Goal: Task Accomplishment & Management: Use online tool/utility

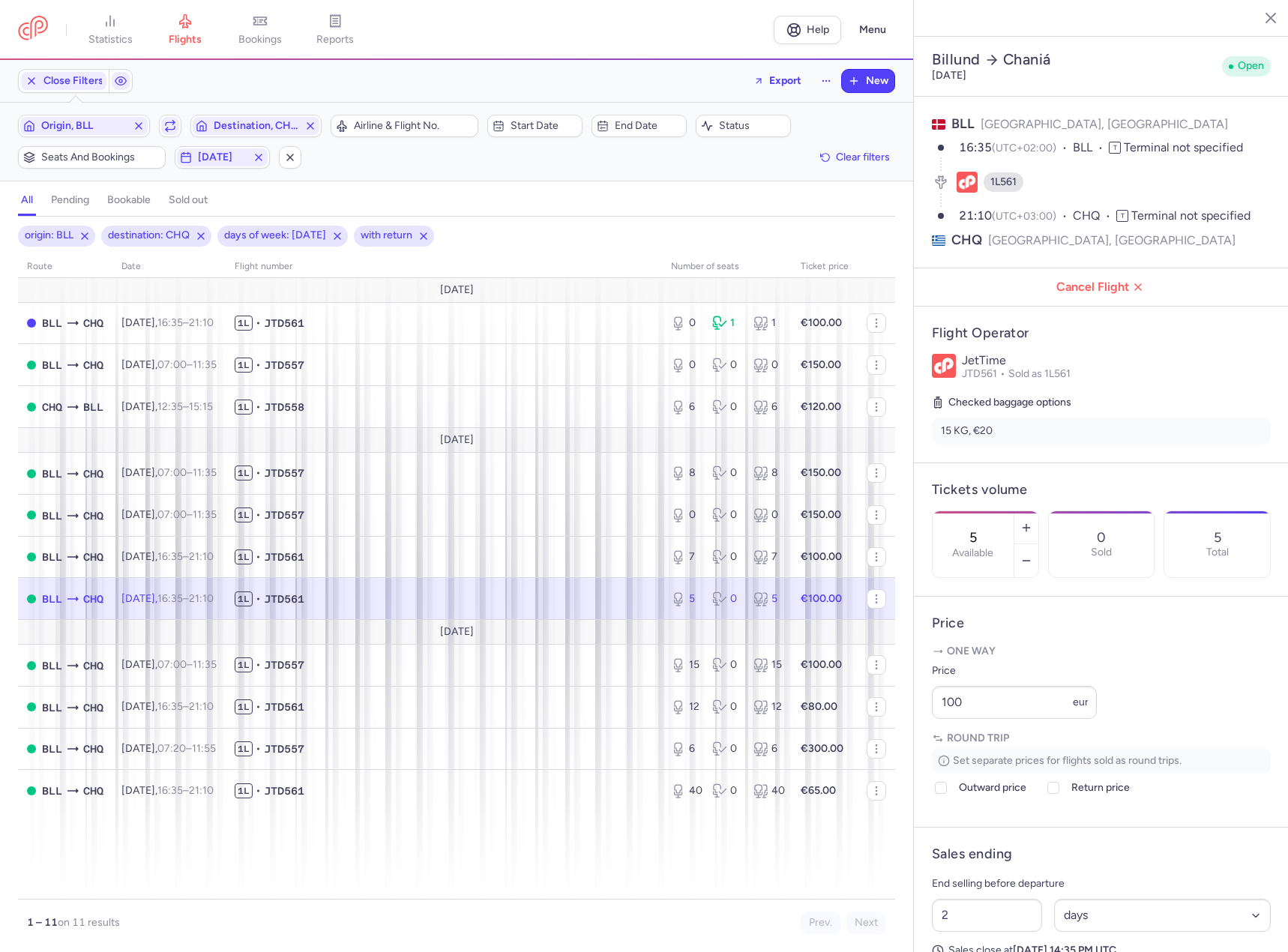
select select "days"
click at [104, 133] on span "Origin, BLL" at bounding box center [84, 126] width 127 height 18
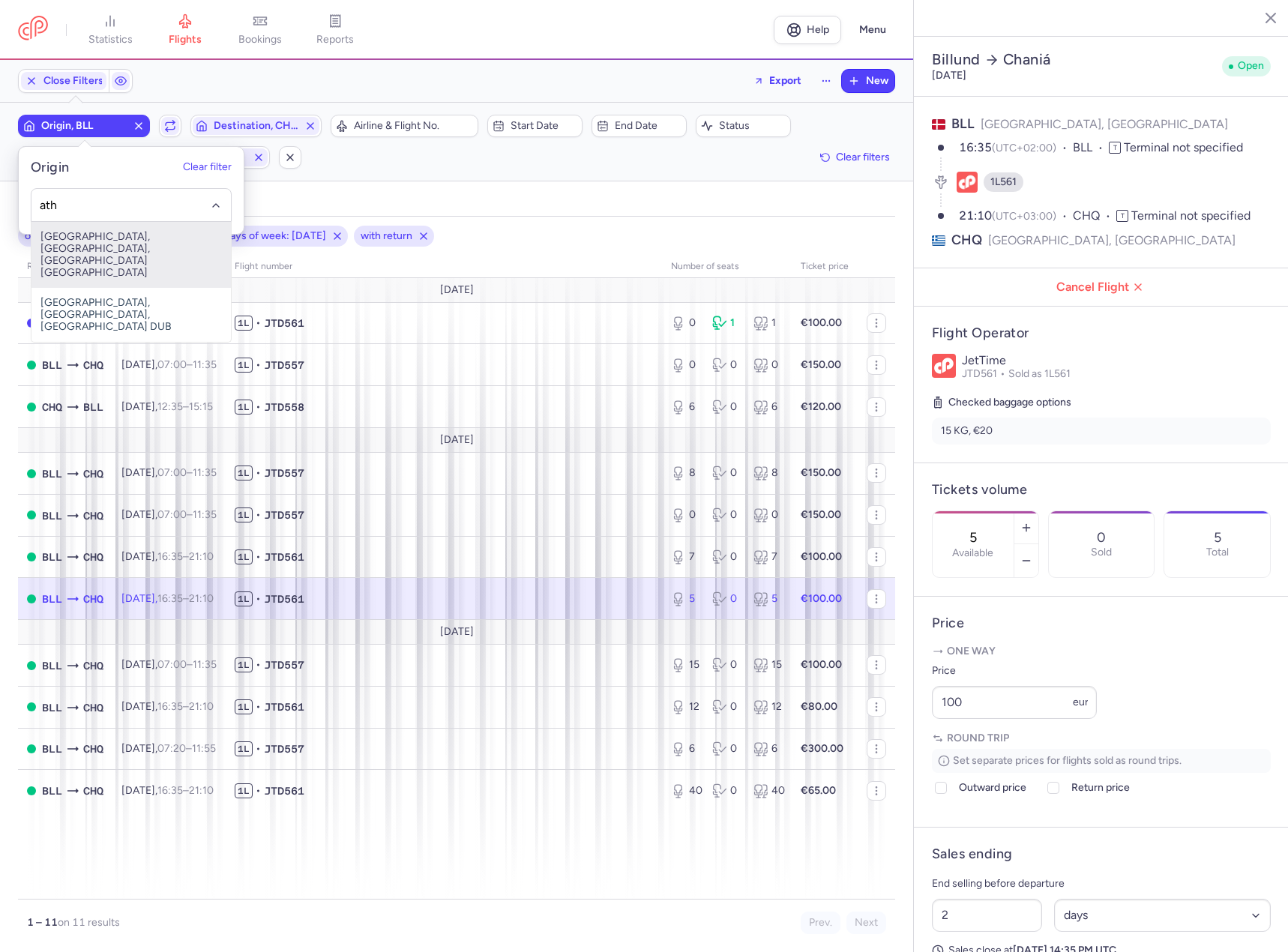
type input "ath"
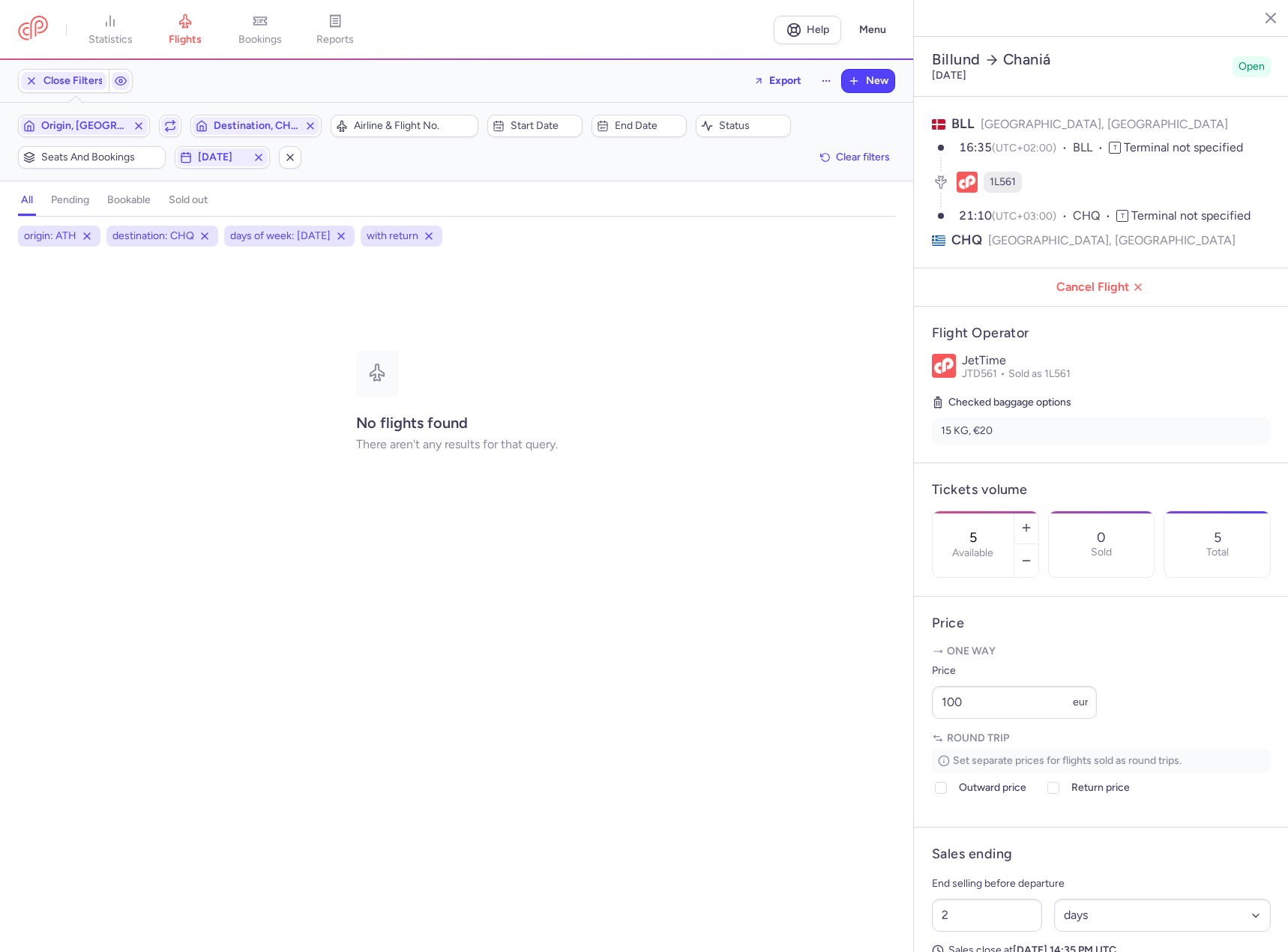
select select "days"
click at [257, 131] on span "Destination, CHQ" at bounding box center [256, 126] width 85 height 12
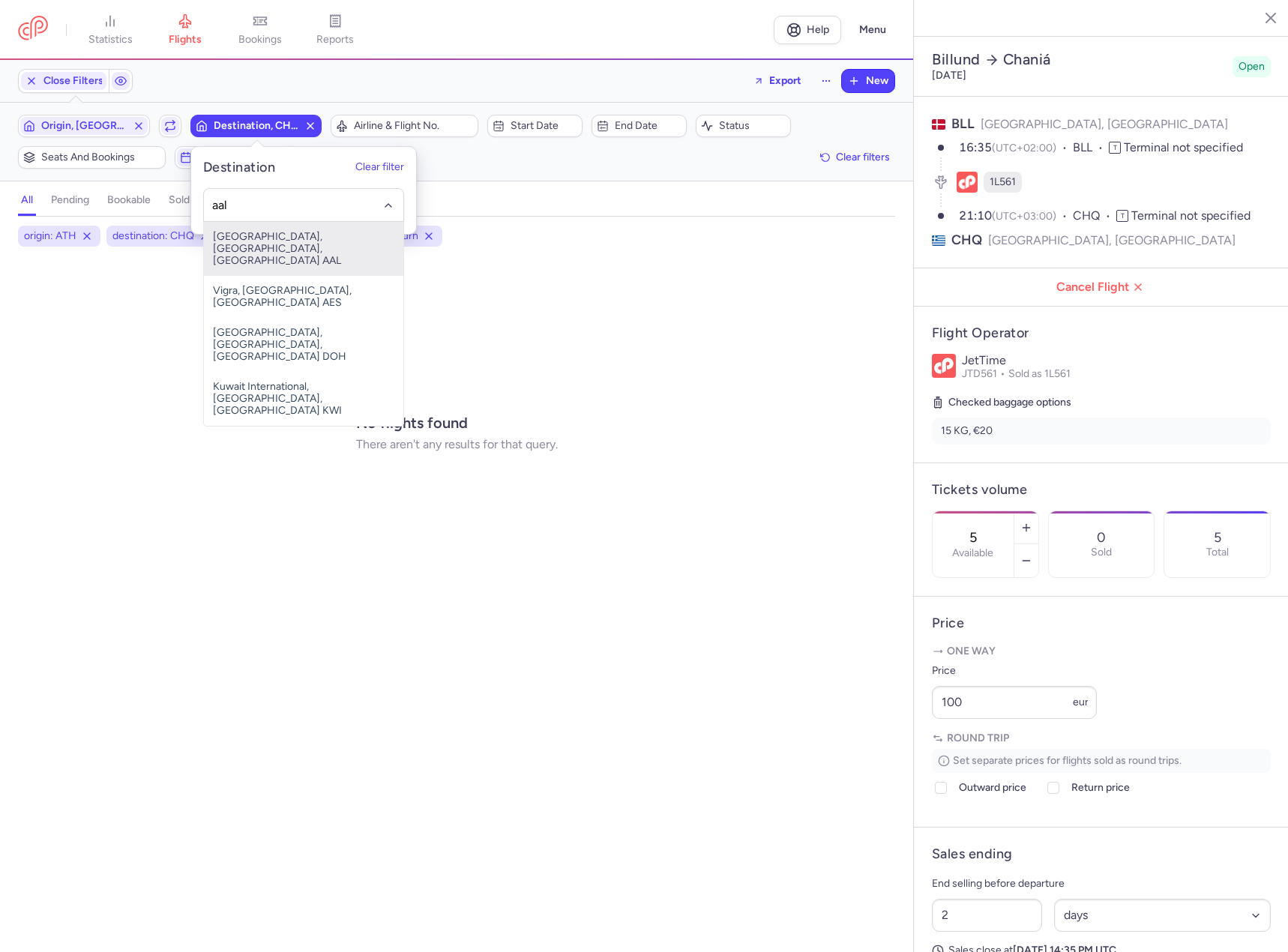
type input "aal"
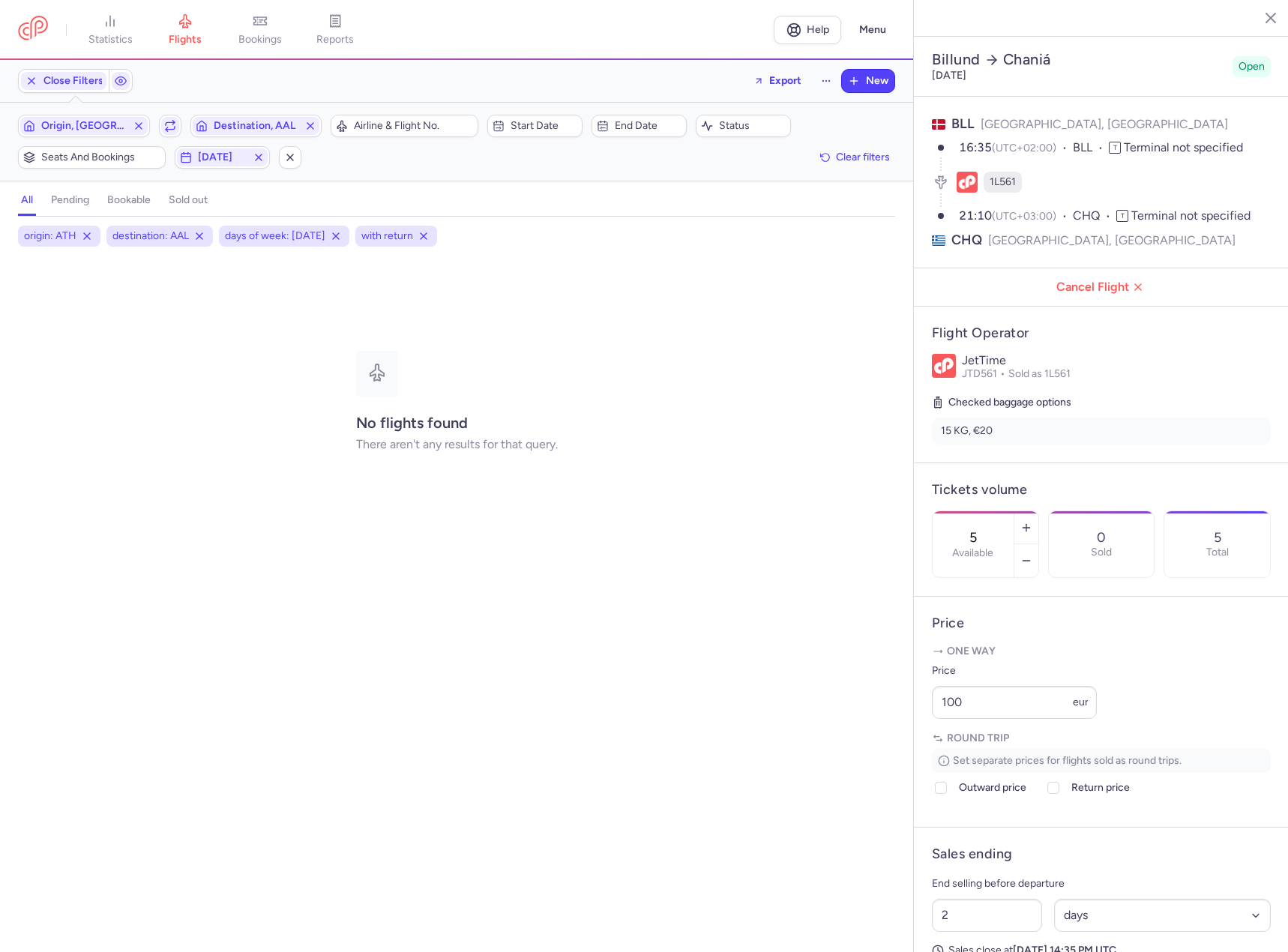
click at [345, 243] on div "days of week: [DATE]" at bounding box center [284, 236] width 130 height 21
click at [339, 240] on icon at bounding box center [336, 236] width 12 height 12
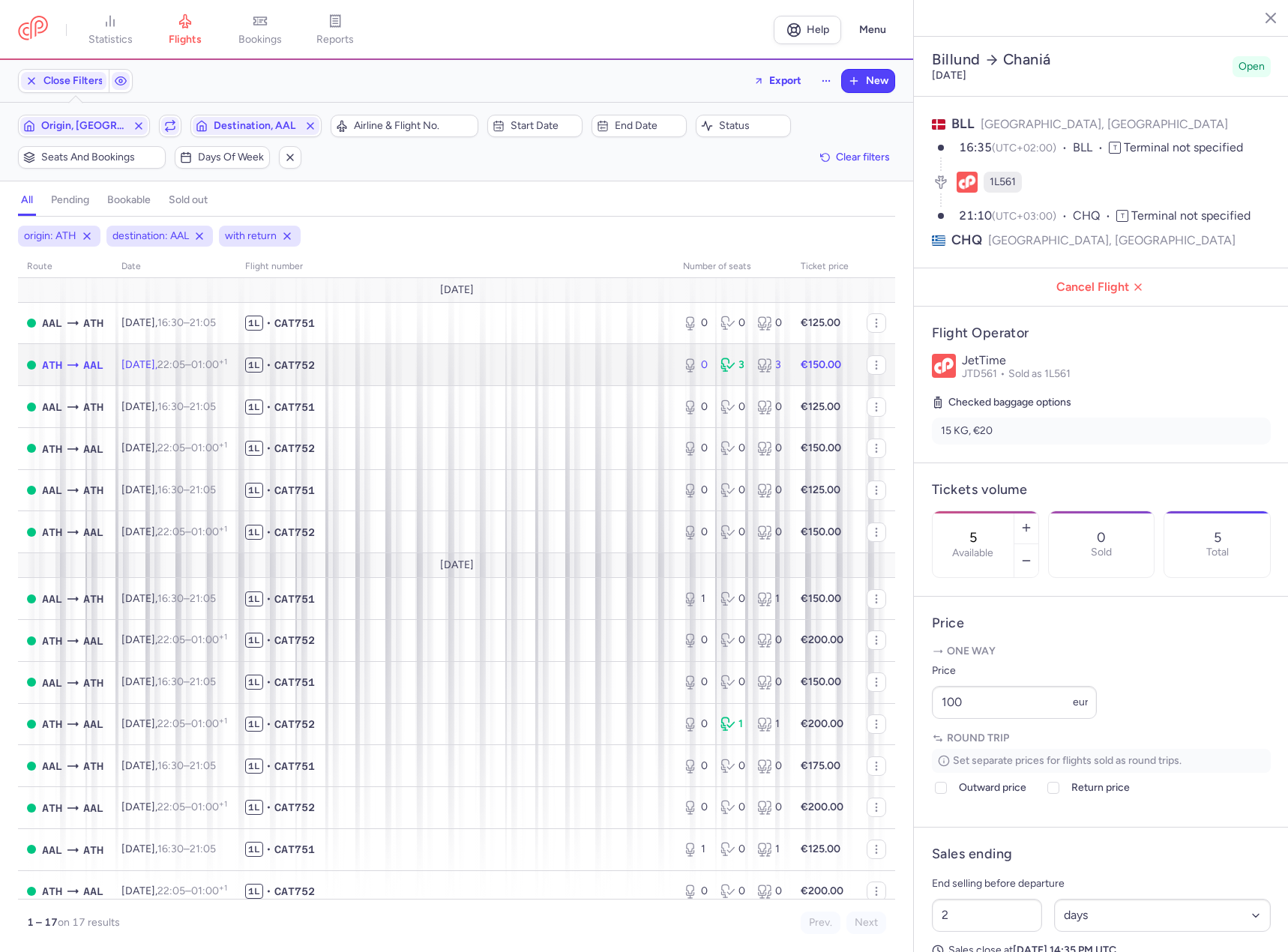
click at [392, 363] on span "1L • CAT752" at bounding box center [455, 365] width 420 height 15
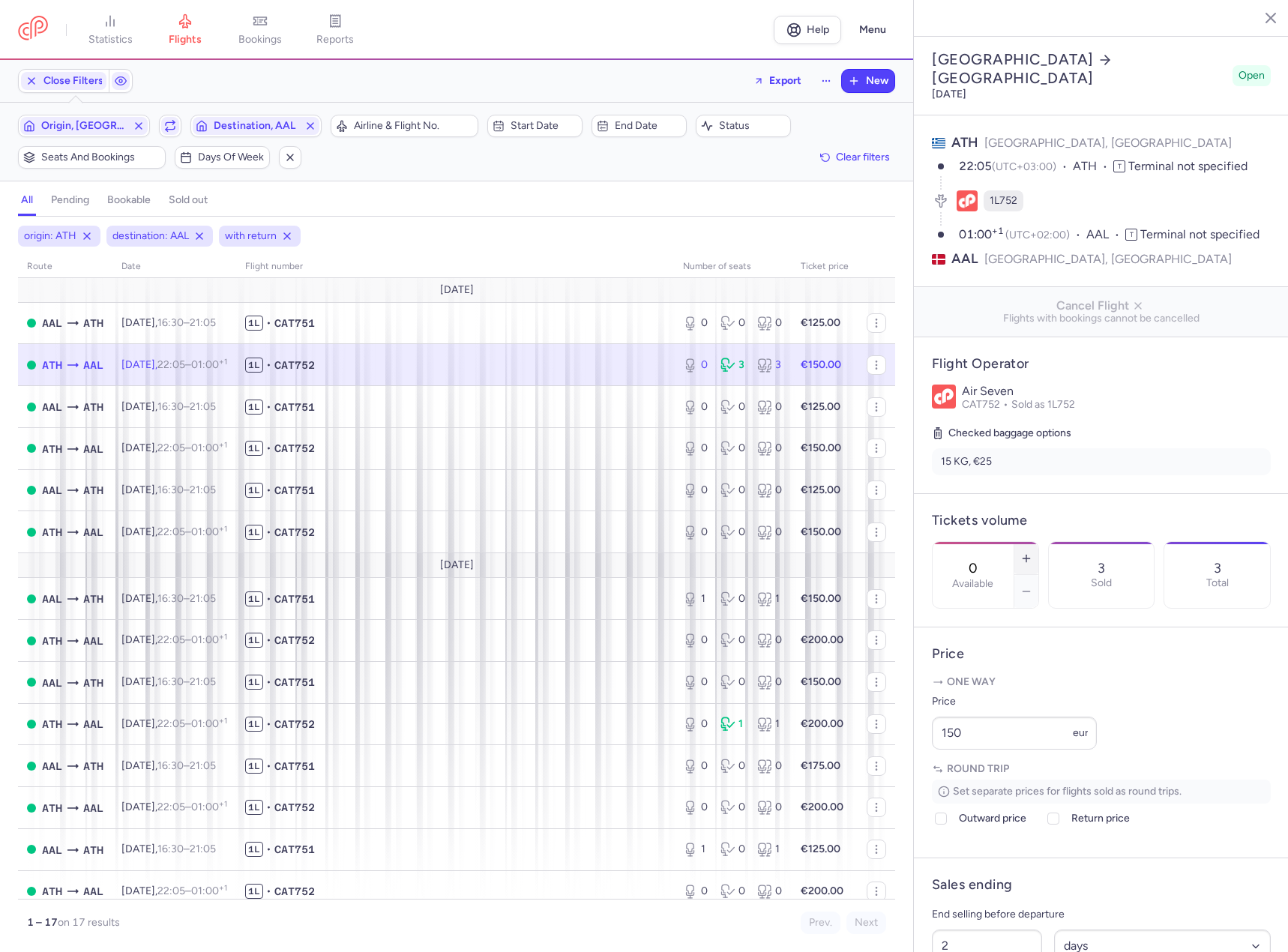
click at [1038, 542] on button "button" at bounding box center [1026, 559] width 24 height 33
type input "2"
click at [989, 923] on span "Save changes" at bounding box center [982, 923] width 74 height 14
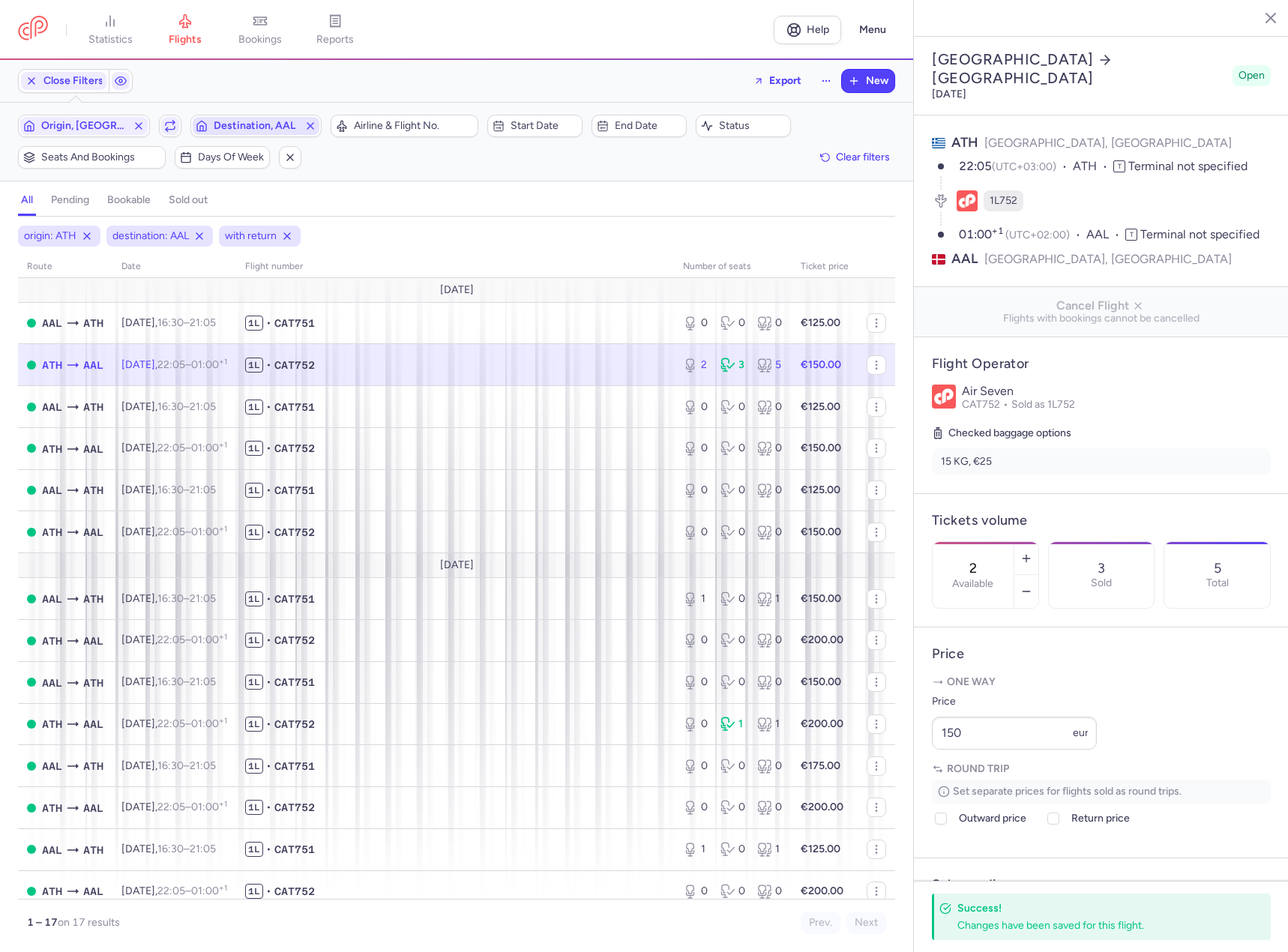
click at [244, 125] on span "Destination, AAL" at bounding box center [256, 126] width 85 height 12
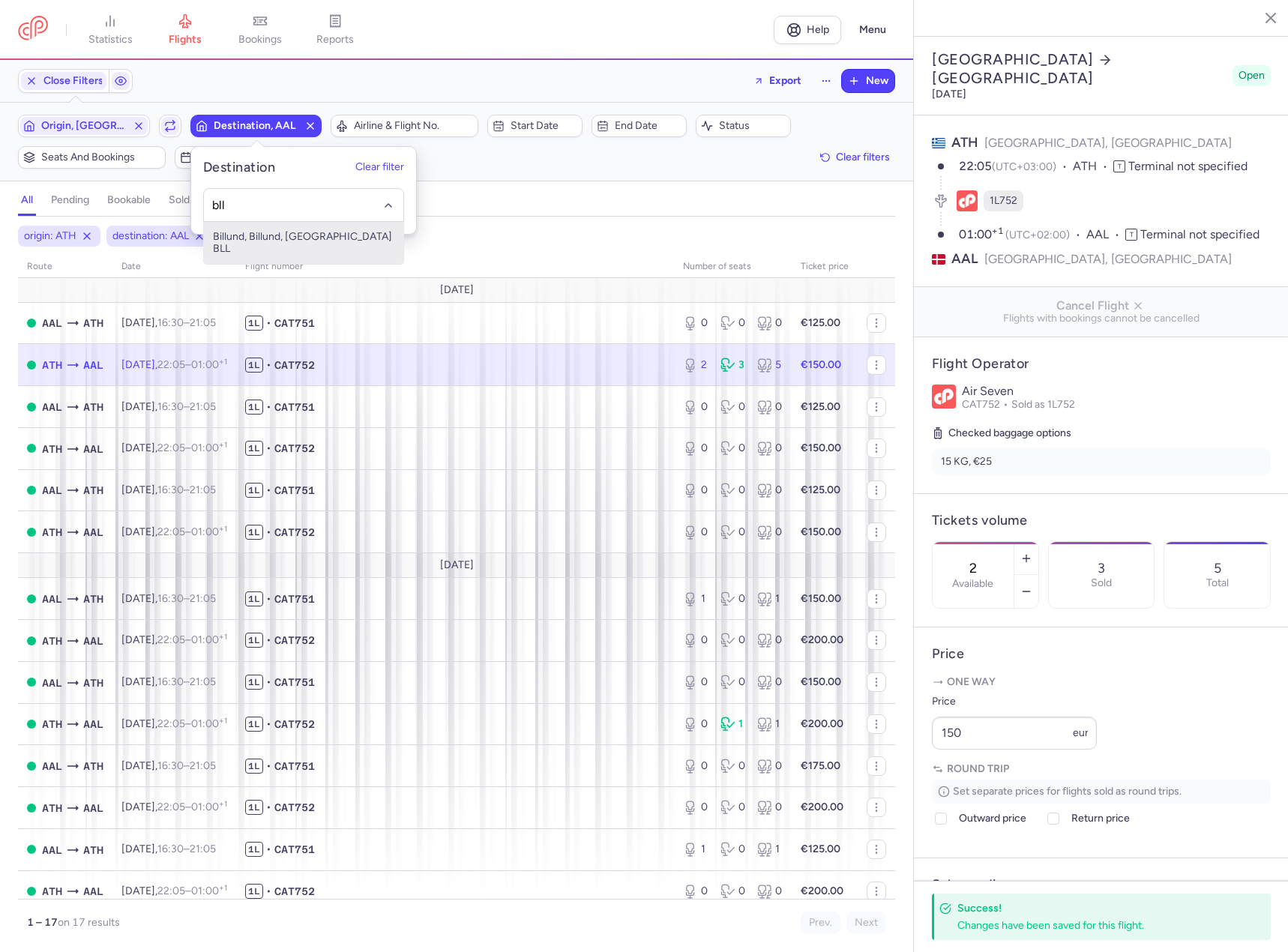
type input "bll"
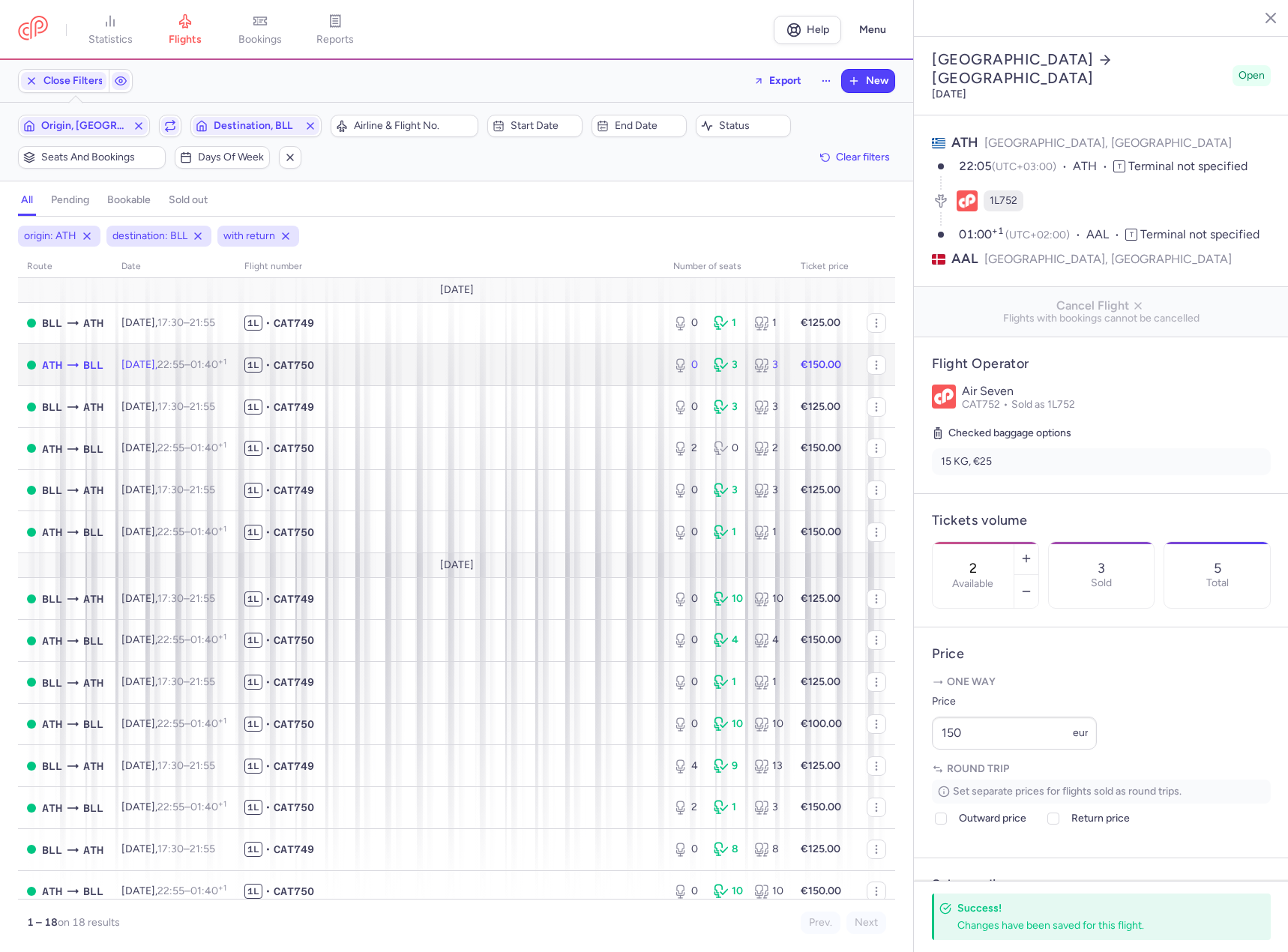
click at [461, 378] on td "1L • CAT750" at bounding box center [449, 365] width 429 height 42
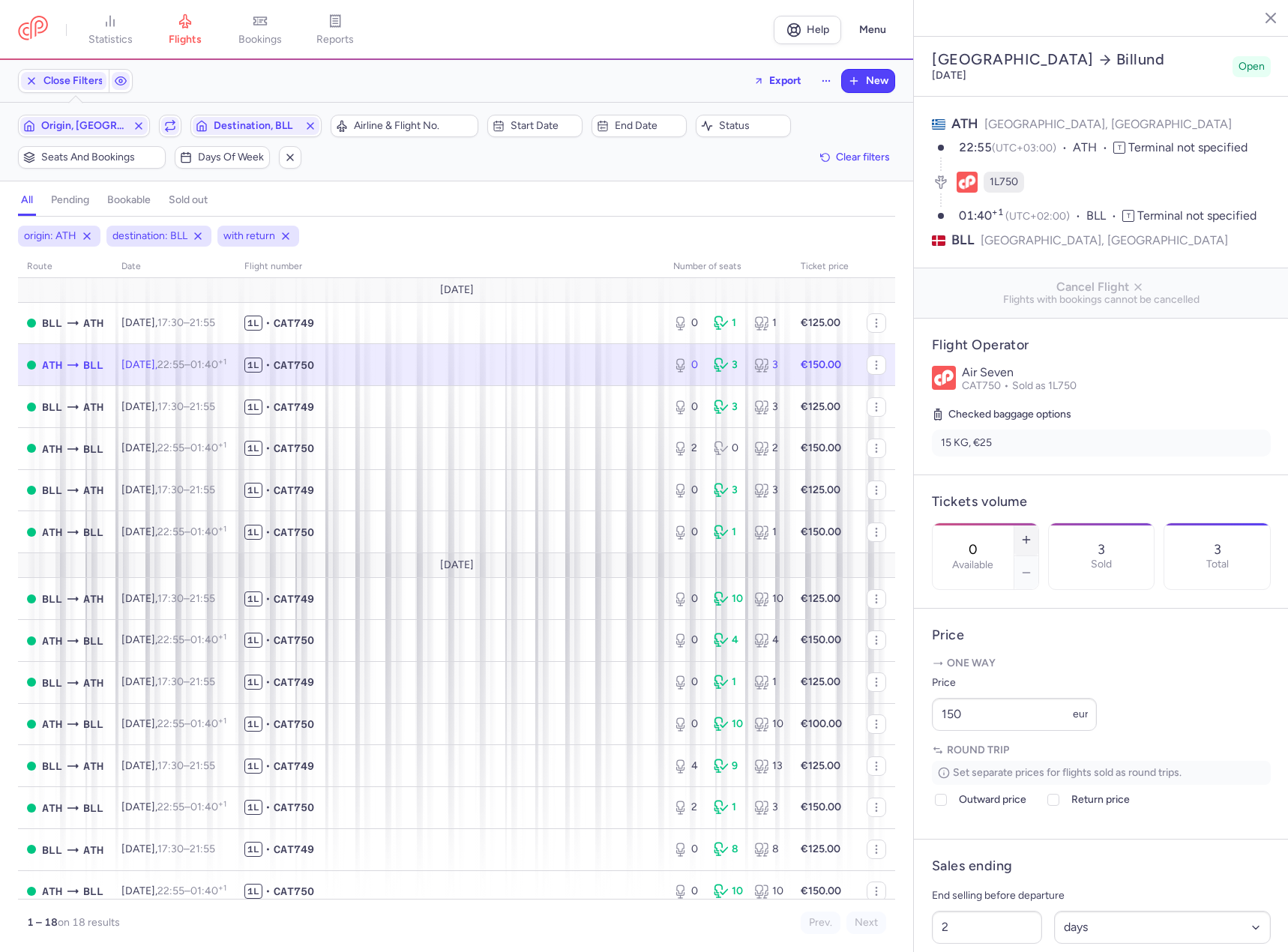
click at [1038, 523] on button "button" at bounding box center [1026, 540] width 24 height 33
click at [971, 921] on span "Save changes" at bounding box center [982, 923] width 74 height 14
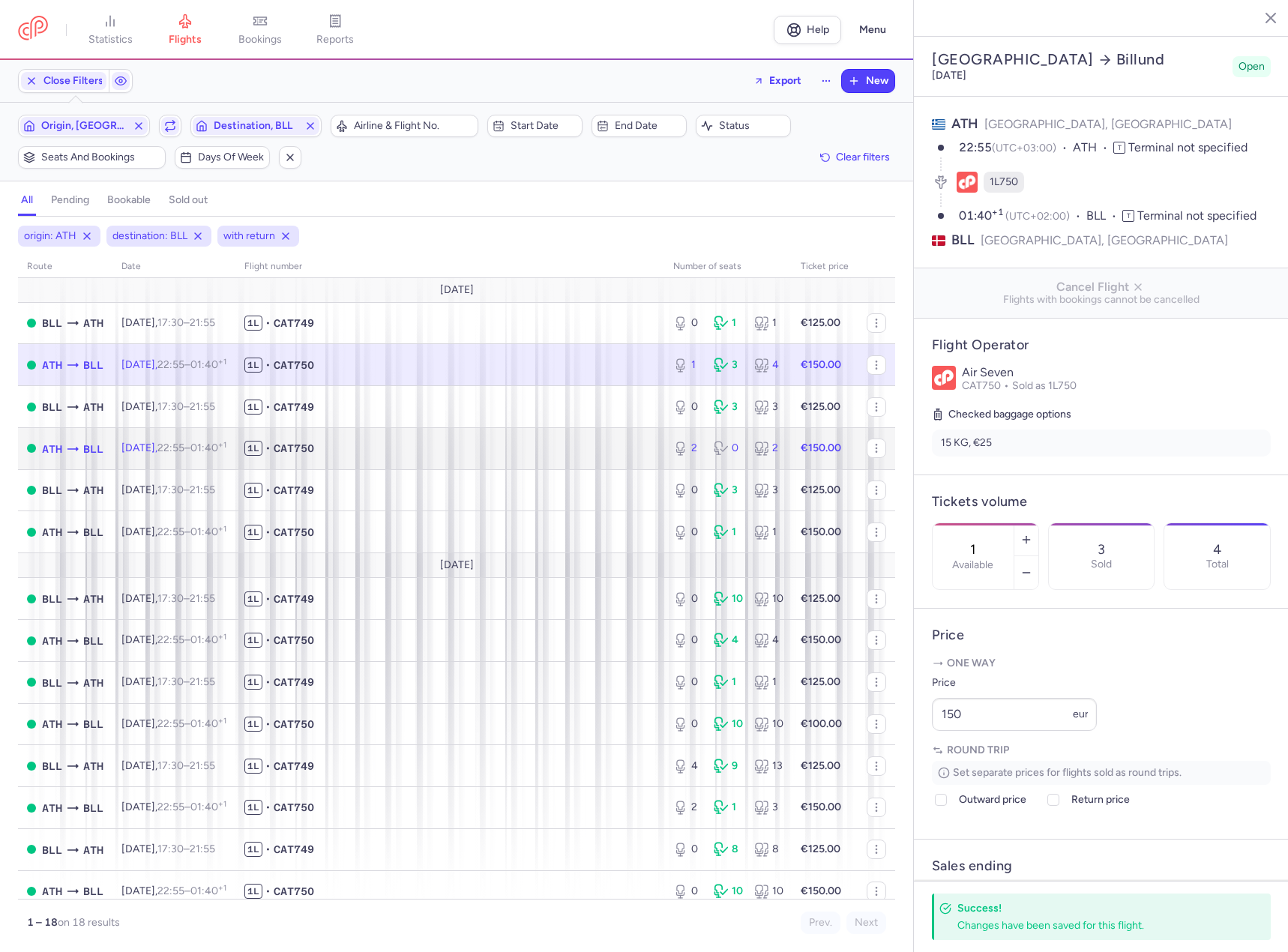
click at [524, 454] on span "1L • CAT750" at bounding box center [449, 448] width 411 height 15
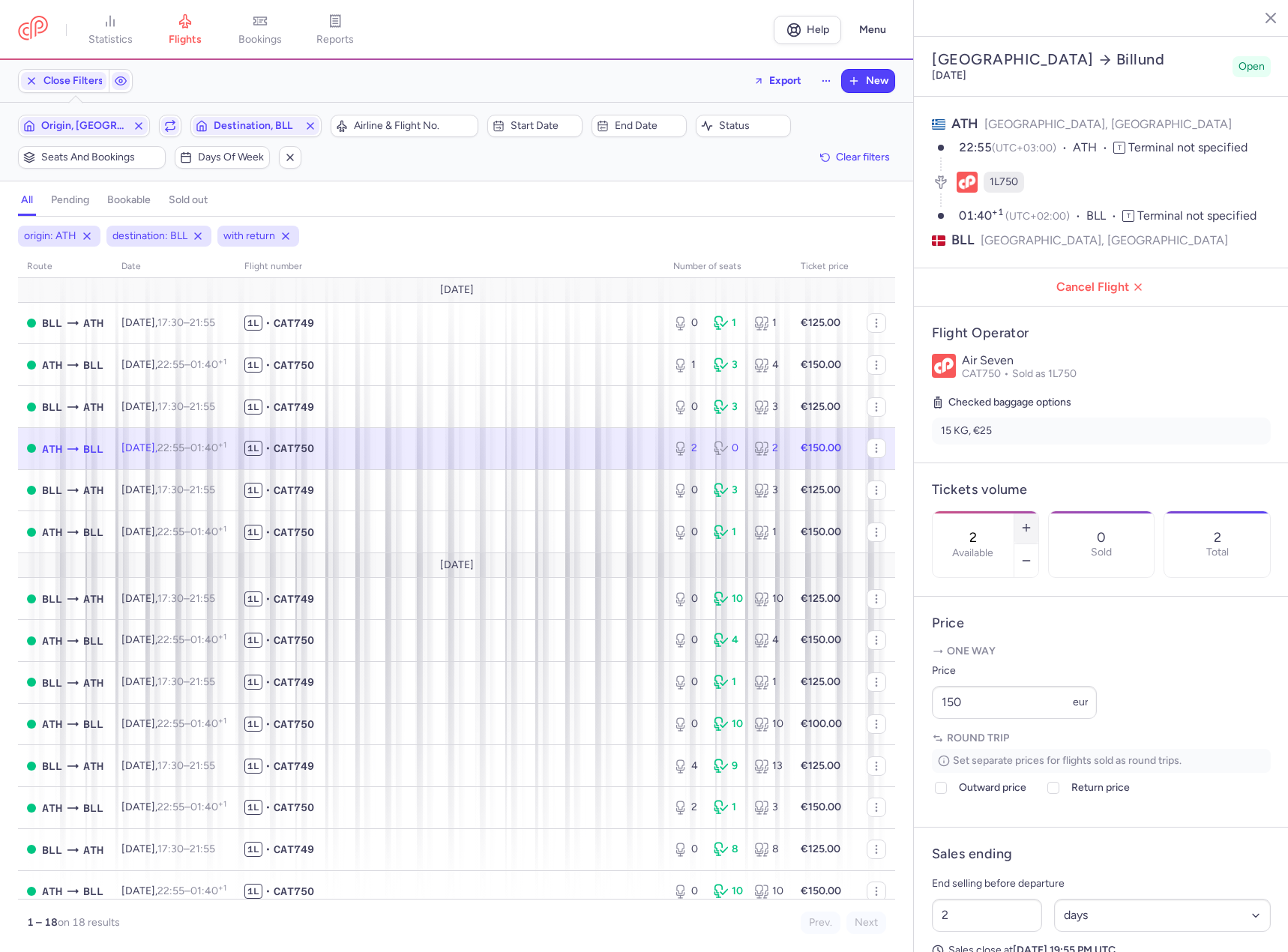
click at [1038, 511] on button "button" at bounding box center [1026, 528] width 24 height 33
type input "6"
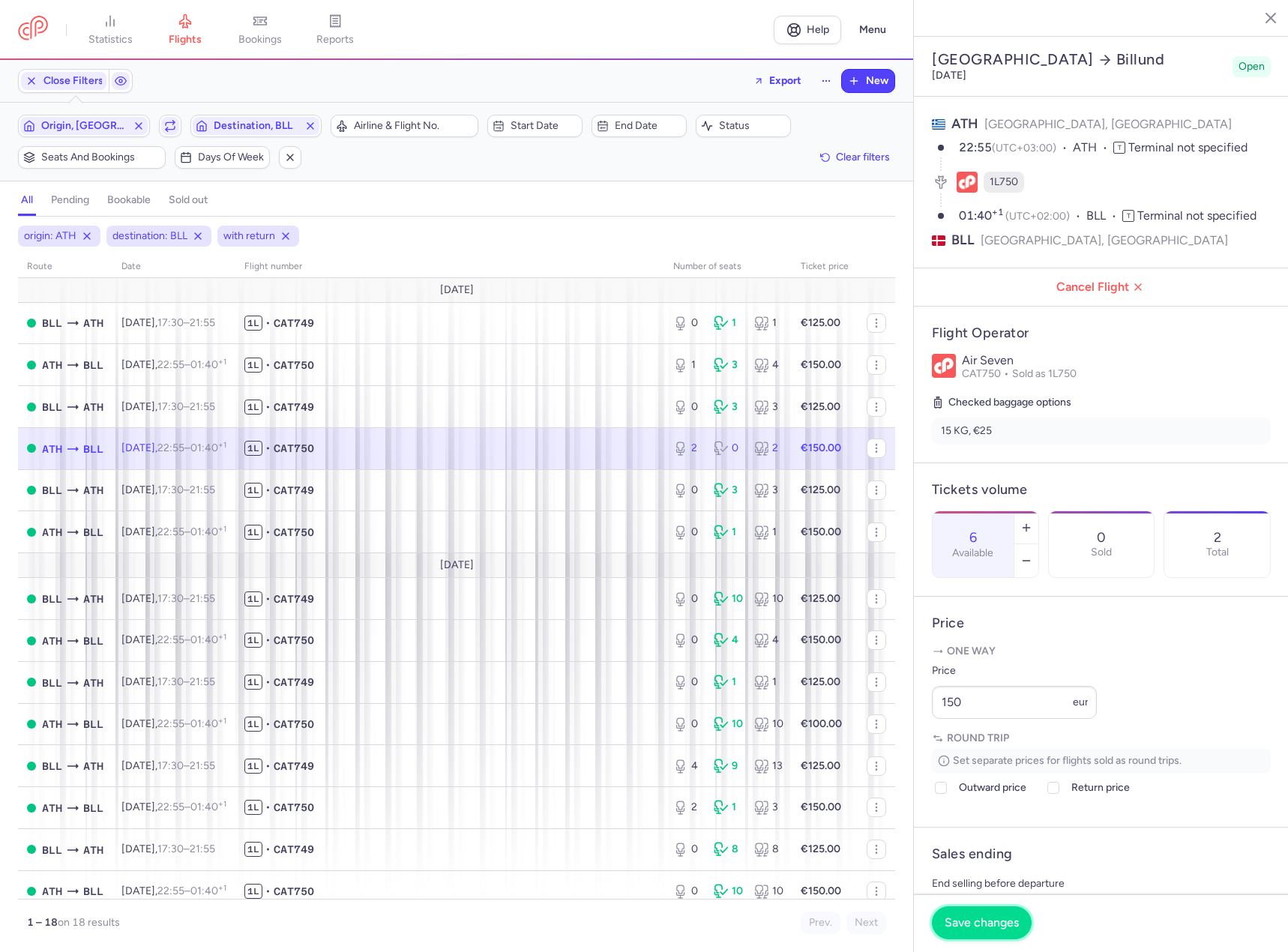
click at [968, 928] on span "Save changes" at bounding box center [982, 923] width 74 height 14
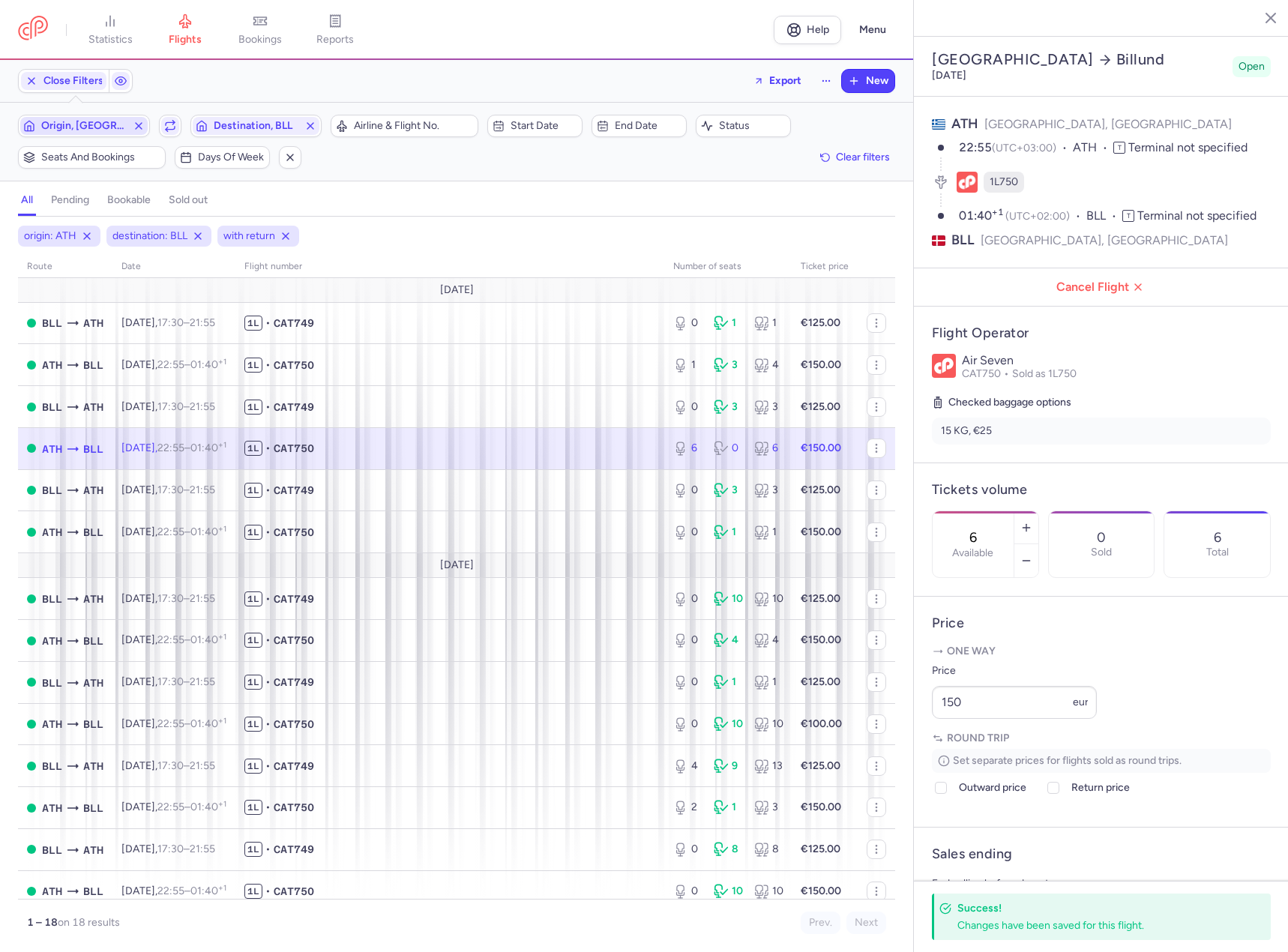
click at [106, 119] on span "Origin, [GEOGRAPHIC_DATA]" at bounding box center [84, 126] width 127 height 18
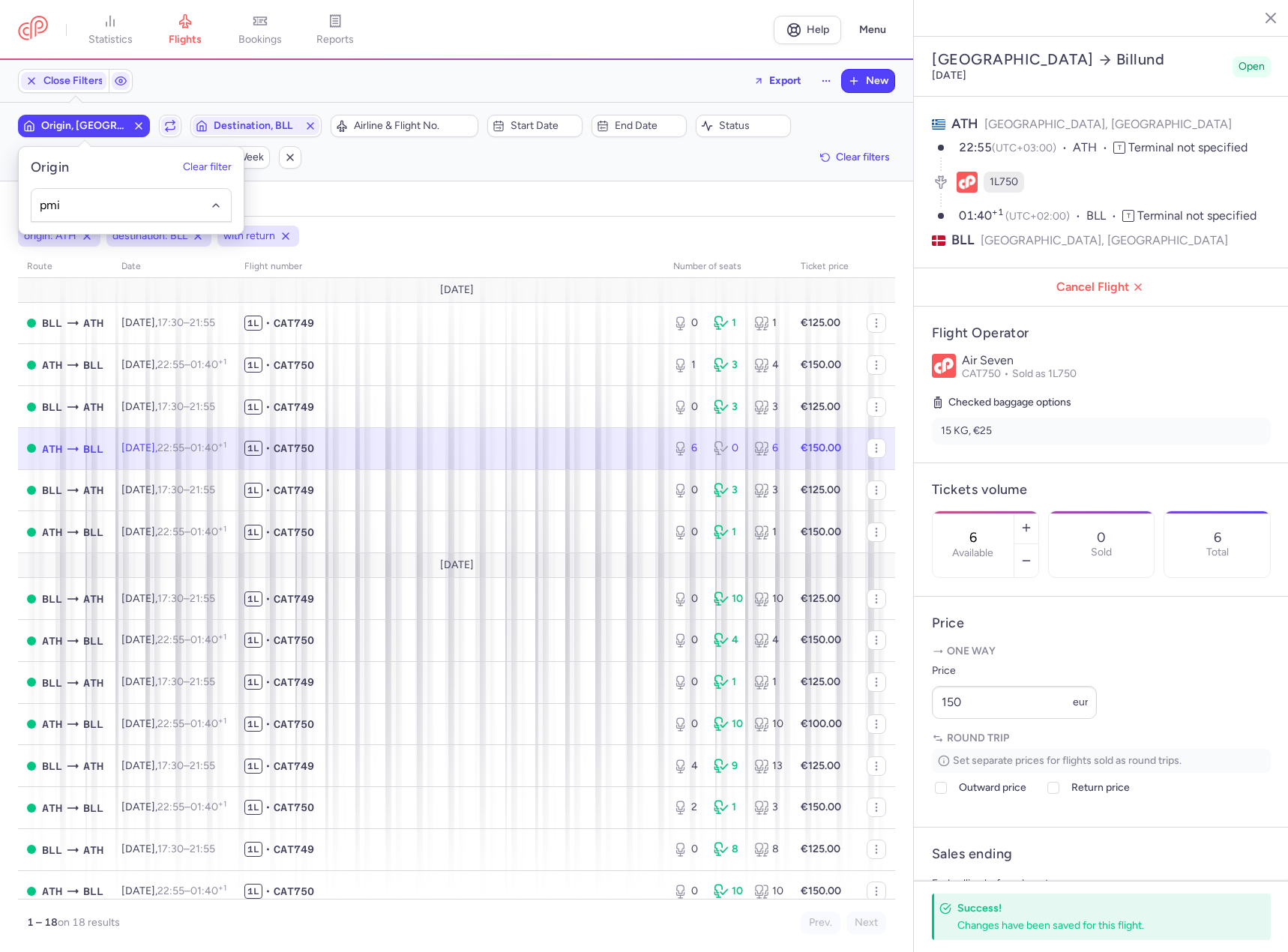
type input "pmi"
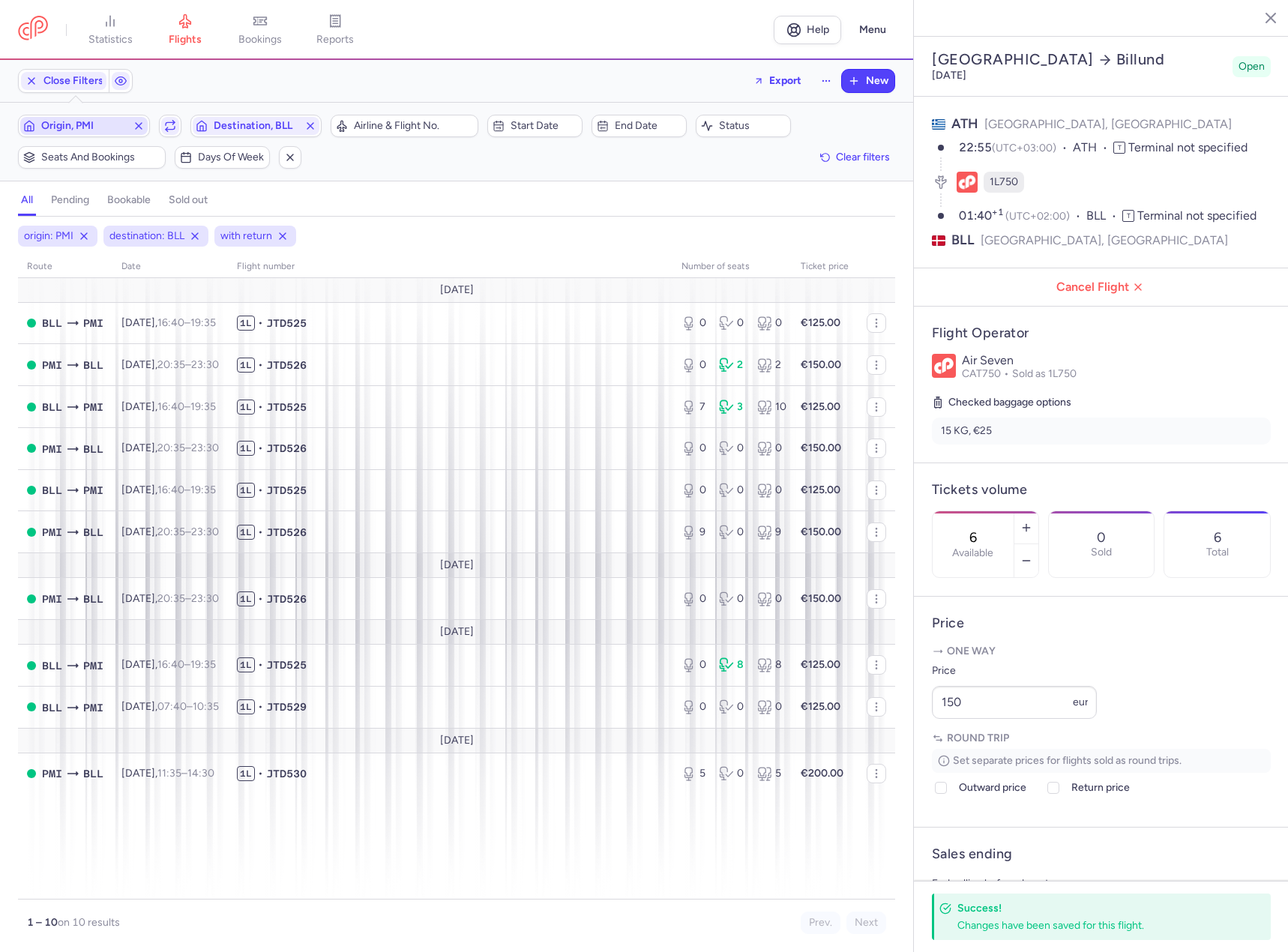
click at [191, 115] on button "Destination, BLL" at bounding box center [256, 126] width 132 height 23
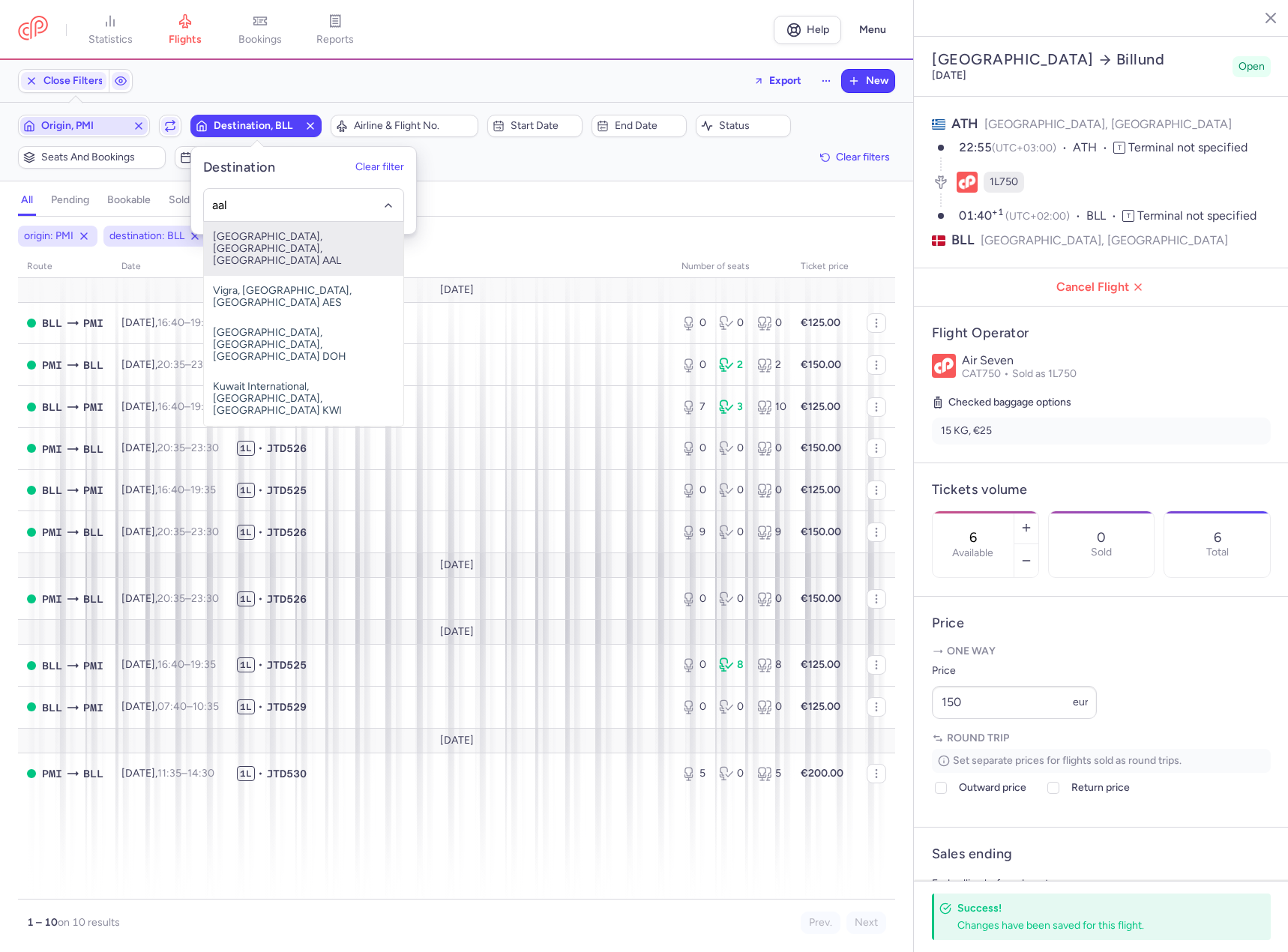
type input "aal"
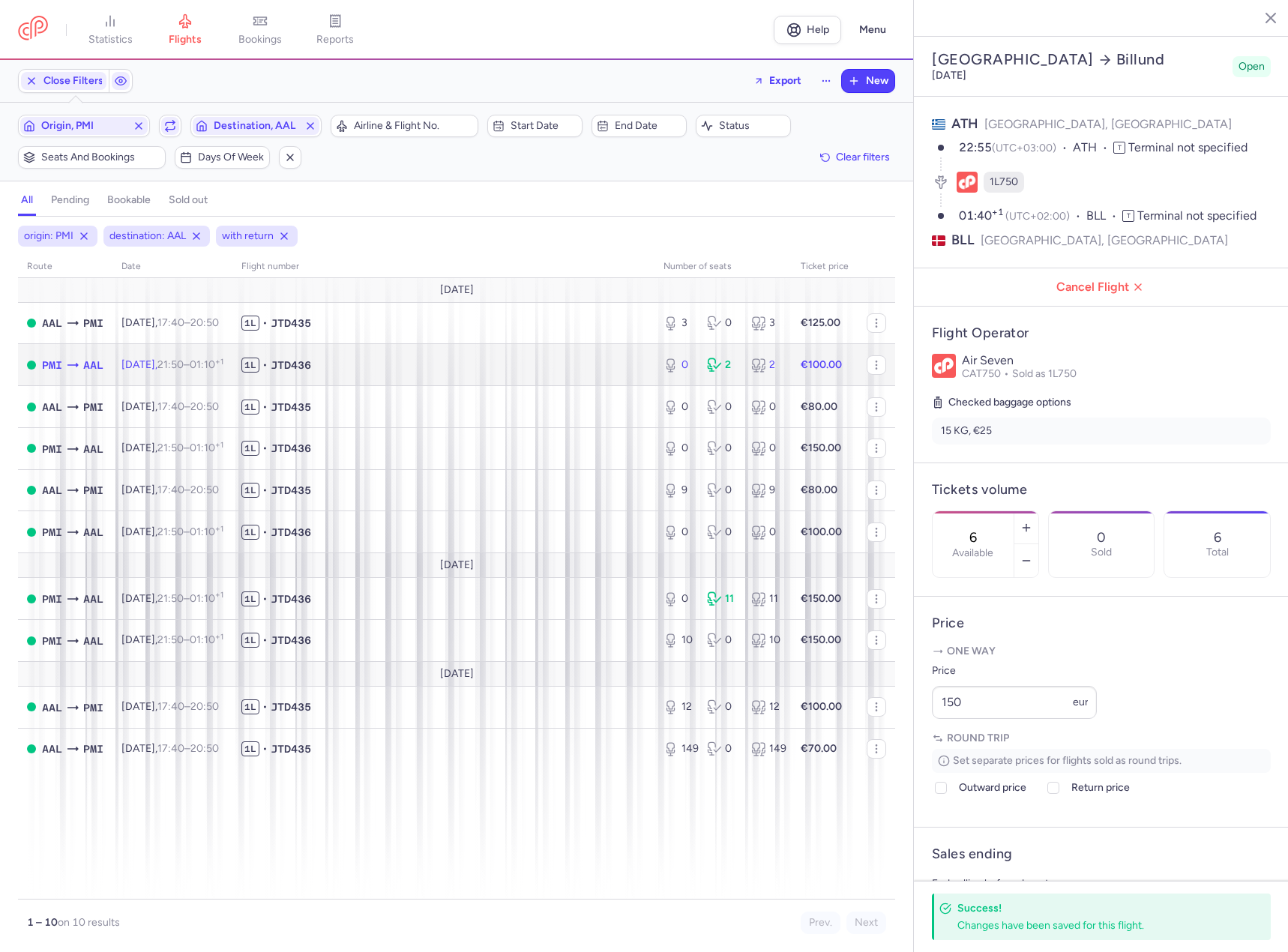
click at [376, 362] on span "1L • JTD436" at bounding box center [443, 365] width 404 height 15
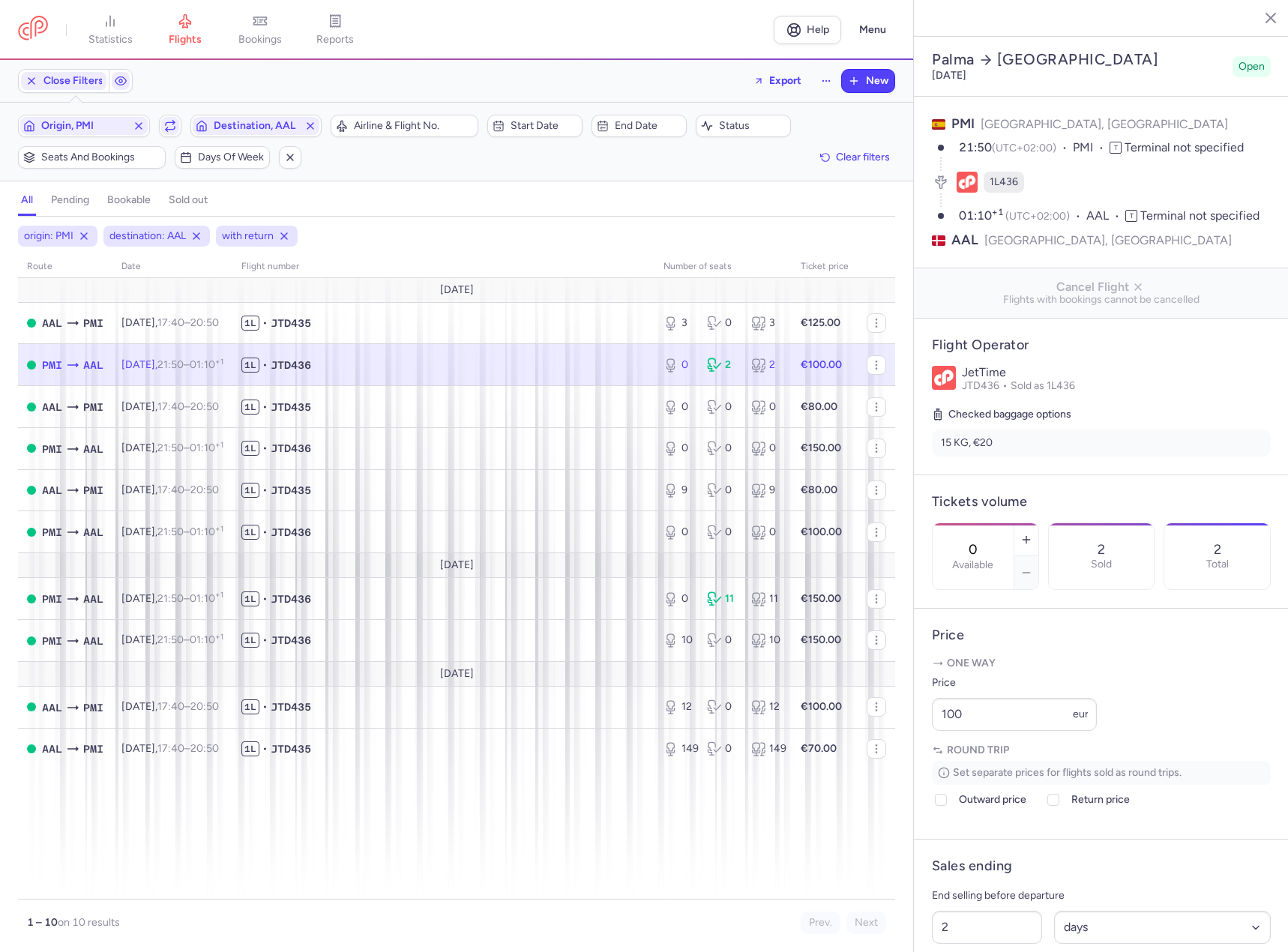
click at [1014, 523] on div "0 Available" at bounding box center [973, 556] width 81 height 66
click at [1032, 534] on icon "button" at bounding box center [1026, 540] width 12 height 12
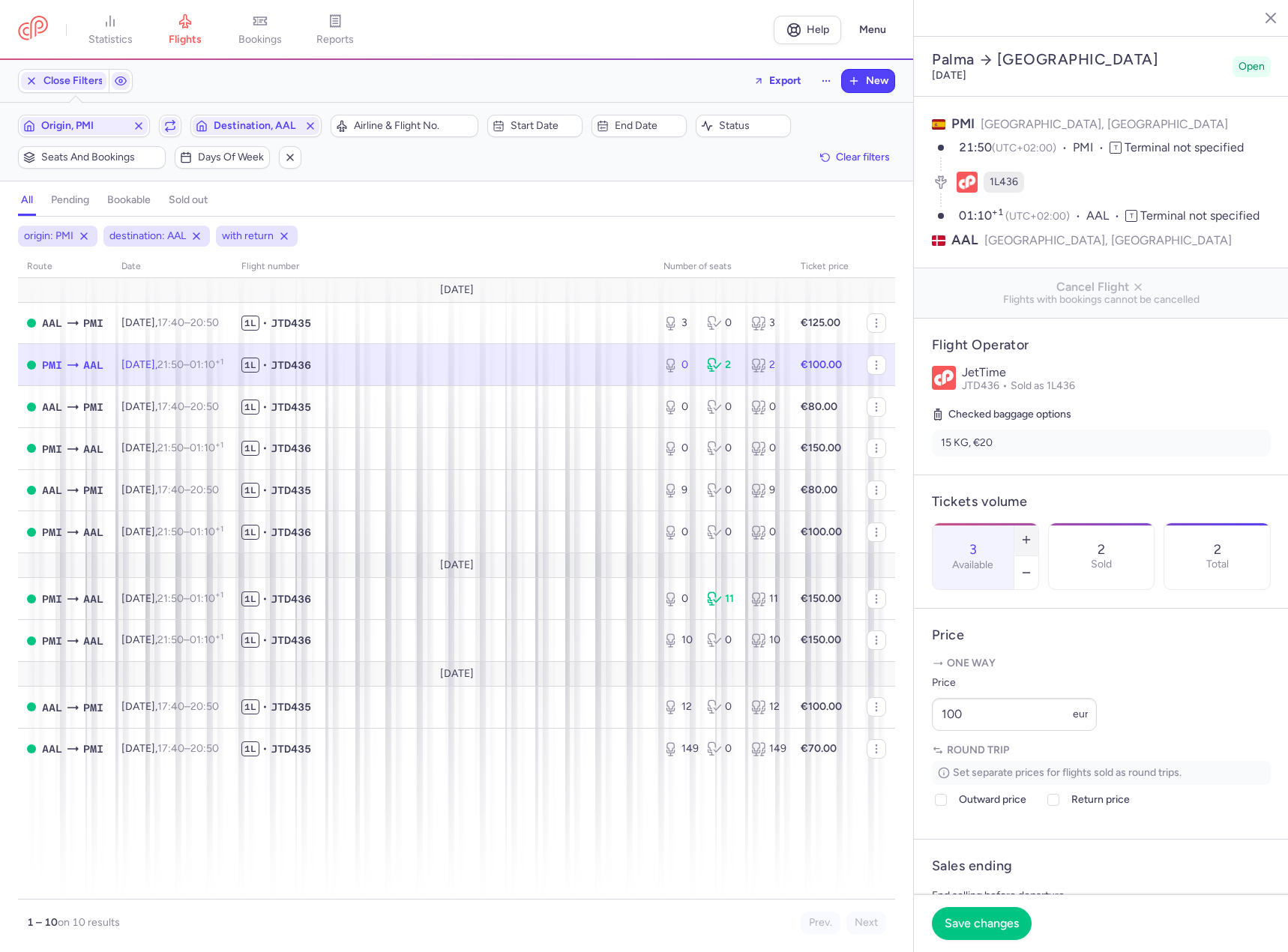
click at [1032, 534] on icon "button" at bounding box center [1026, 540] width 12 height 12
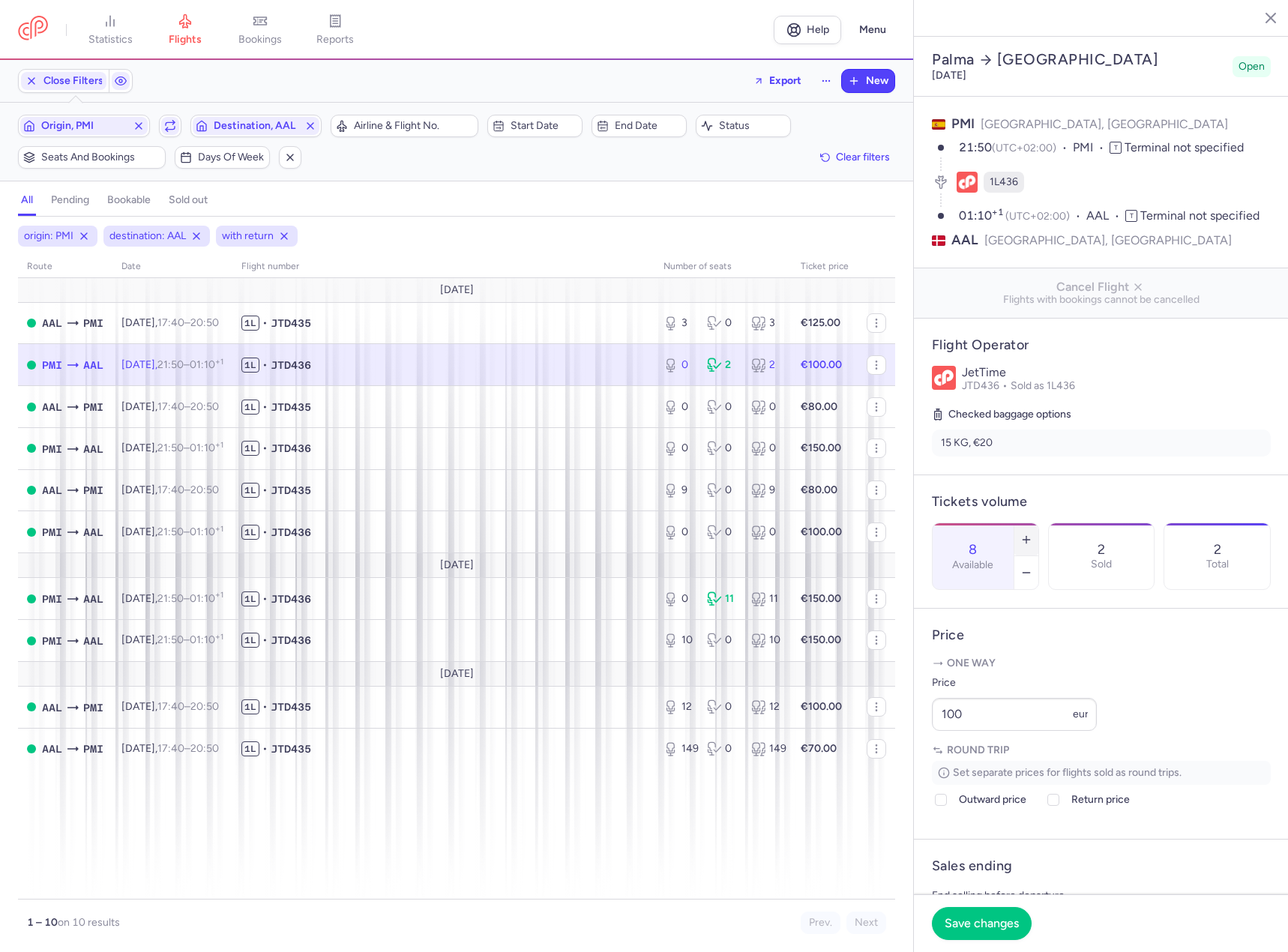
click at [1032, 534] on icon "button" at bounding box center [1026, 540] width 12 height 12
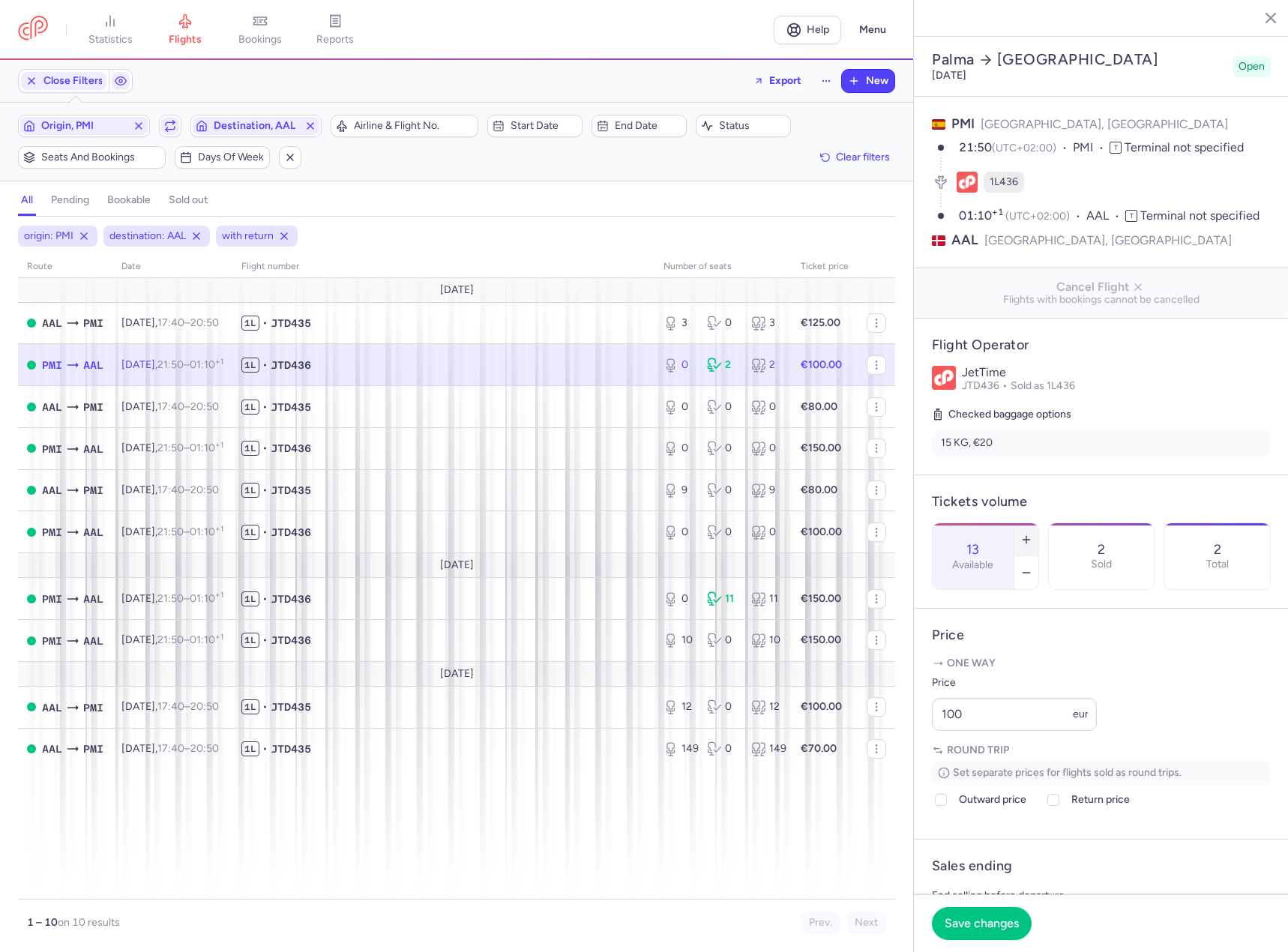
click at [1032, 534] on icon "button" at bounding box center [1026, 540] width 12 height 12
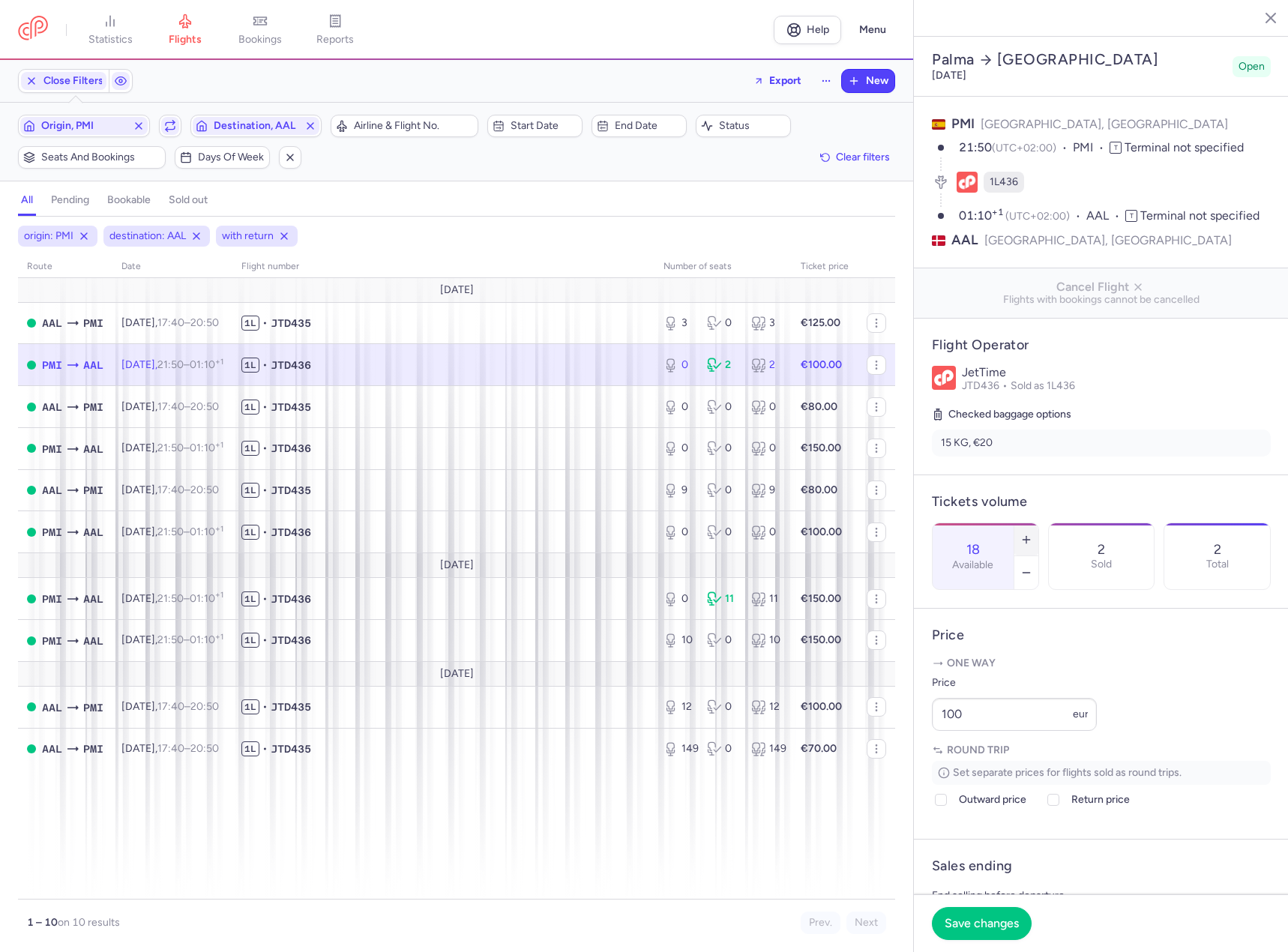
click at [1032, 534] on icon "button" at bounding box center [1026, 540] width 12 height 12
type input "20"
drag, startPoint x: 969, startPoint y: 769, endPoint x: 913, endPoint y: 775, distance: 56.3
click at [913, 775] on div "Palma Aalborg Saturday, August 16, 2025 Open PMI Palma, Spain 21:50 (UTC+02:00)…" at bounding box center [1100, 476] width 375 height 952
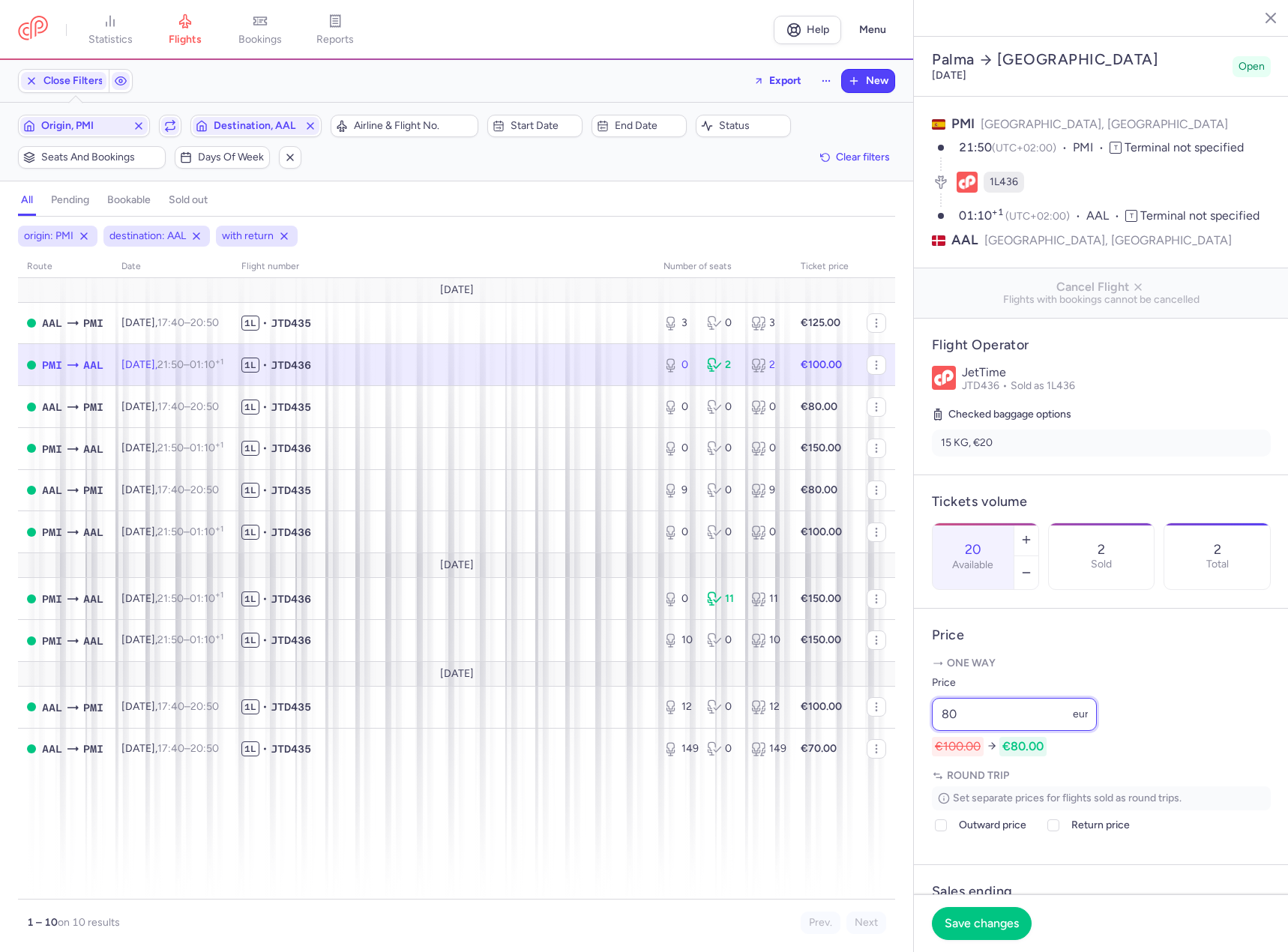
type input "80"
click at [981, 903] on footer "Save changes" at bounding box center [1101, 923] width 375 height 58
drag, startPoint x: 969, startPoint y: 923, endPoint x: 998, endPoint y: 901, distance: 36.4
click at [968, 923] on span "Save changes" at bounding box center [982, 923] width 74 height 14
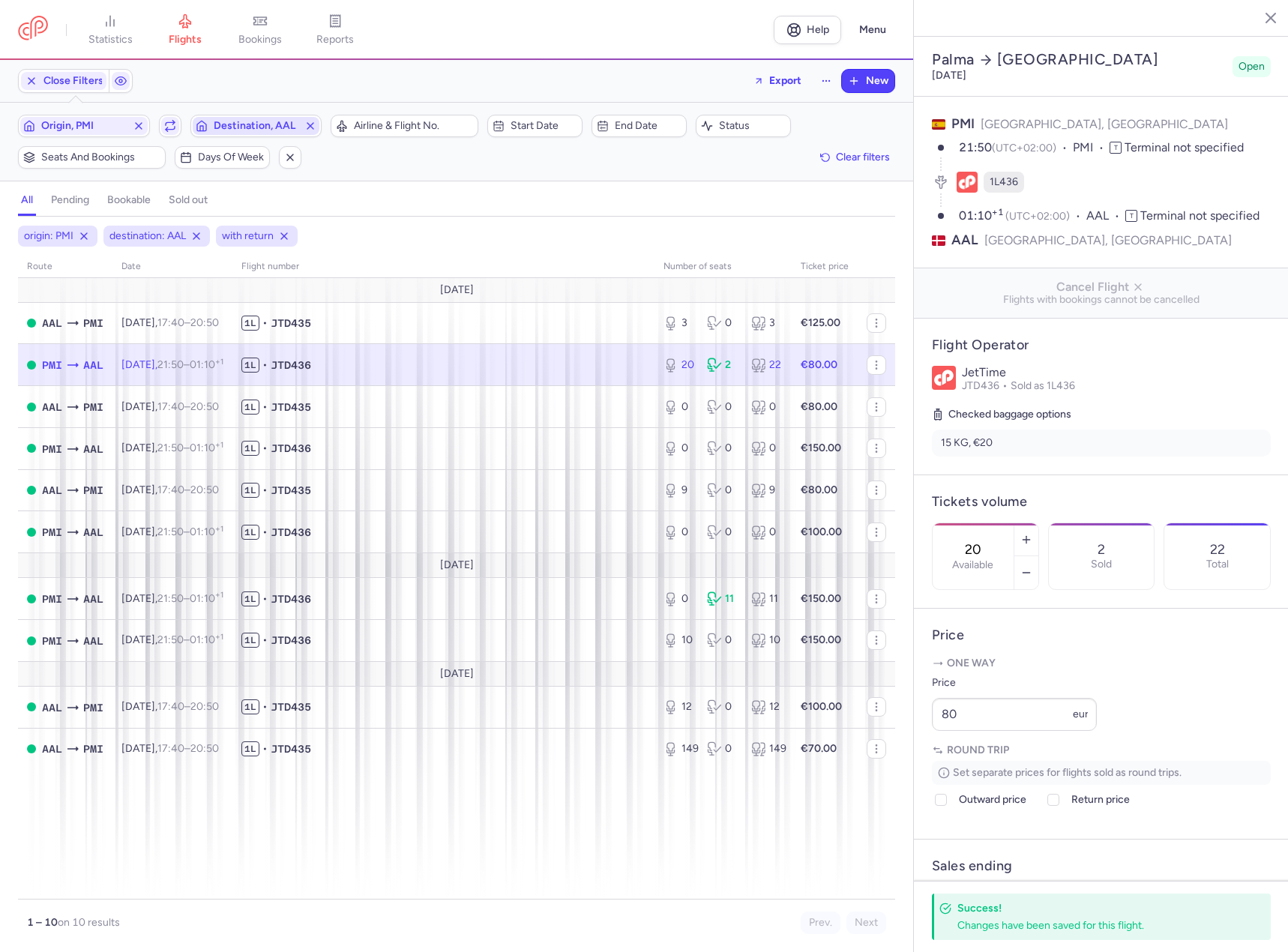
click at [235, 118] on span "Destination, AAL" at bounding box center [256, 126] width 127 height 18
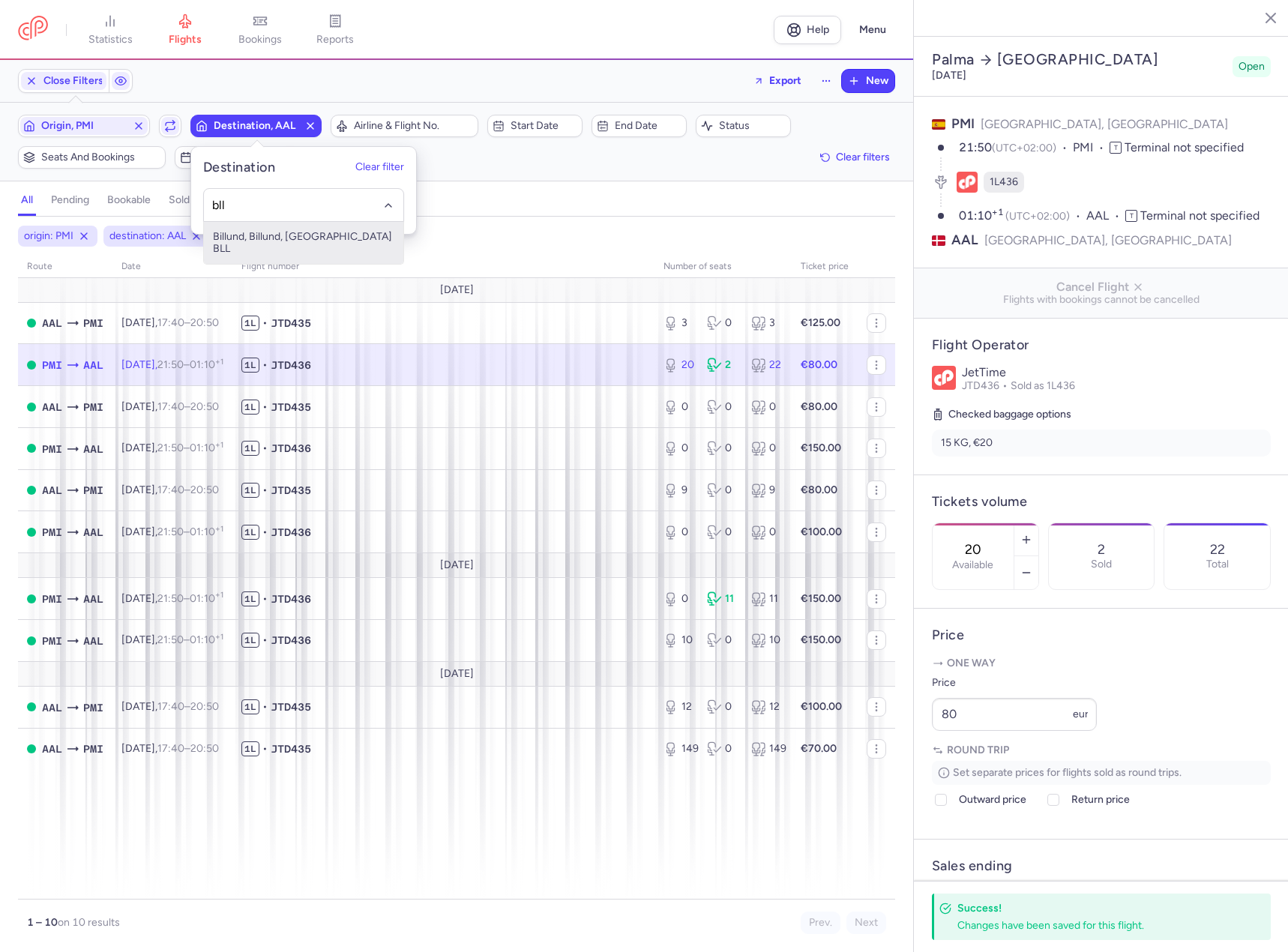
type input "bll"
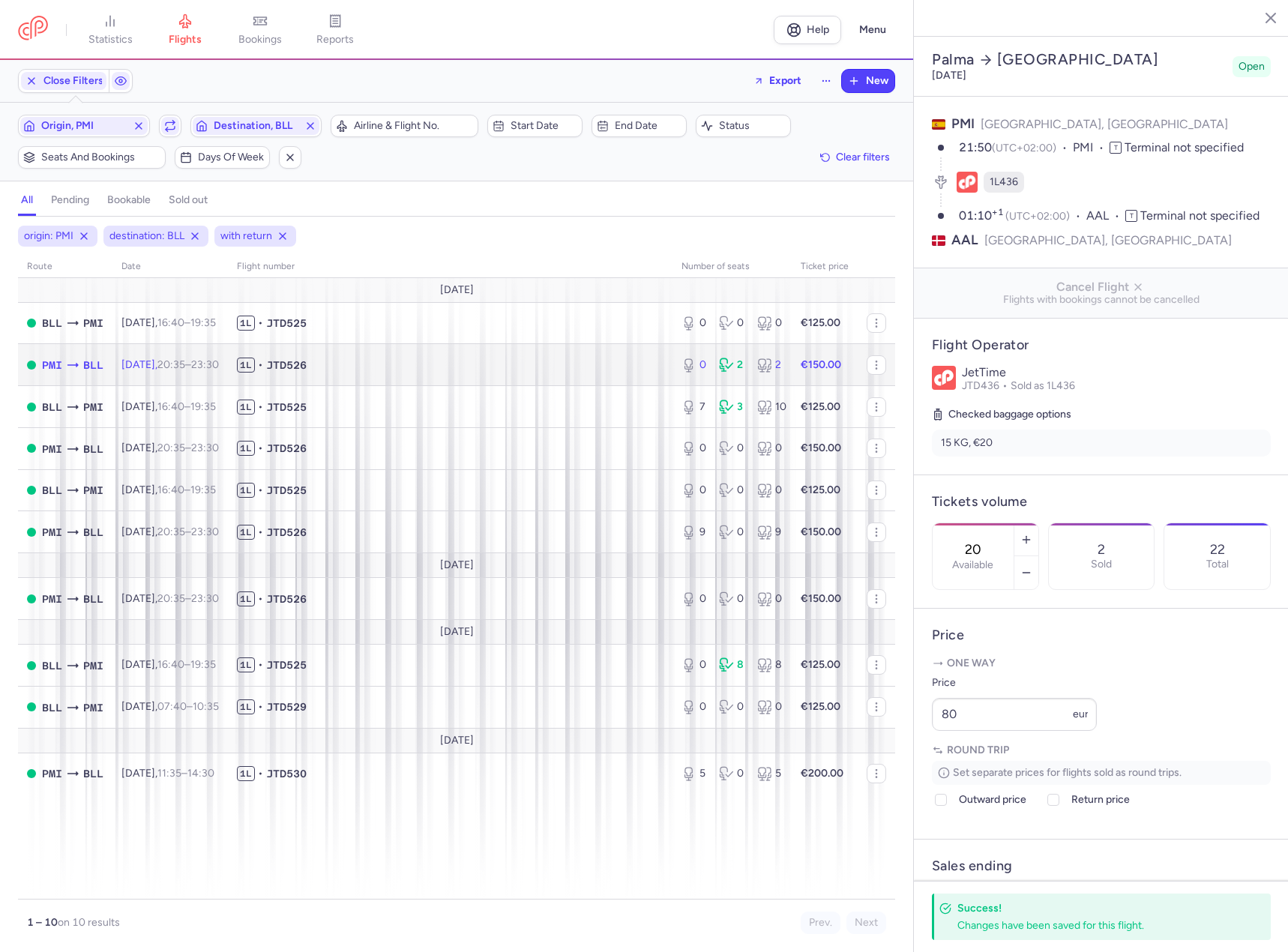
click at [420, 363] on span "1L • JTD526" at bounding box center [450, 365] width 427 height 15
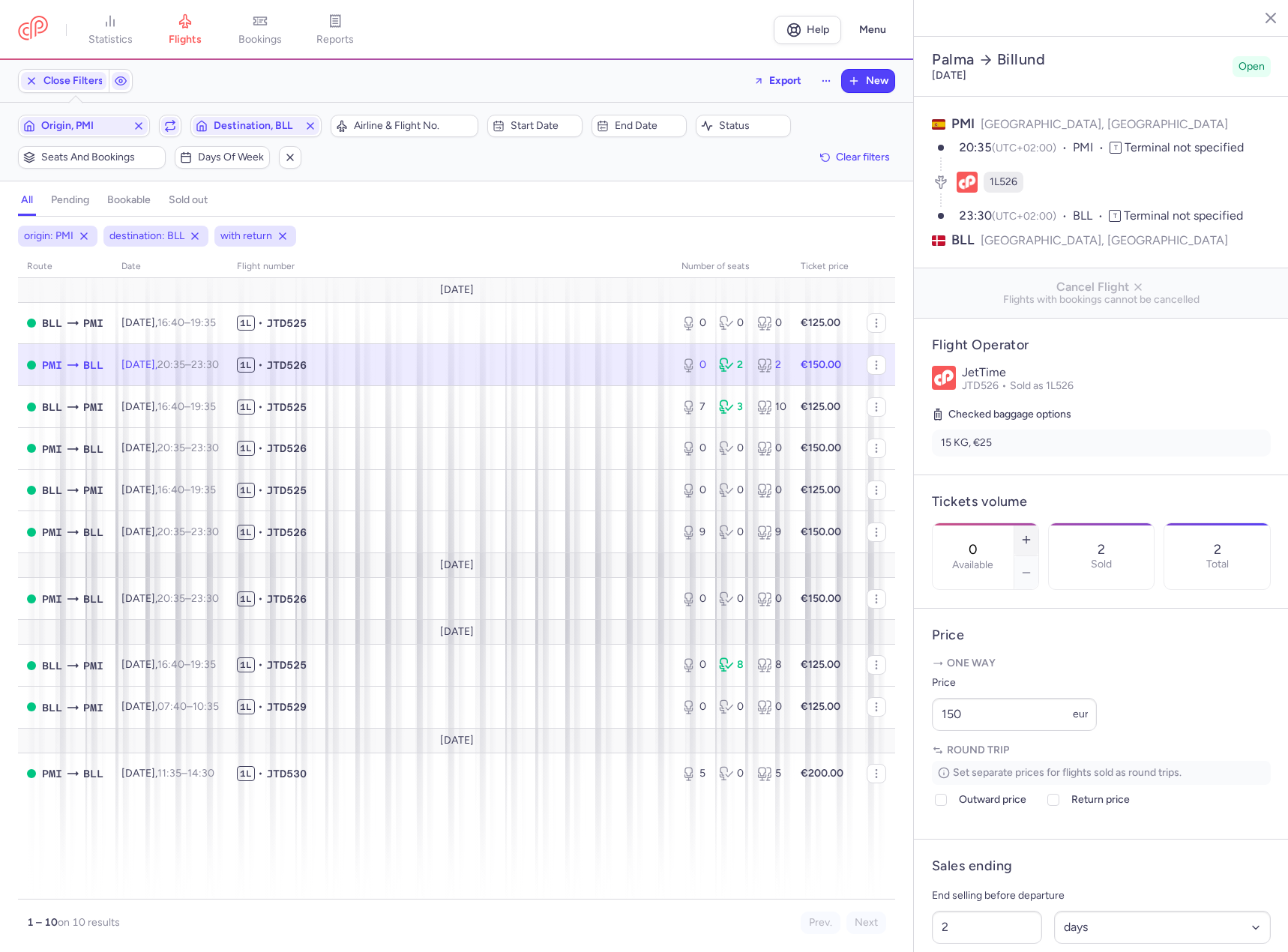
click at [1032, 534] on icon "button" at bounding box center [1026, 540] width 12 height 12
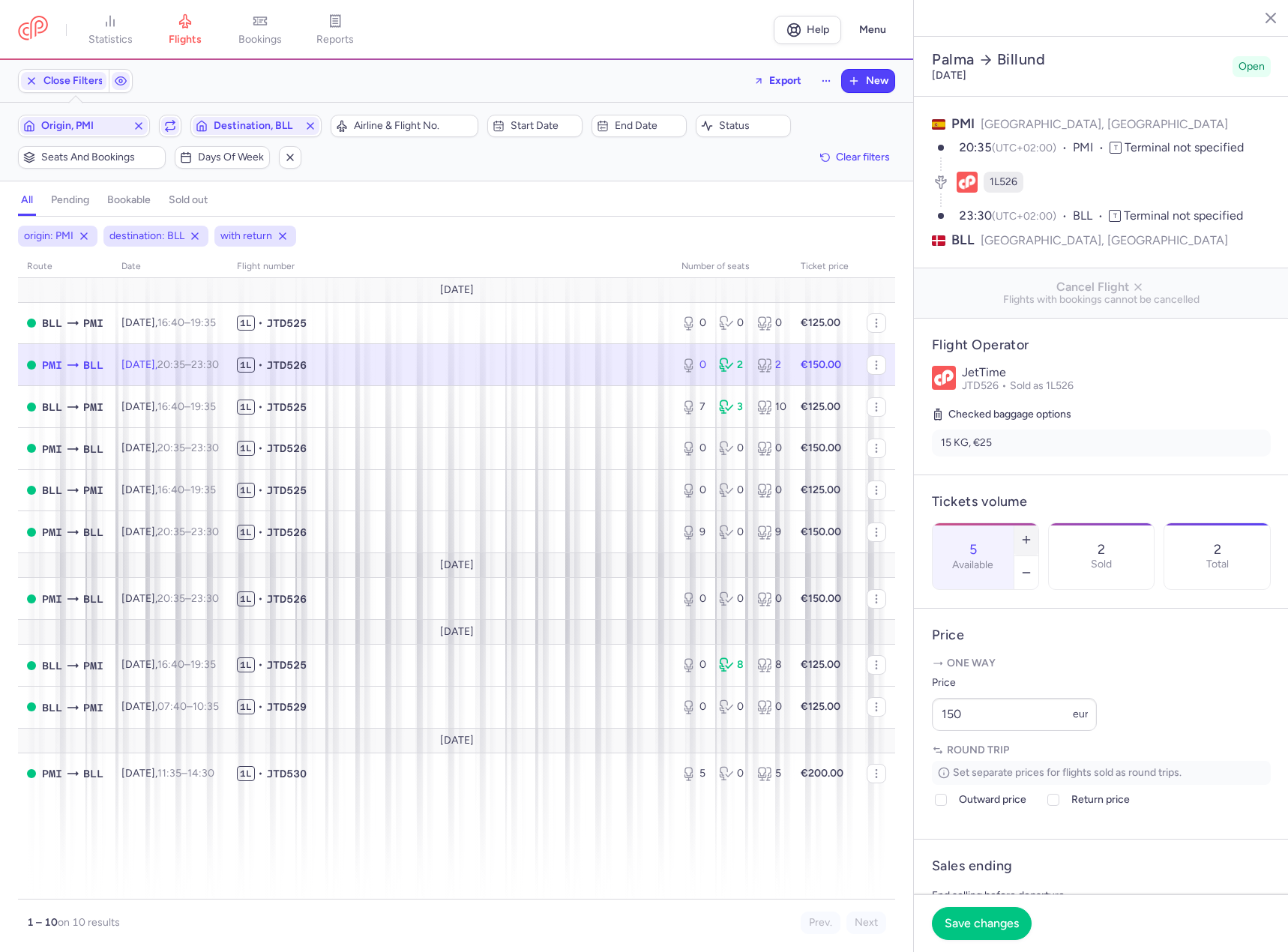
click at [1032, 534] on icon "button" at bounding box center [1026, 540] width 12 height 12
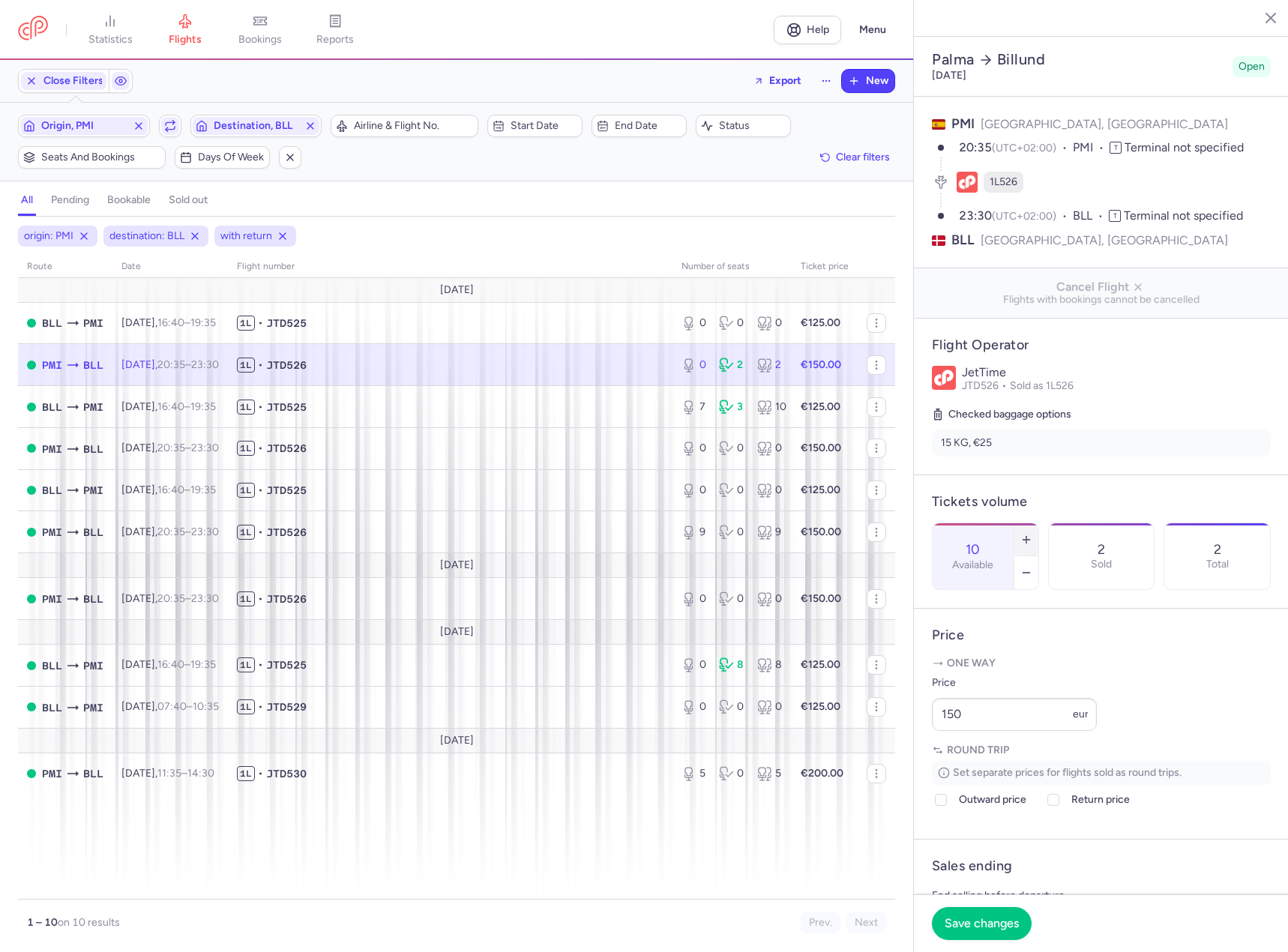
click at [1032, 534] on icon "button" at bounding box center [1026, 540] width 12 height 12
type input "14"
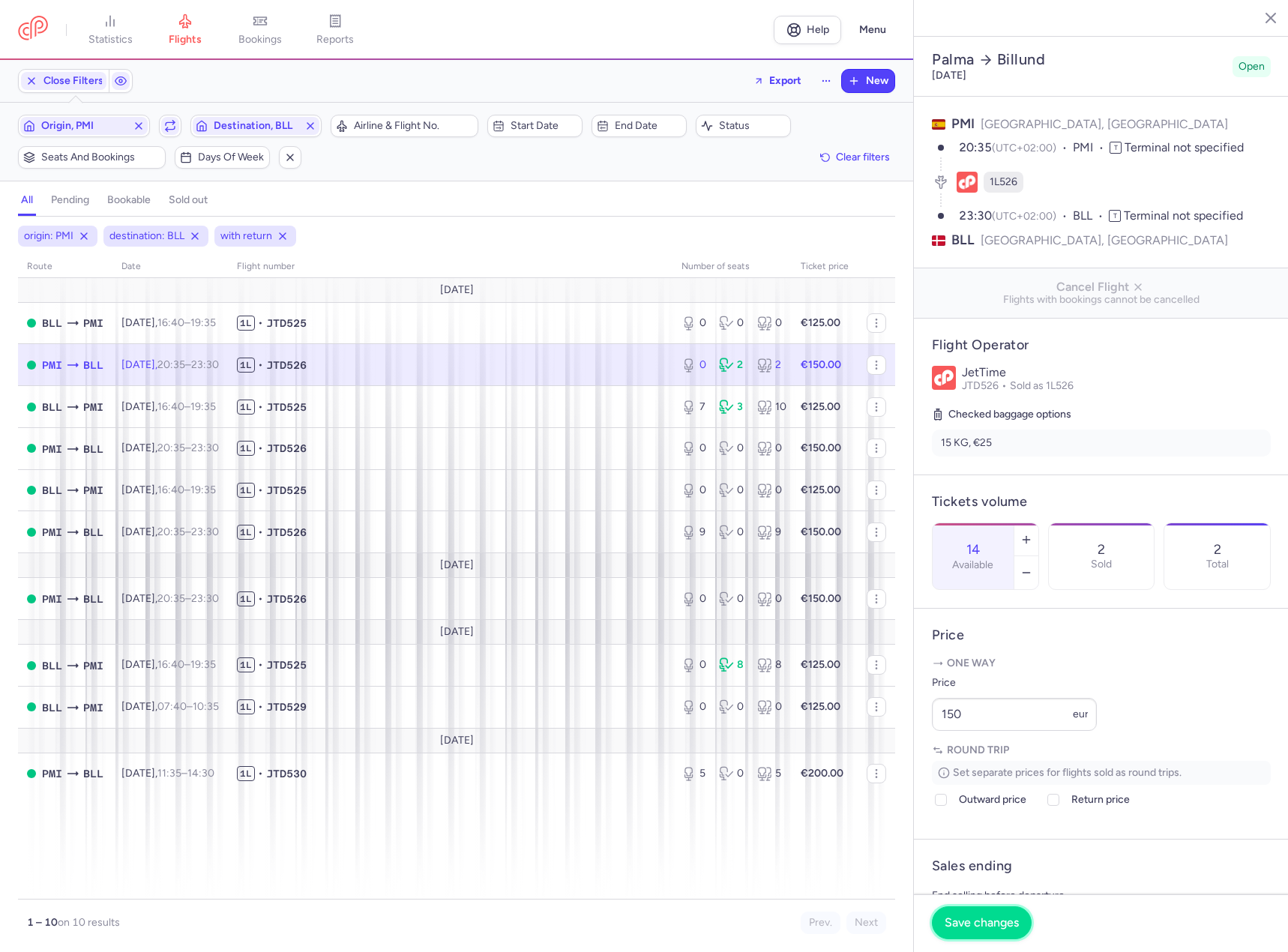
click at [970, 927] on span "Save changes" at bounding box center [982, 923] width 74 height 14
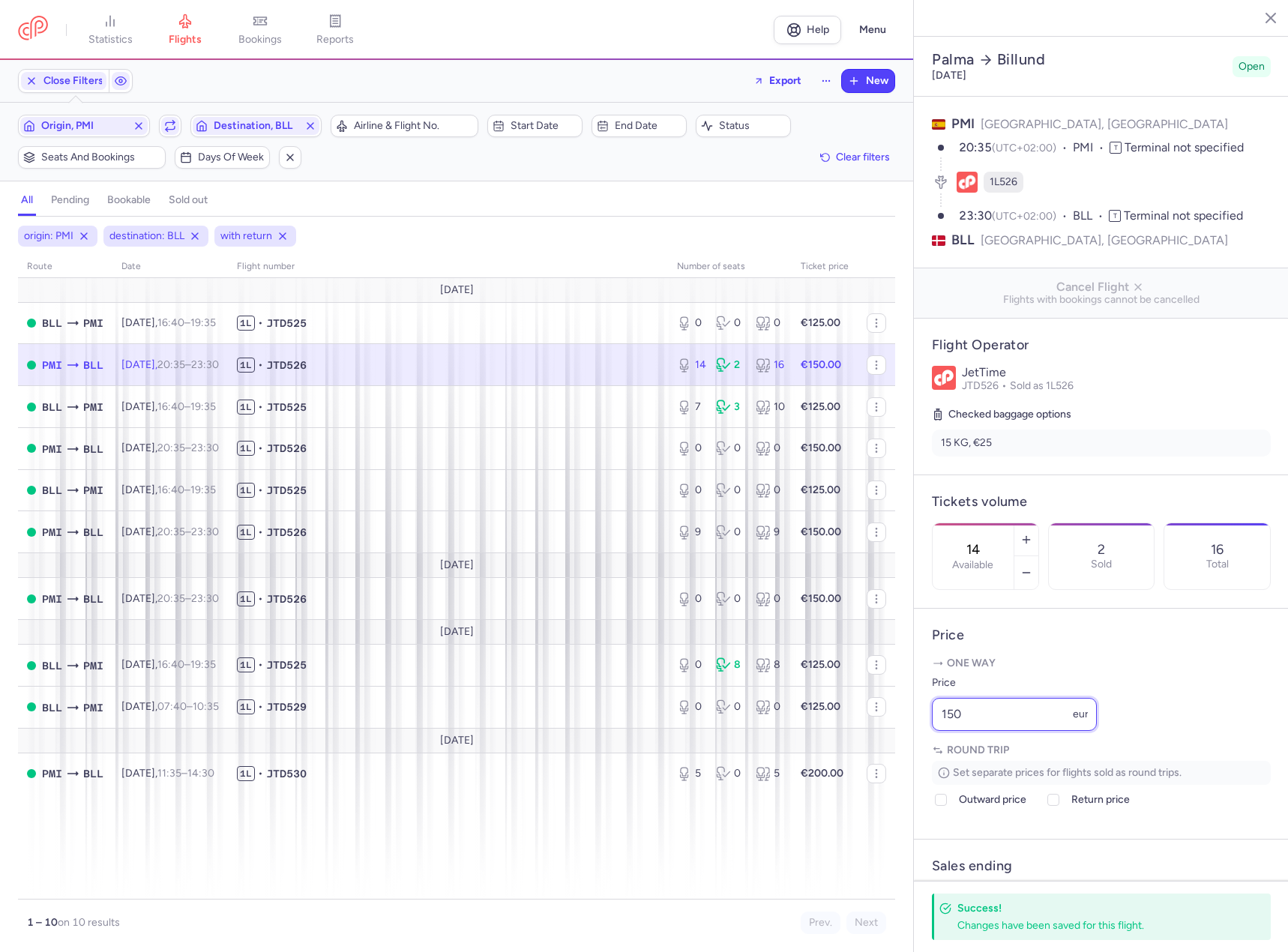
drag, startPoint x: 977, startPoint y: 751, endPoint x: 908, endPoint y: 765, distance: 70.4
click at [897, 760] on div "statistics flights bookings reports Help Menu Close Filters Export New Filters …" at bounding box center [644, 476] width 1288 height 952
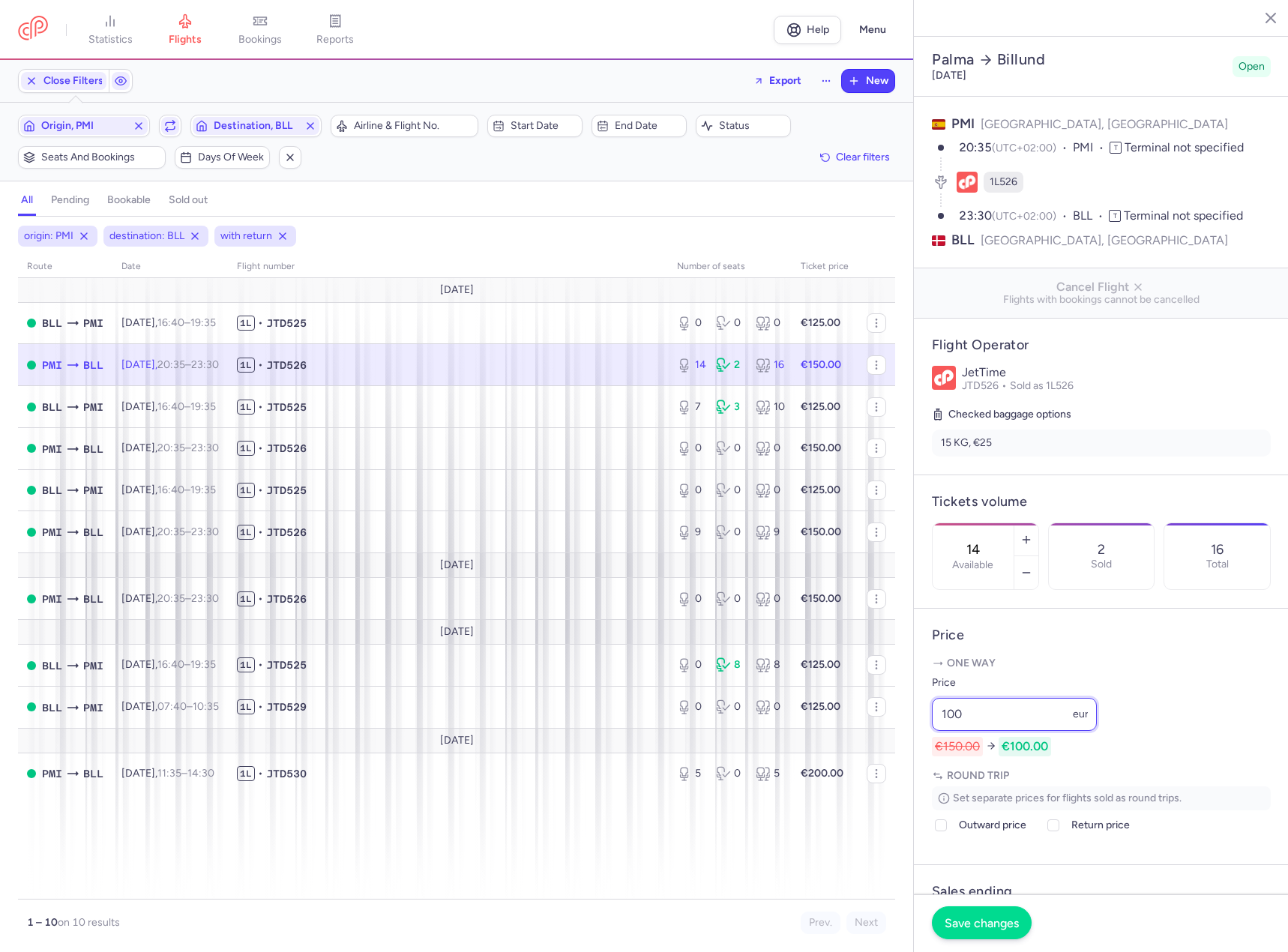
type input "100"
click at [966, 921] on span "Save changes" at bounding box center [982, 923] width 74 height 14
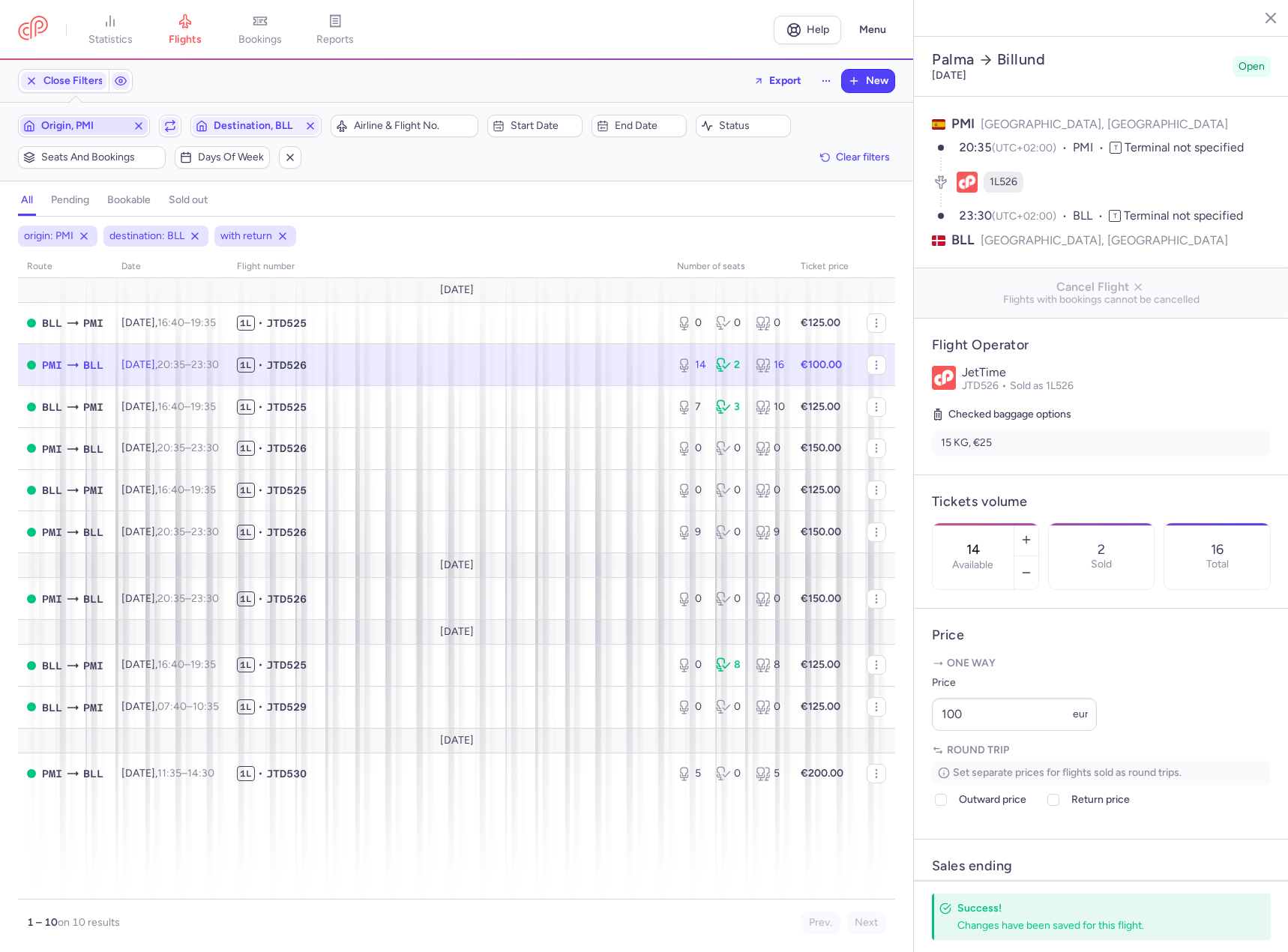
click at [61, 128] on span "Origin, PMI" at bounding box center [84, 126] width 85 height 12
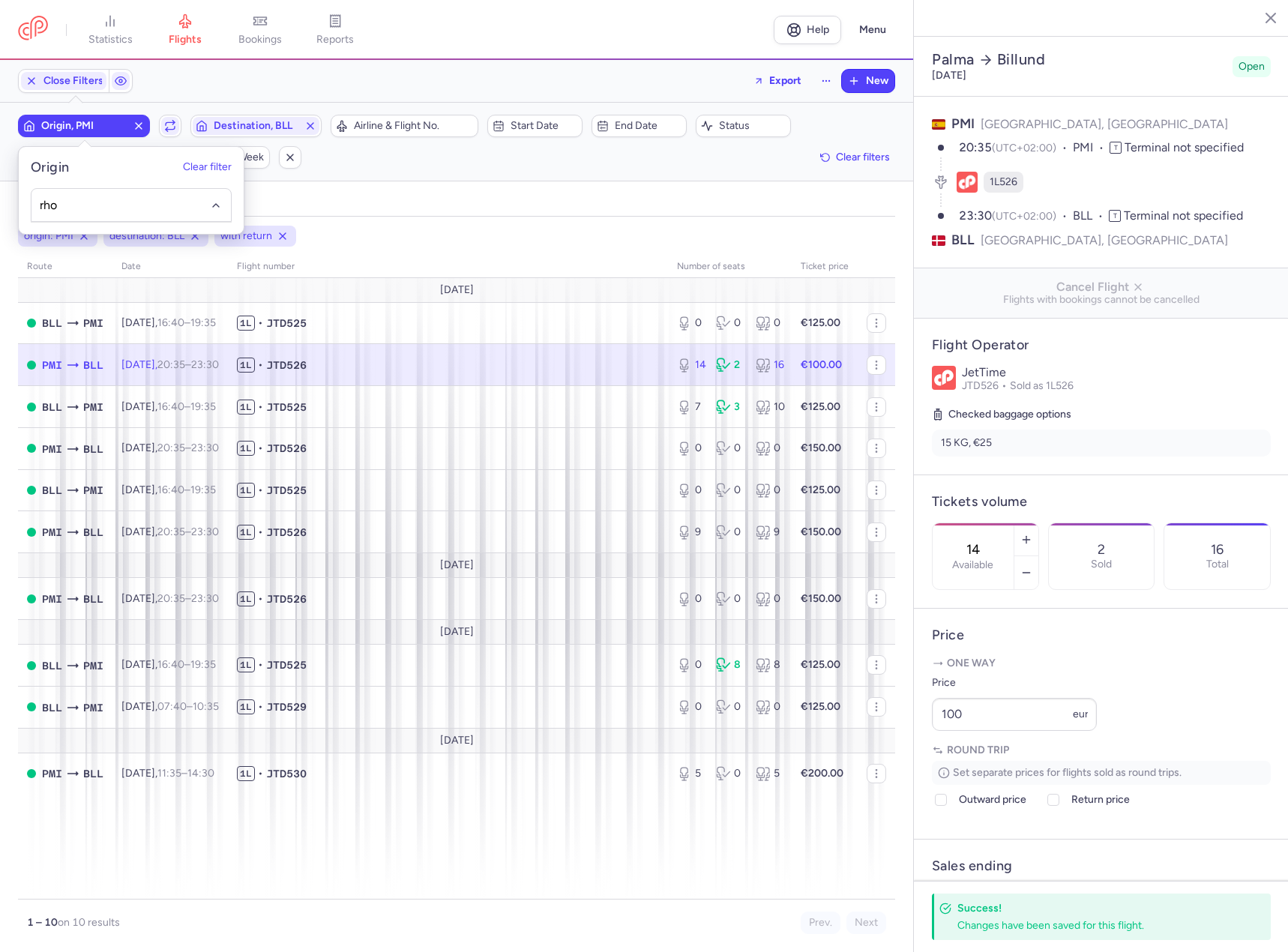
type input "rho"
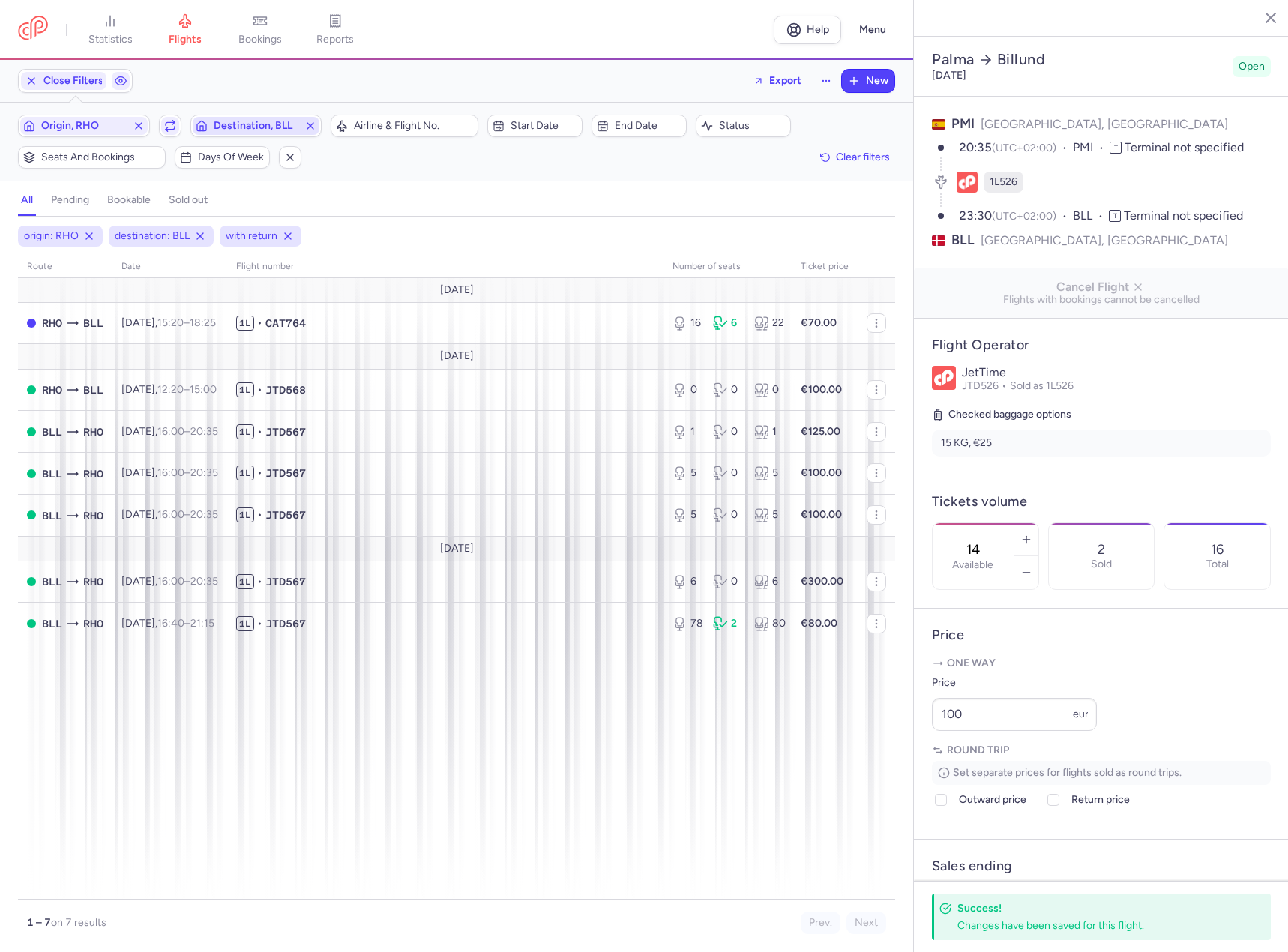
click at [281, 125] on span "Destination, BLL" at bounding box center [256, 126] width 85 height 12
type input "c"
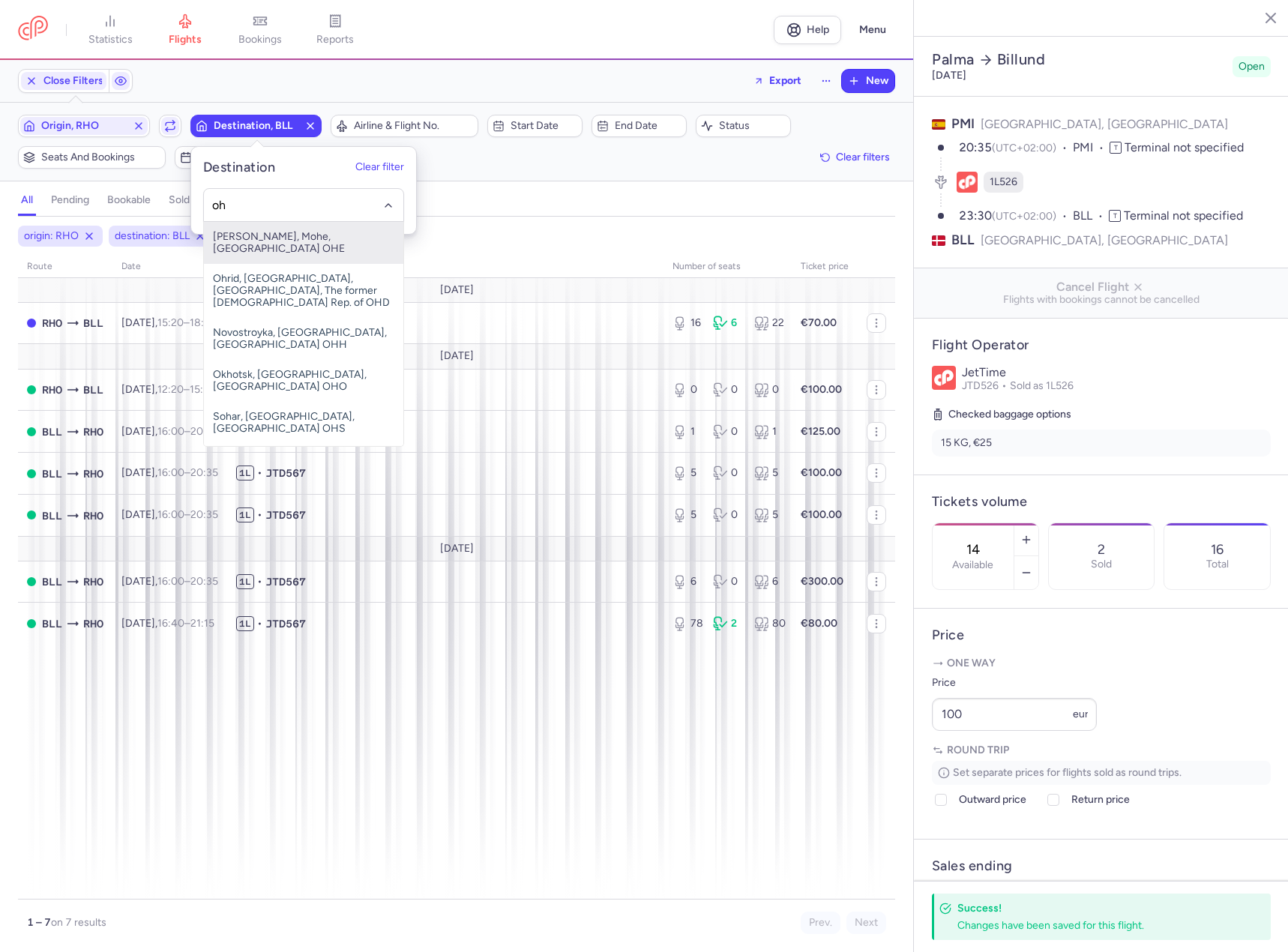
type input "o"
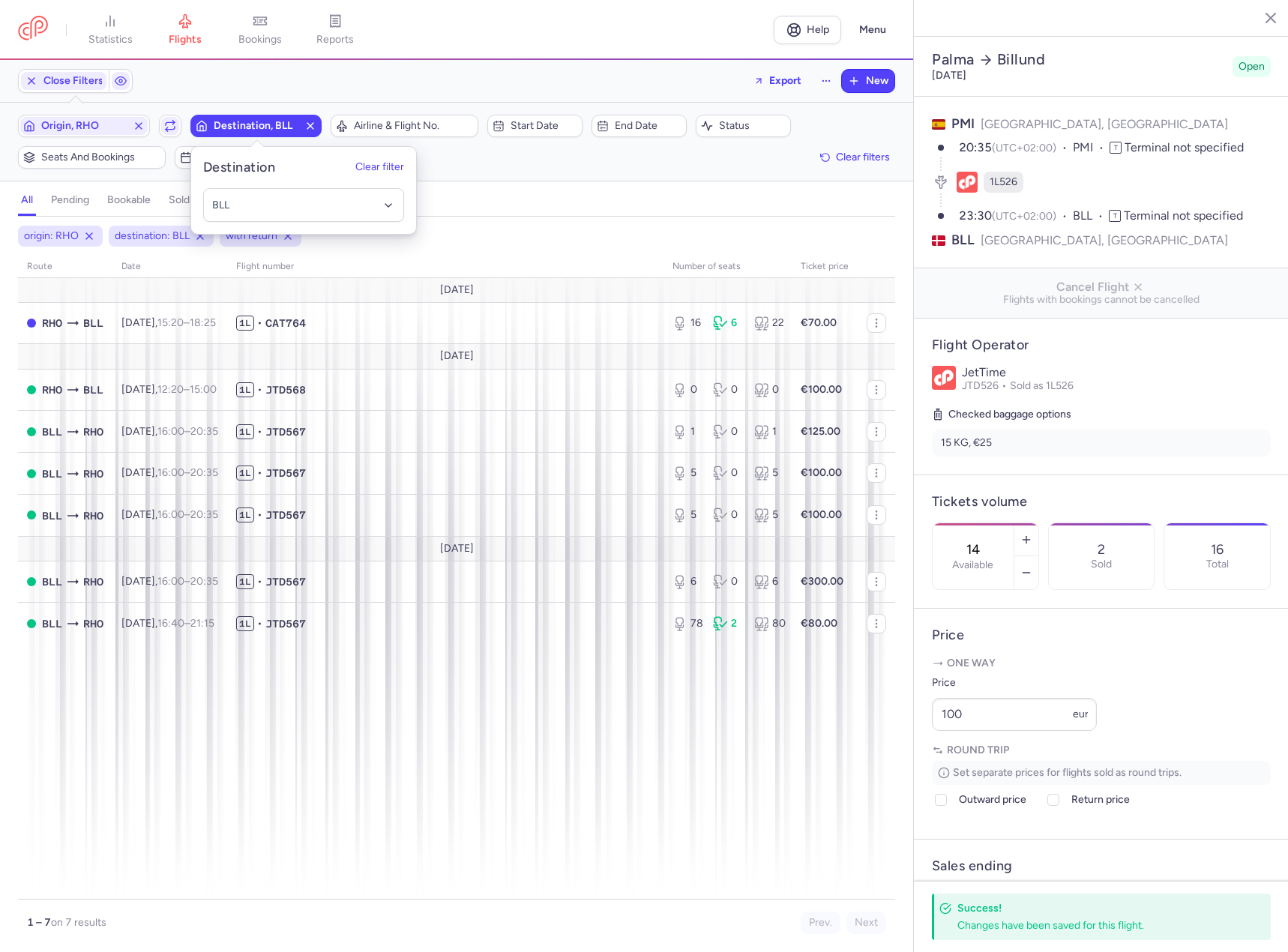
click at [222, 128] on span "Destination, BLL" at bounding box center [256, 126] width 85 height 12
click at [264, 136] on button "Destination, BLL" at bounding box center [256, 126] width 132 height 23
type input "cph"
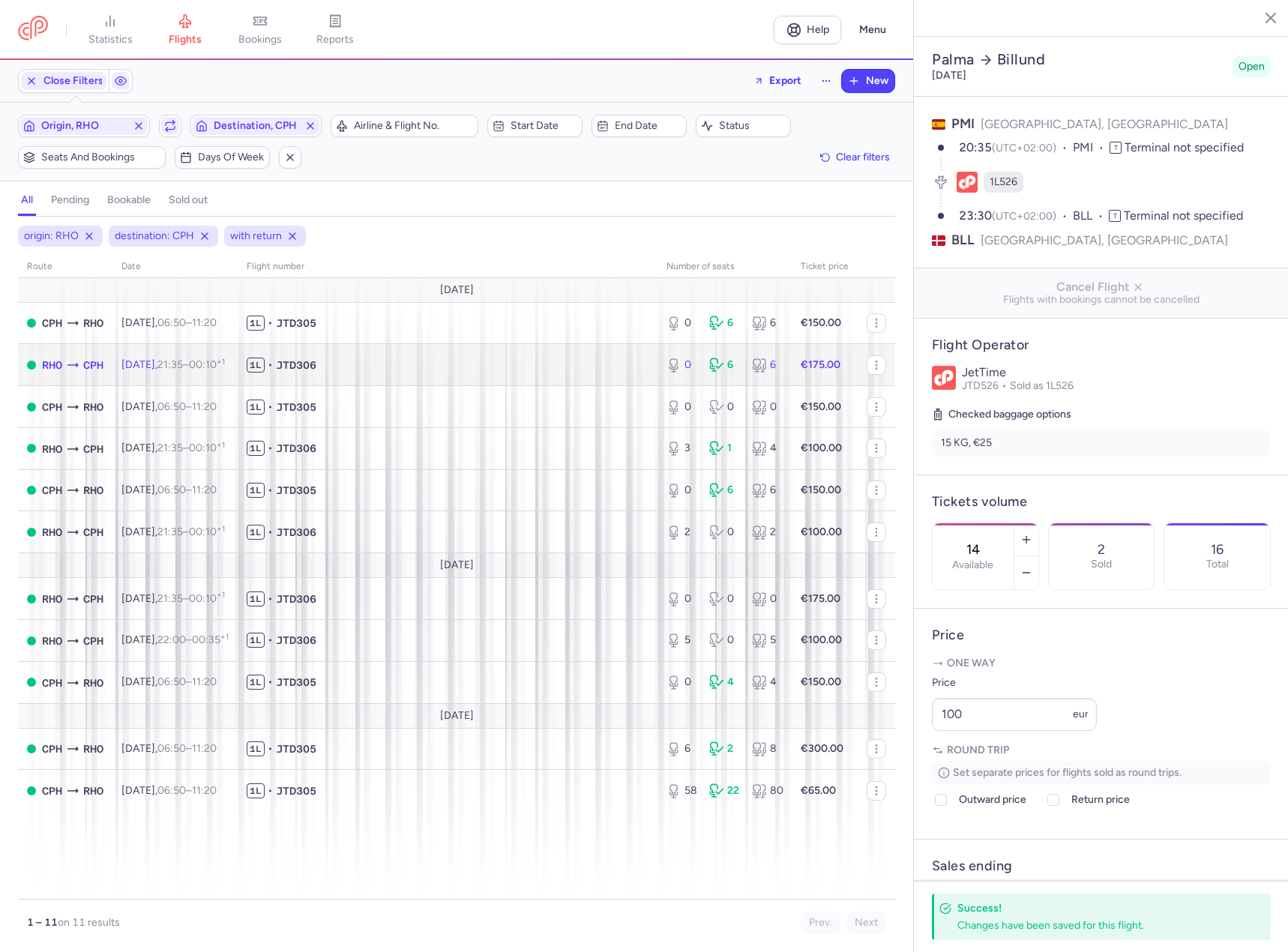
click at [438, 369] on span "1L • JTD306" at bounding box center [447, 365] width 402 height 15
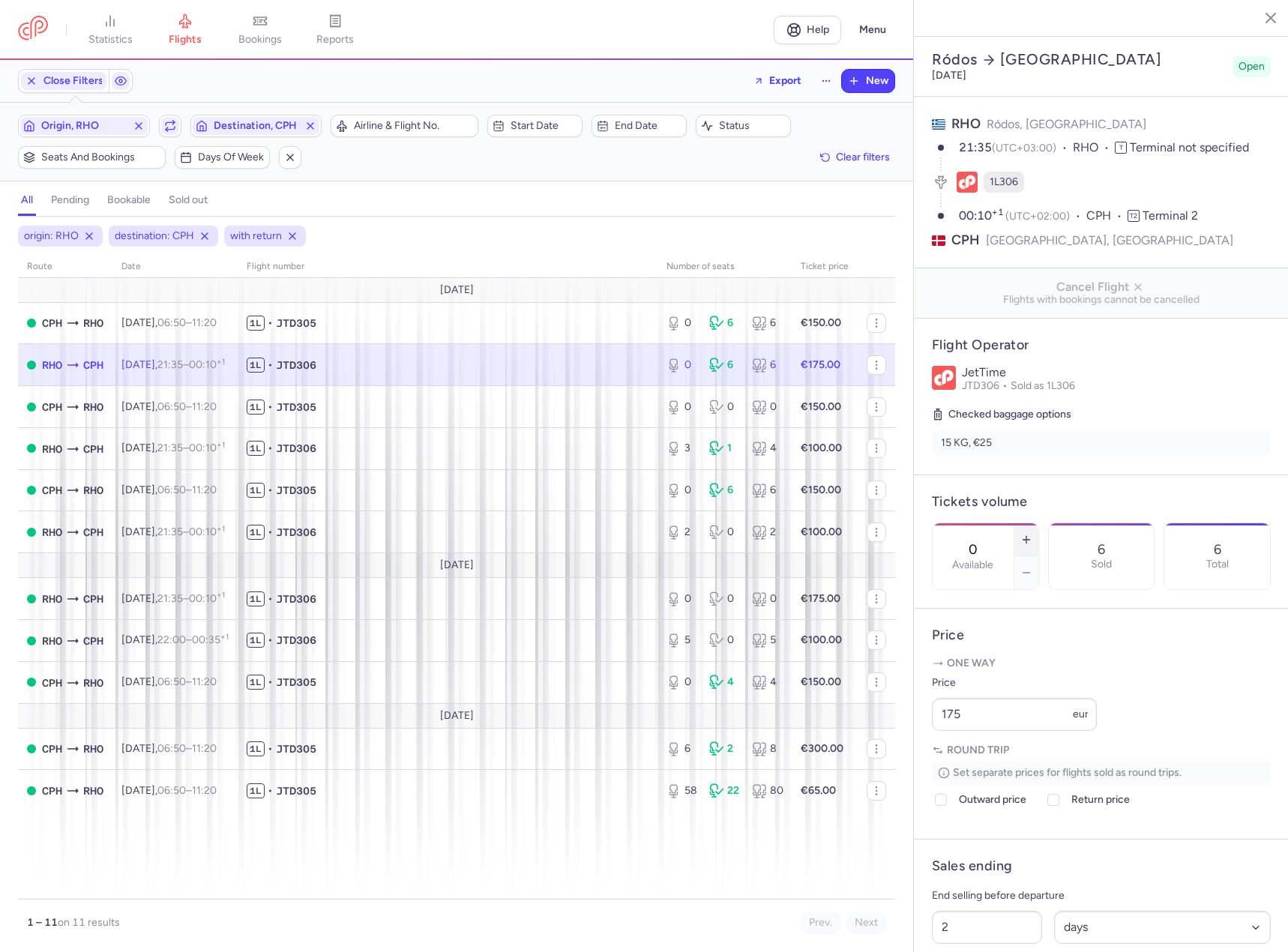
click at [1038, 523] on button "button" at bounding box center [1026, 540] width 24 height 33
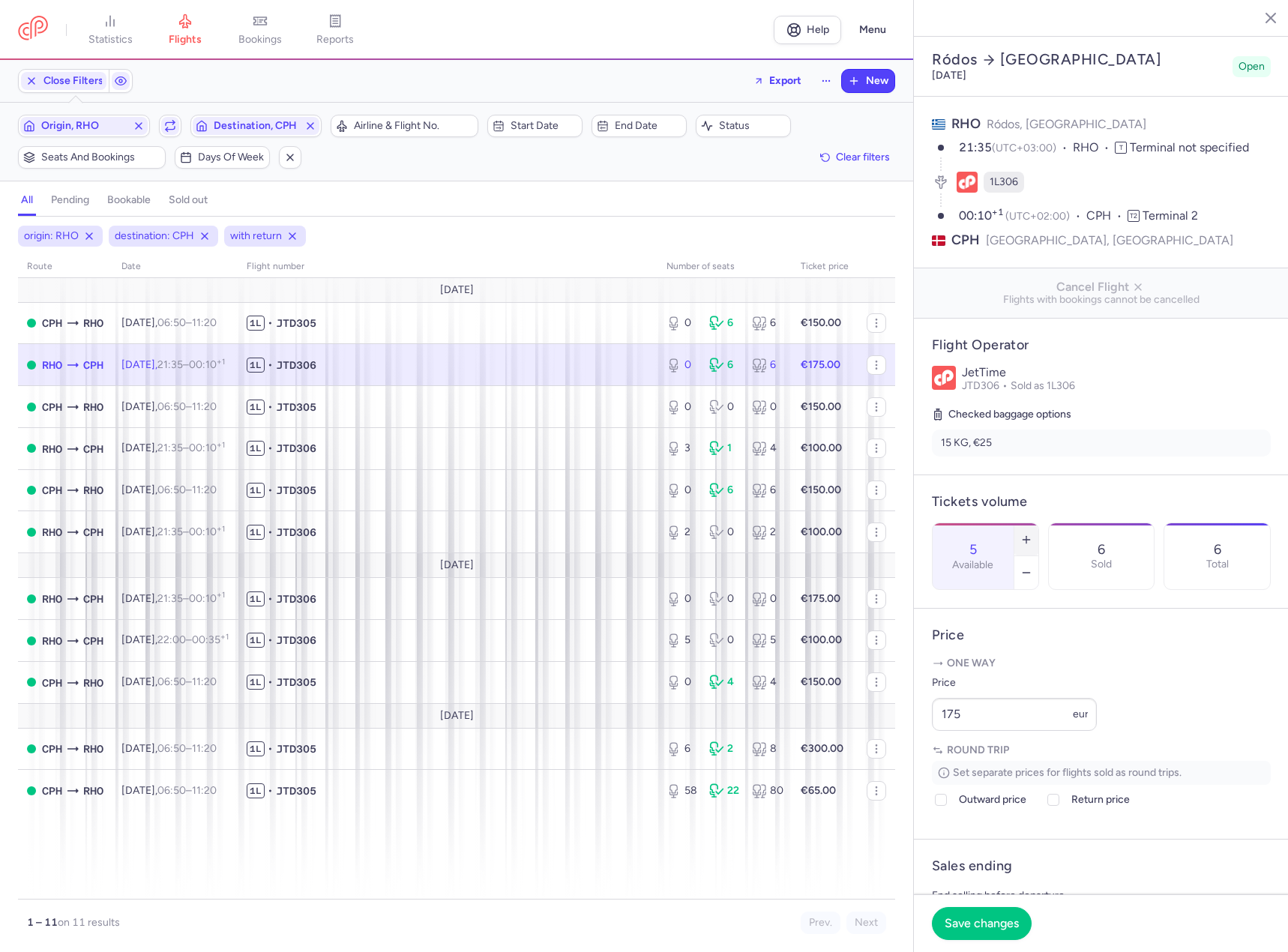
click at [1038, 523] on button "button" at bounding box center [1026, 540] width 24 height 33
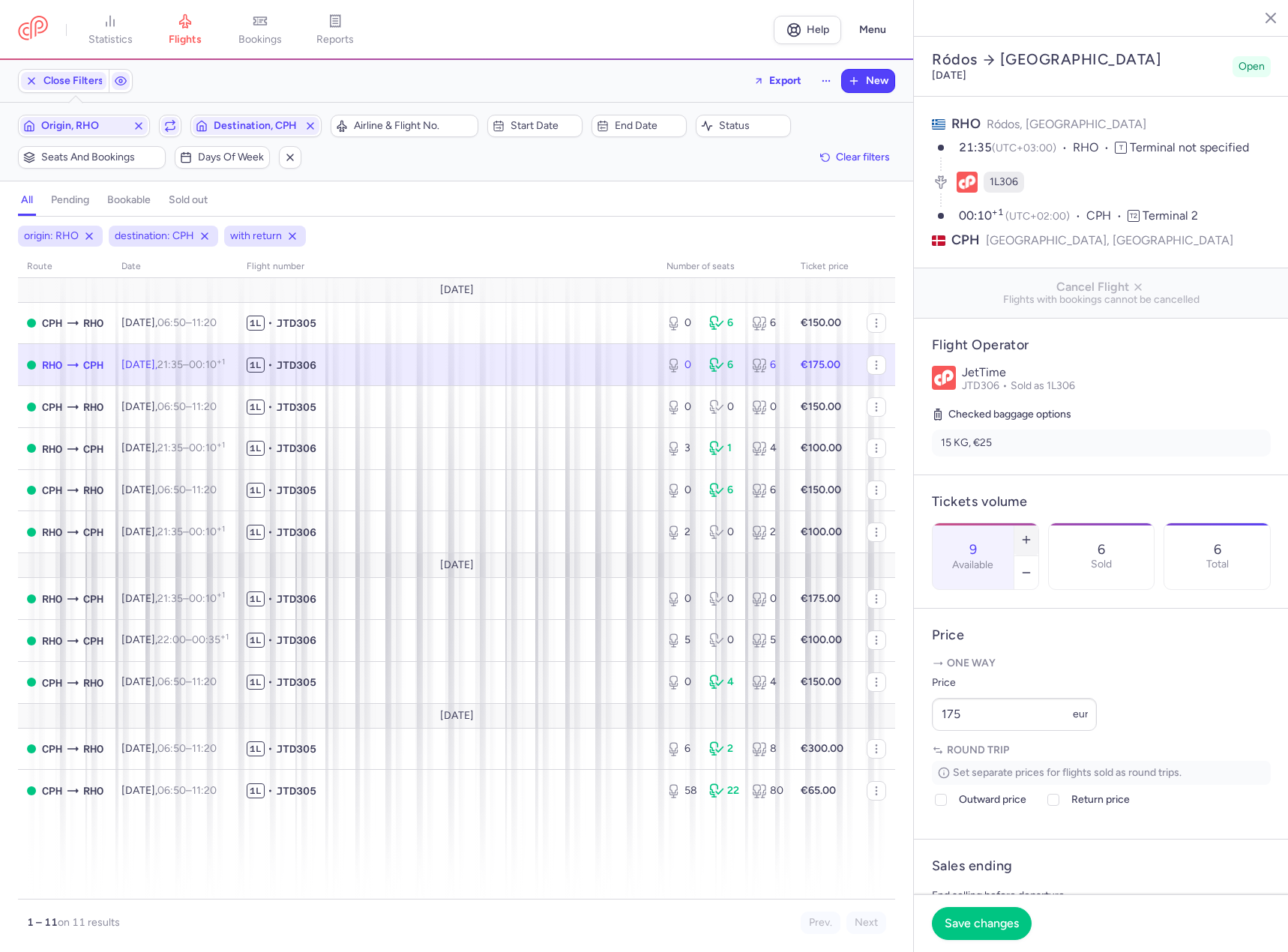
type input "10"
click at [985, 917] on span "Save changes" at bounding box center [982, 923] width 74 height 14
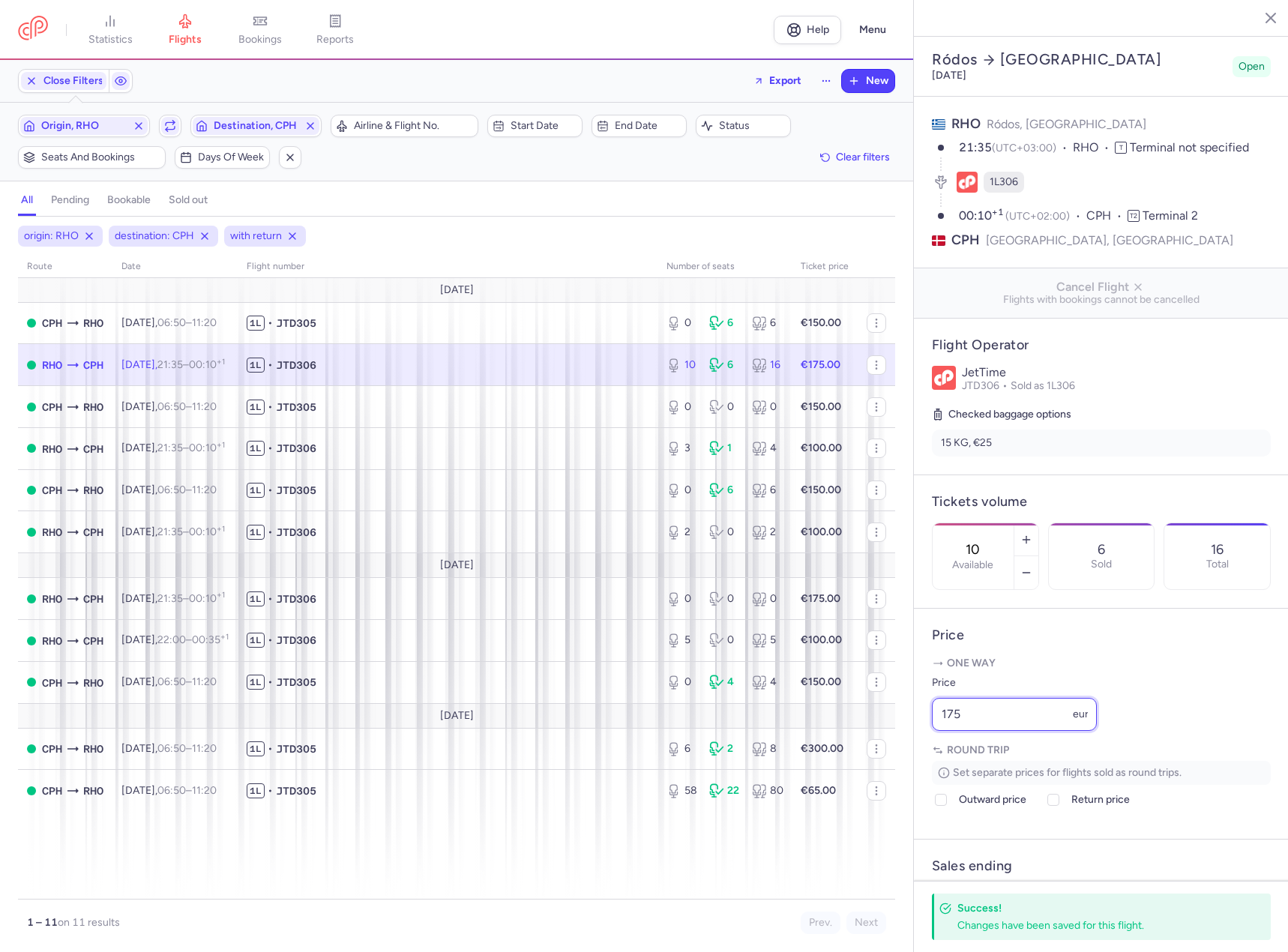
drag, startPoint x: 961, startPoint y: 753, endPoint x: 929, endPoint y: 766, distance: 34.5
click at [925, 766] on article "Price One way Price 175 eur Round trip Set separate prices for flights sold as …" at bounding box center [1101, 724] width 375 height 231
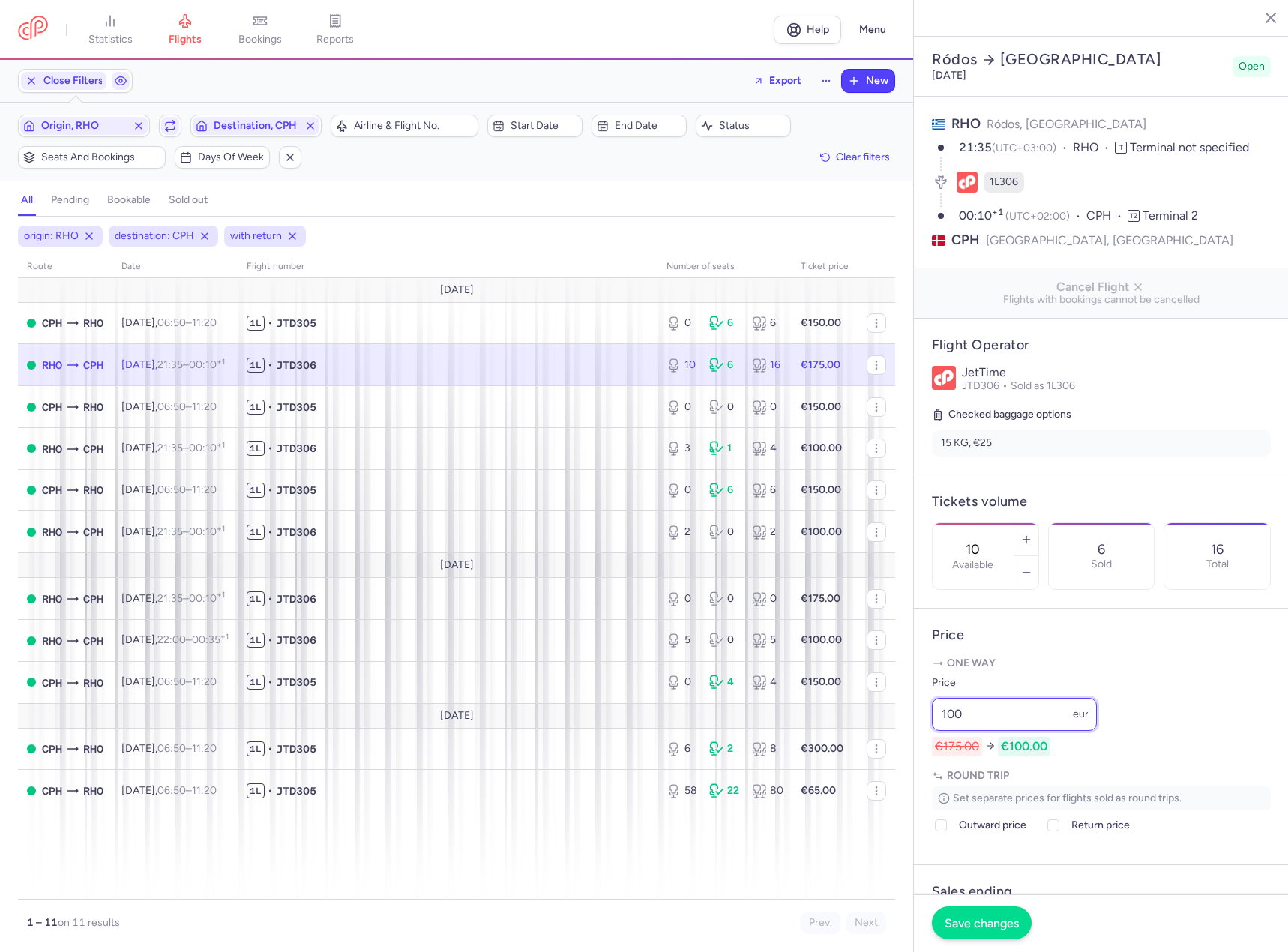
type input "100"
click at [989, 926] on span "Save changes" at bounding box center [982, 923] width 74 height 14
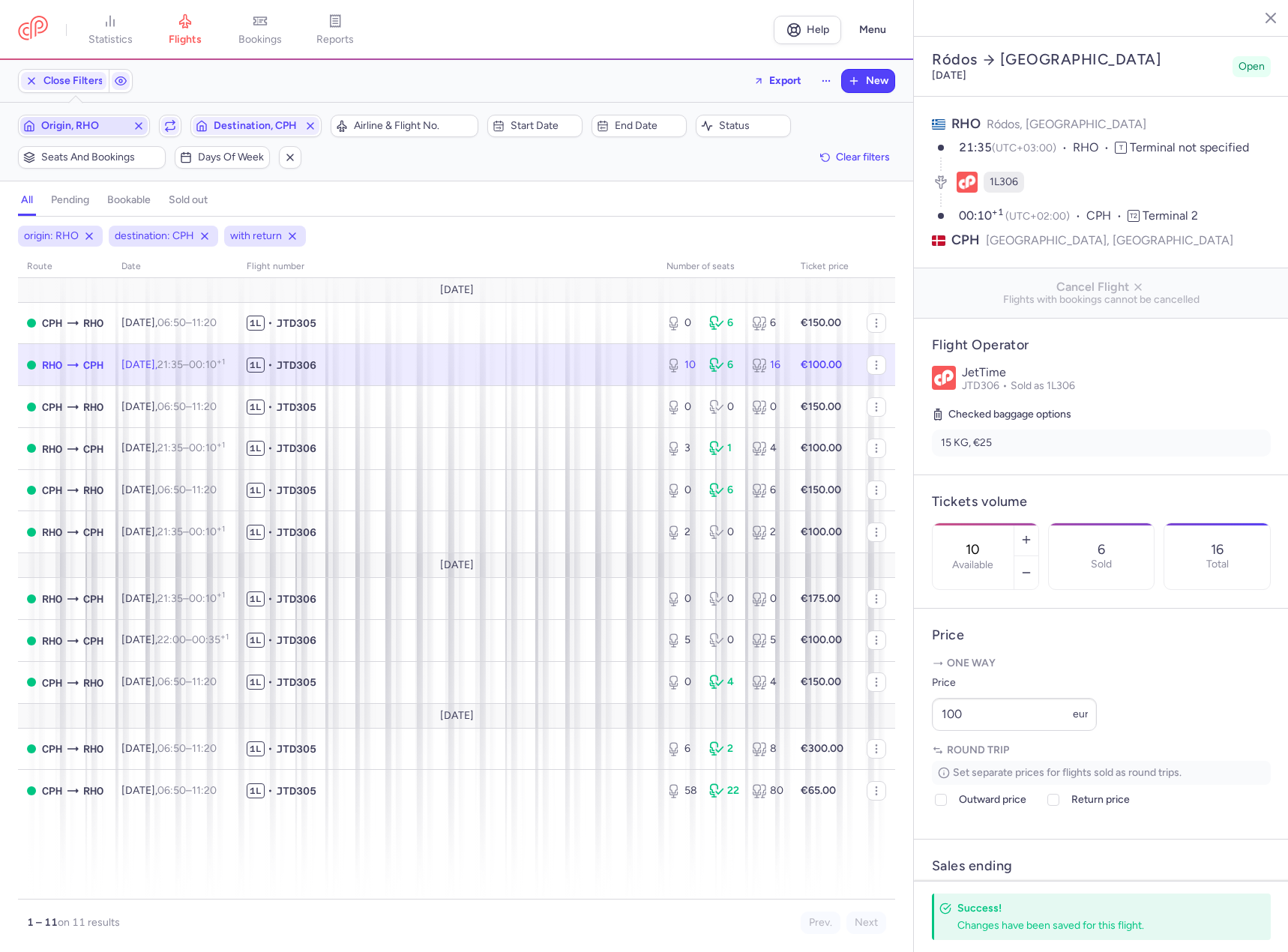
click at [87, 119] on span "Origin, RHO" at bounding box center [84, 126] width 127 height 18
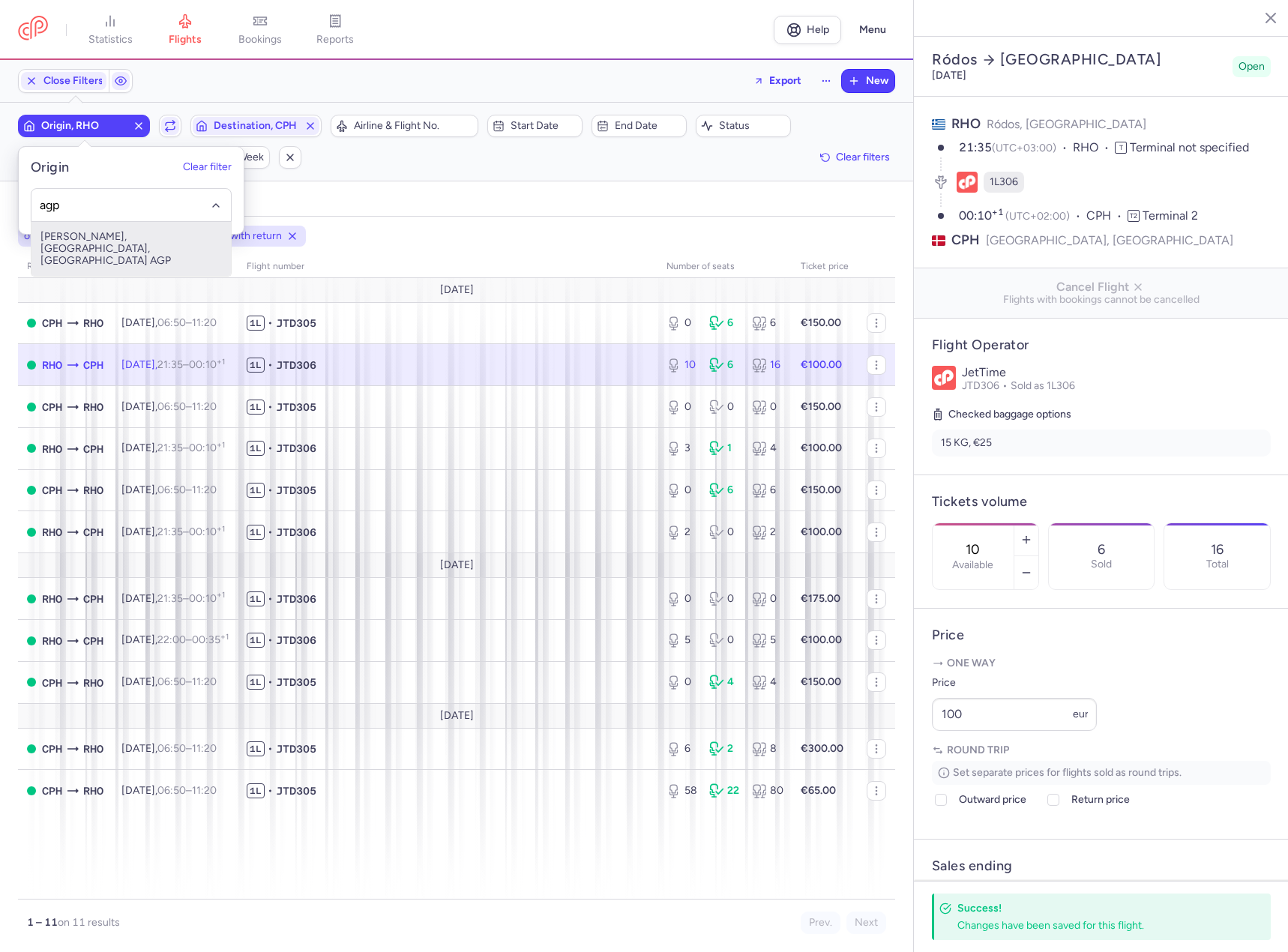
type input "agp"
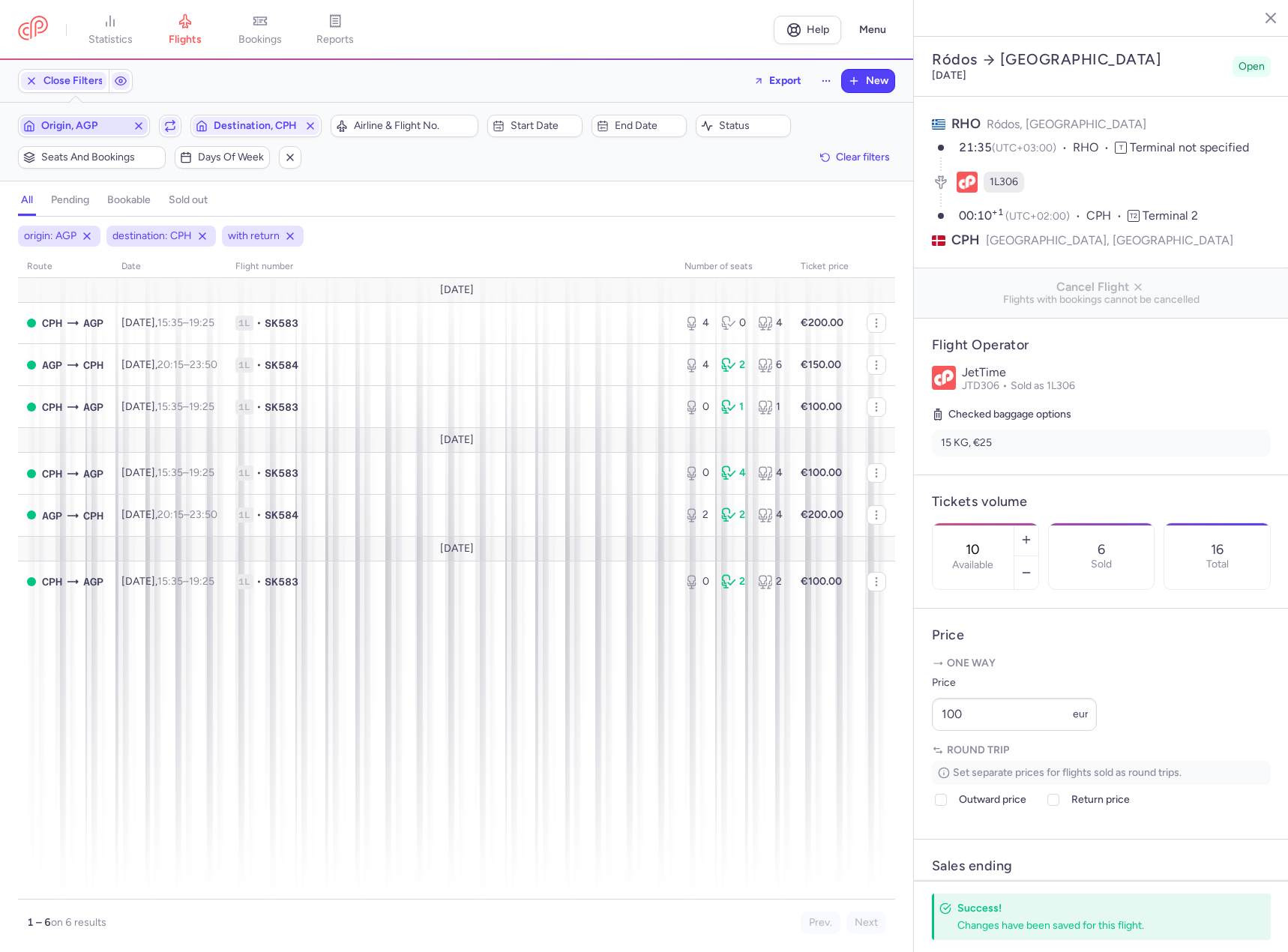
click at [191, 115] on button "Destination, CPH" at bounding box center [256, 126] width 132 height 23
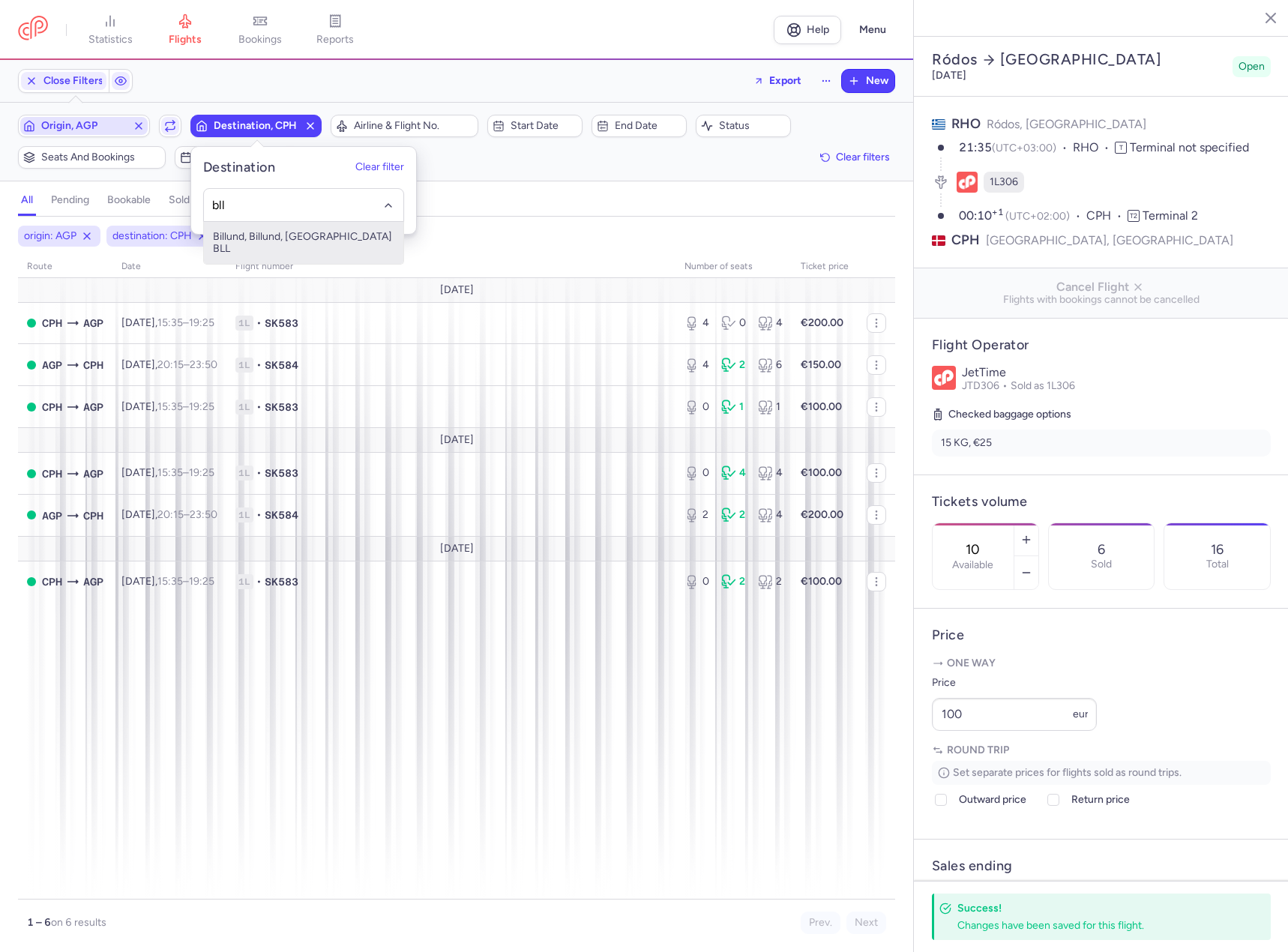
type input "bll"
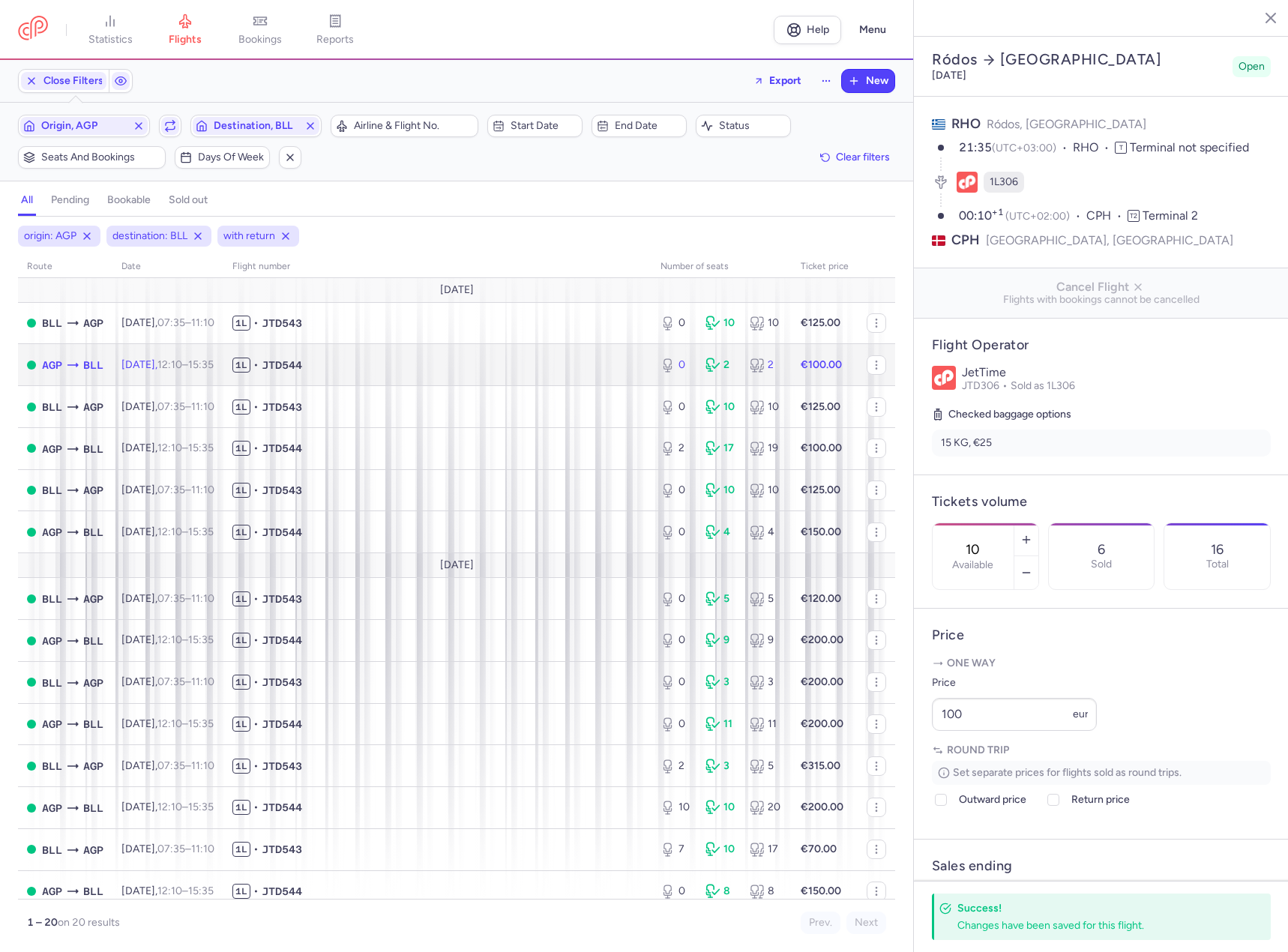
click at [406, 364] on span "1L • JTD544" at bounding box center [437, 365] width 410 height 15
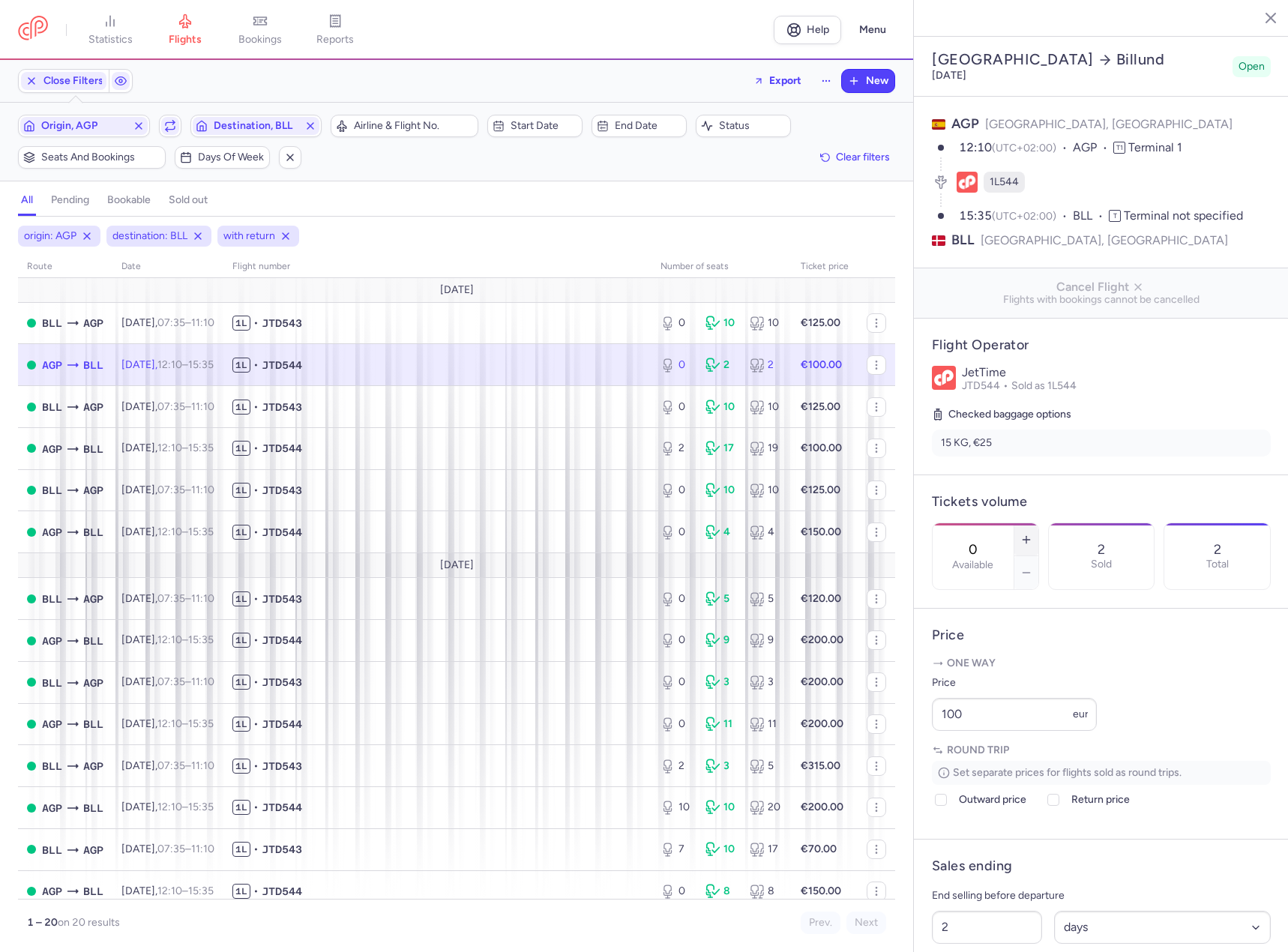
click at [1038, 523] on button "button" at bounding box center [1026, 540] width 24 height 33
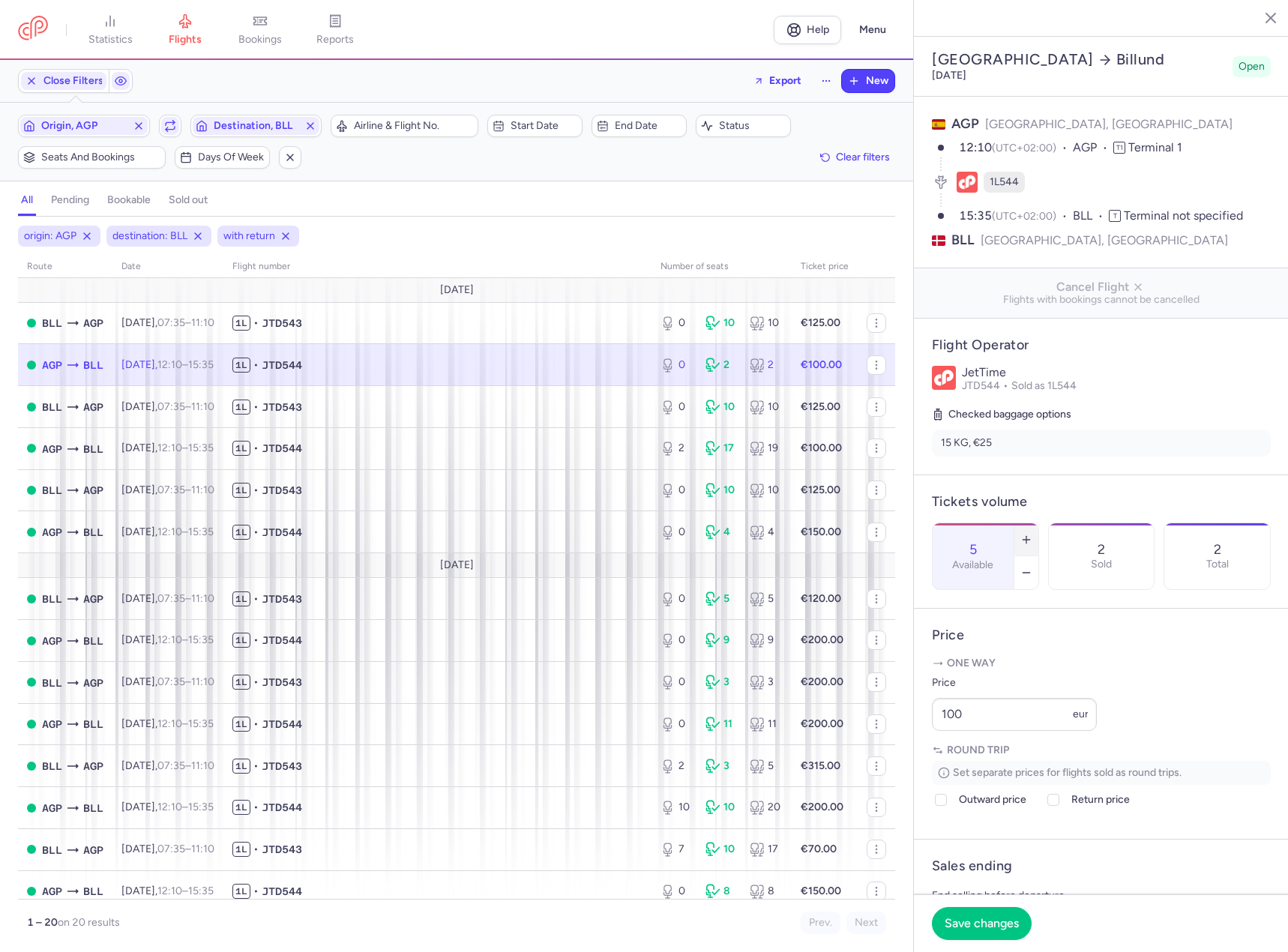
click at [1038, 523] on button "button" at bounding box center [1026, 540] width 24 height 33
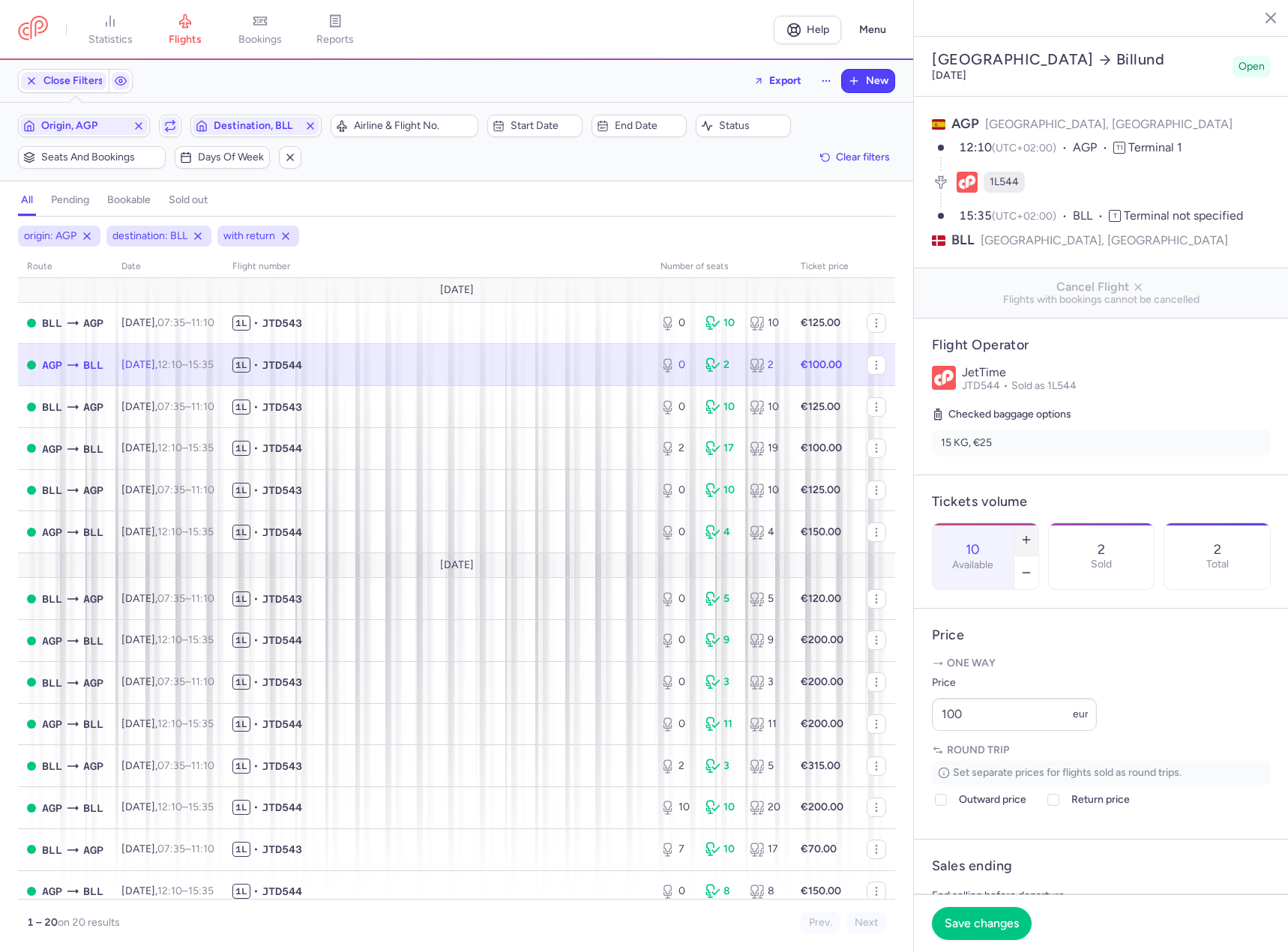
drag, startPoint x: 1073, startPoint y: 513, endPoint x: 1080, endPoint y: 573, distance: 60.4
click at [1038, 523] on button "button" at bounding box center [1026, 540] width 24 height 33
type input "11"
click at [987, 917] on span "Save changes" at bounding box center [982, 923] width 74 height 14
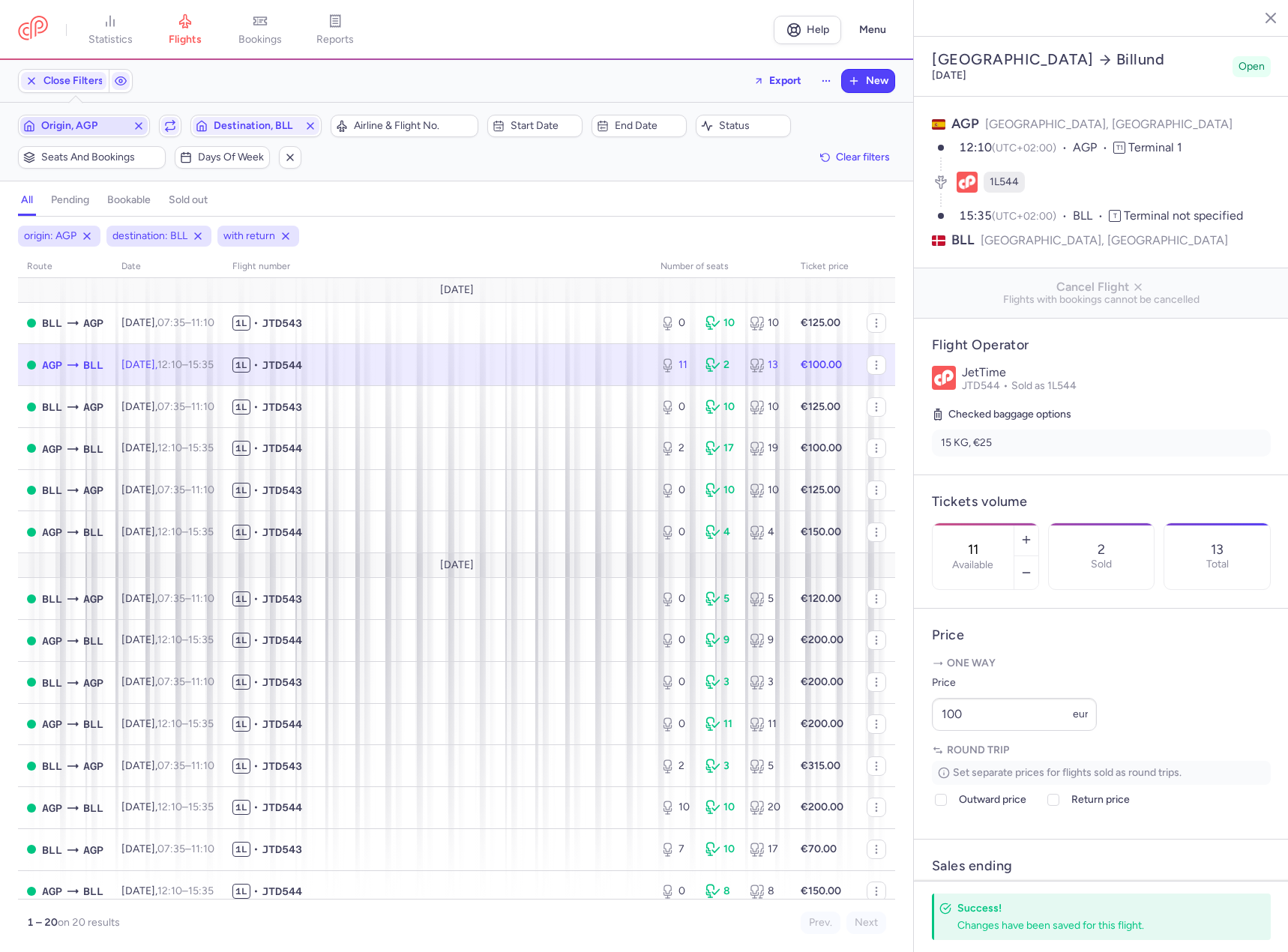
click at [81, 118] on span "Origin, AGP" at bounding box center [84, 126] width 127 height 18
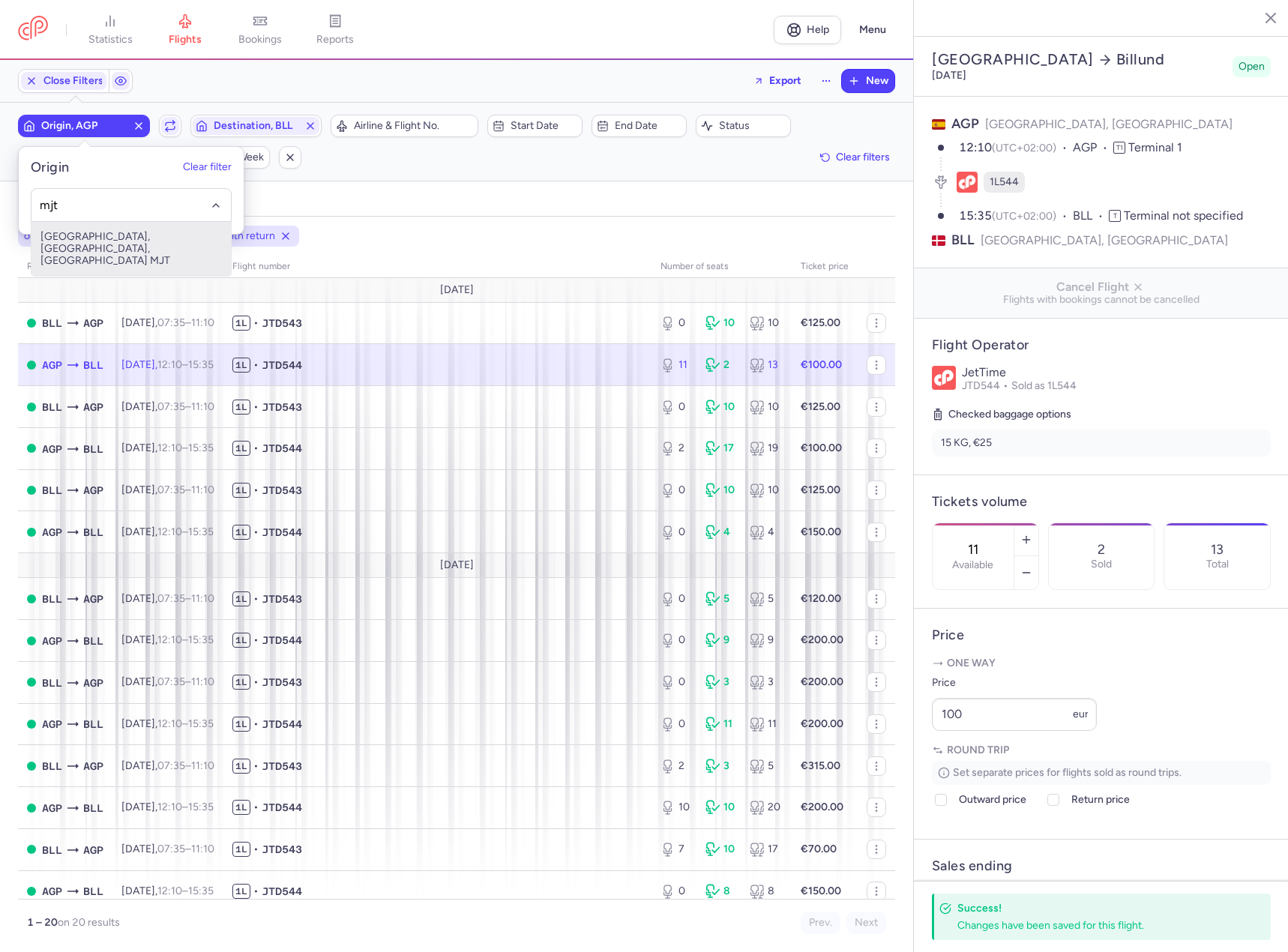
type input "mjt"
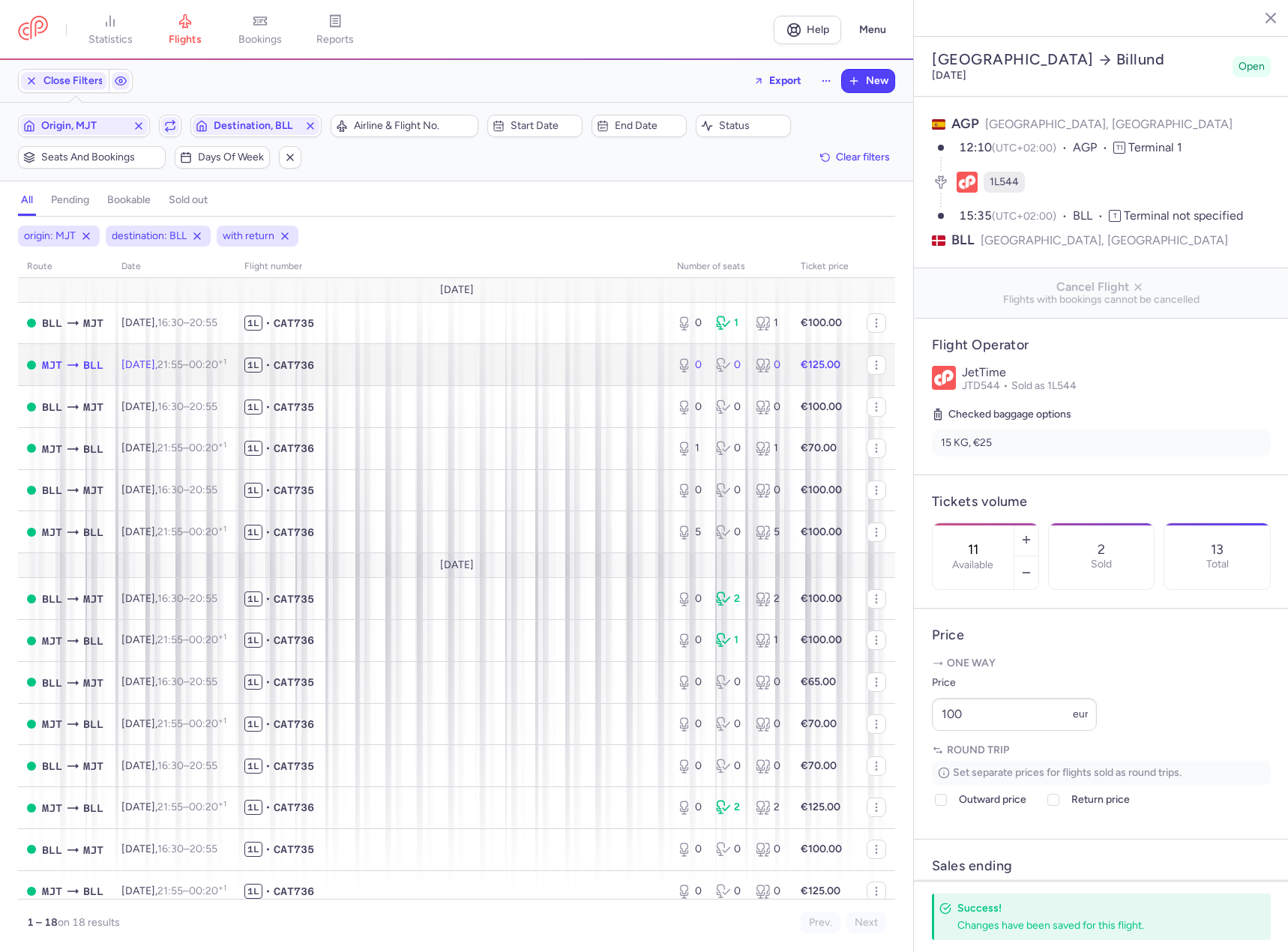
click at [467, 365] on span "1L • CAT736" at bounding box center [452, 365] width 415 height 15
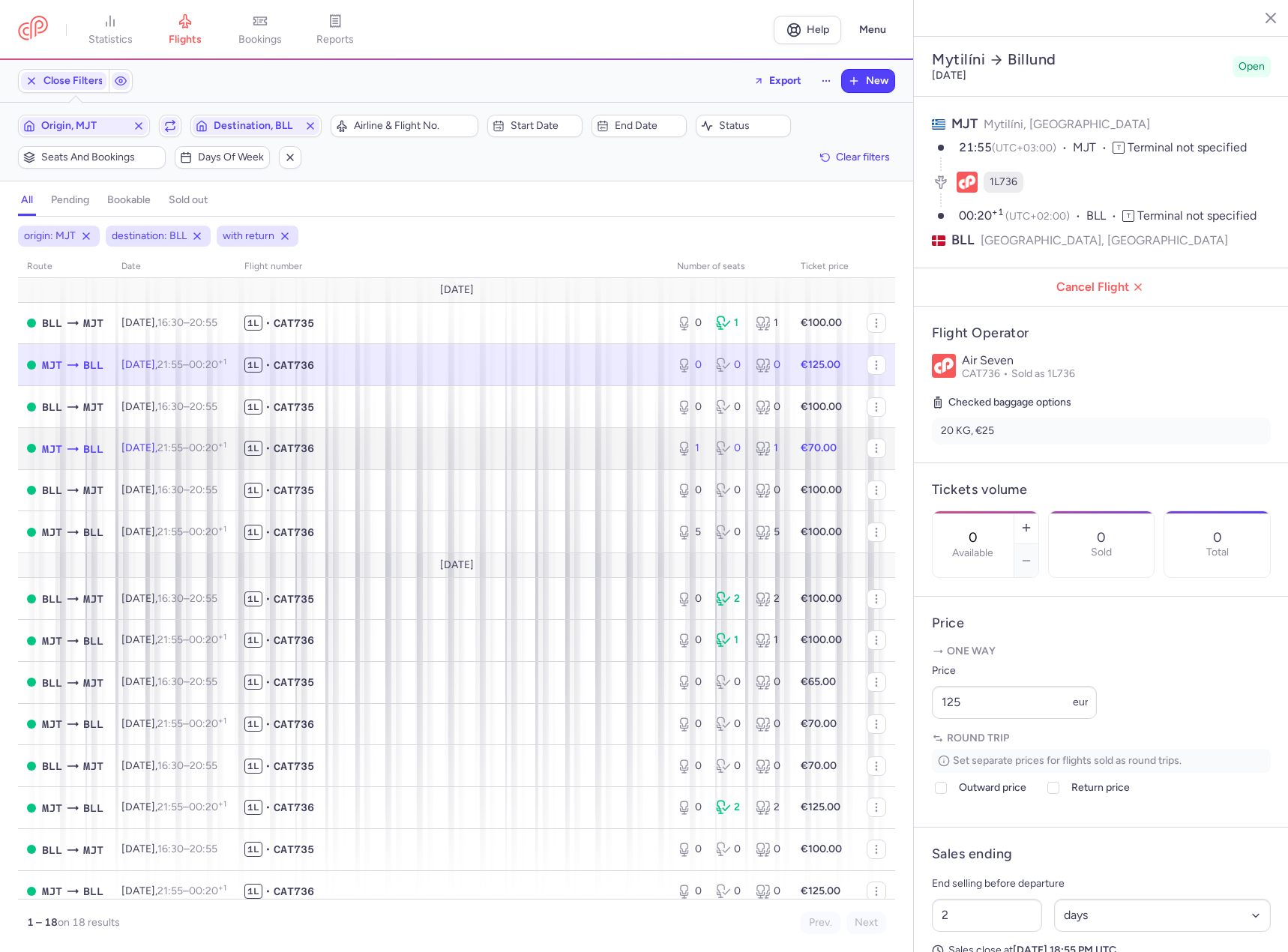
click at [481, 449] on span "1L • CAT736" at bounding box center [452, 448] width 415 height 15
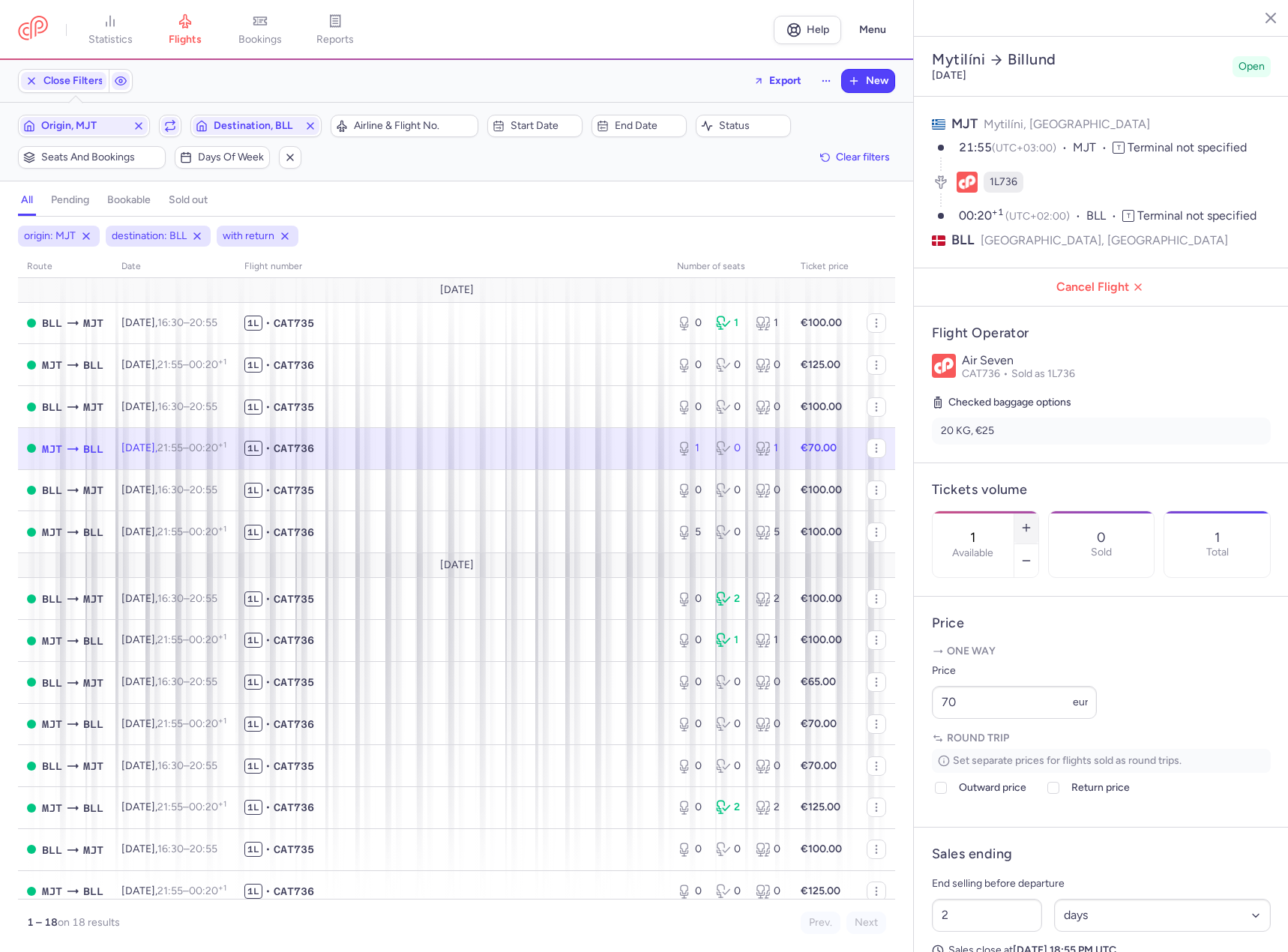
click at [1032, 522] on icon "button" at bounding box center [1026, 528] width 12 height 12
drag, startPoint x: 968, startPoint y: 925, endPoint x: 958, endPoint y: 905, distance: 22.4
click at [968, 926] on span "Save changes" at bounding box center [982, 923] width 74 height 14
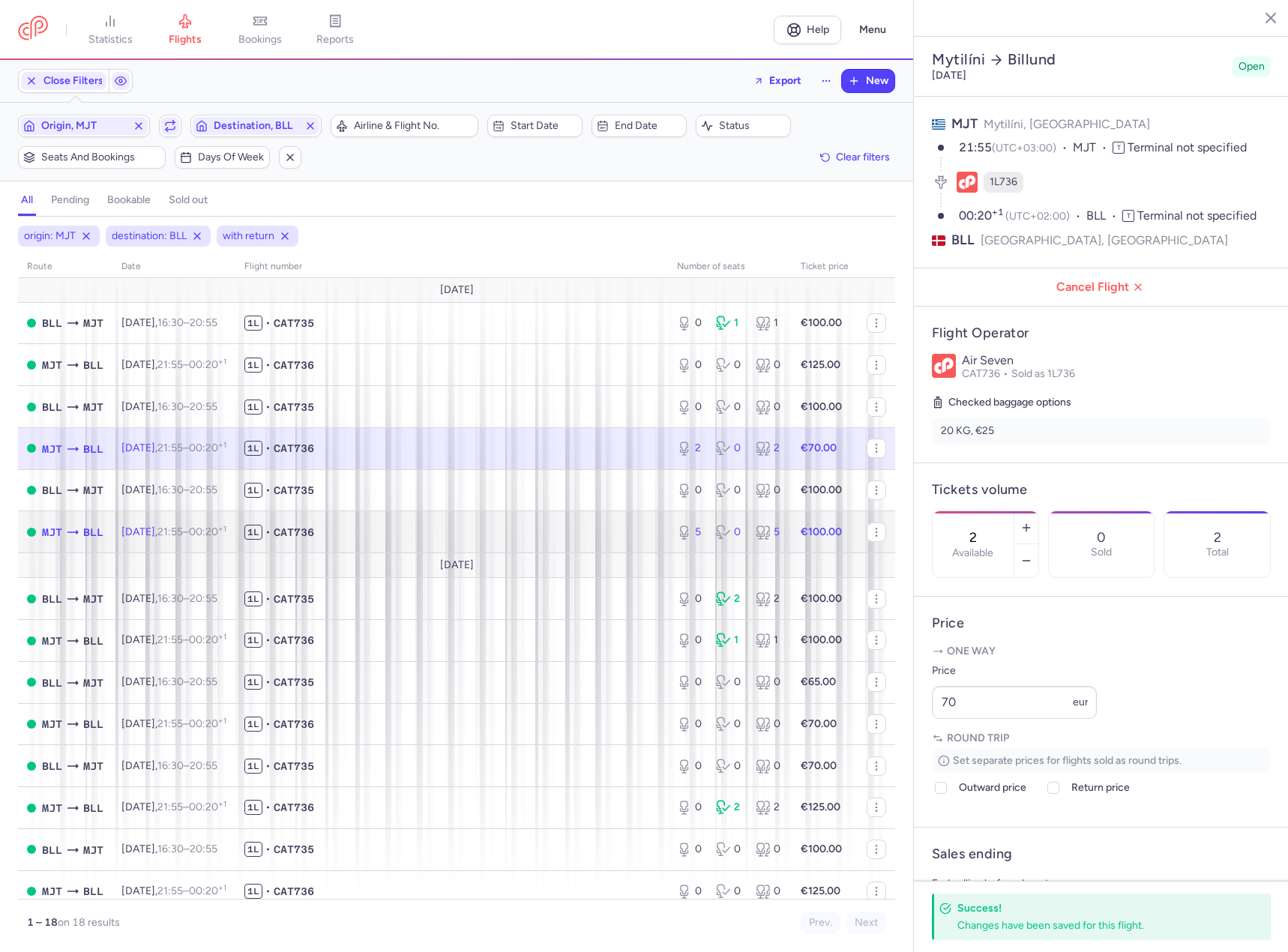
click at [469, 531] on span "1L • CAT736" at bounding box center [452, 532] width 415 height 15
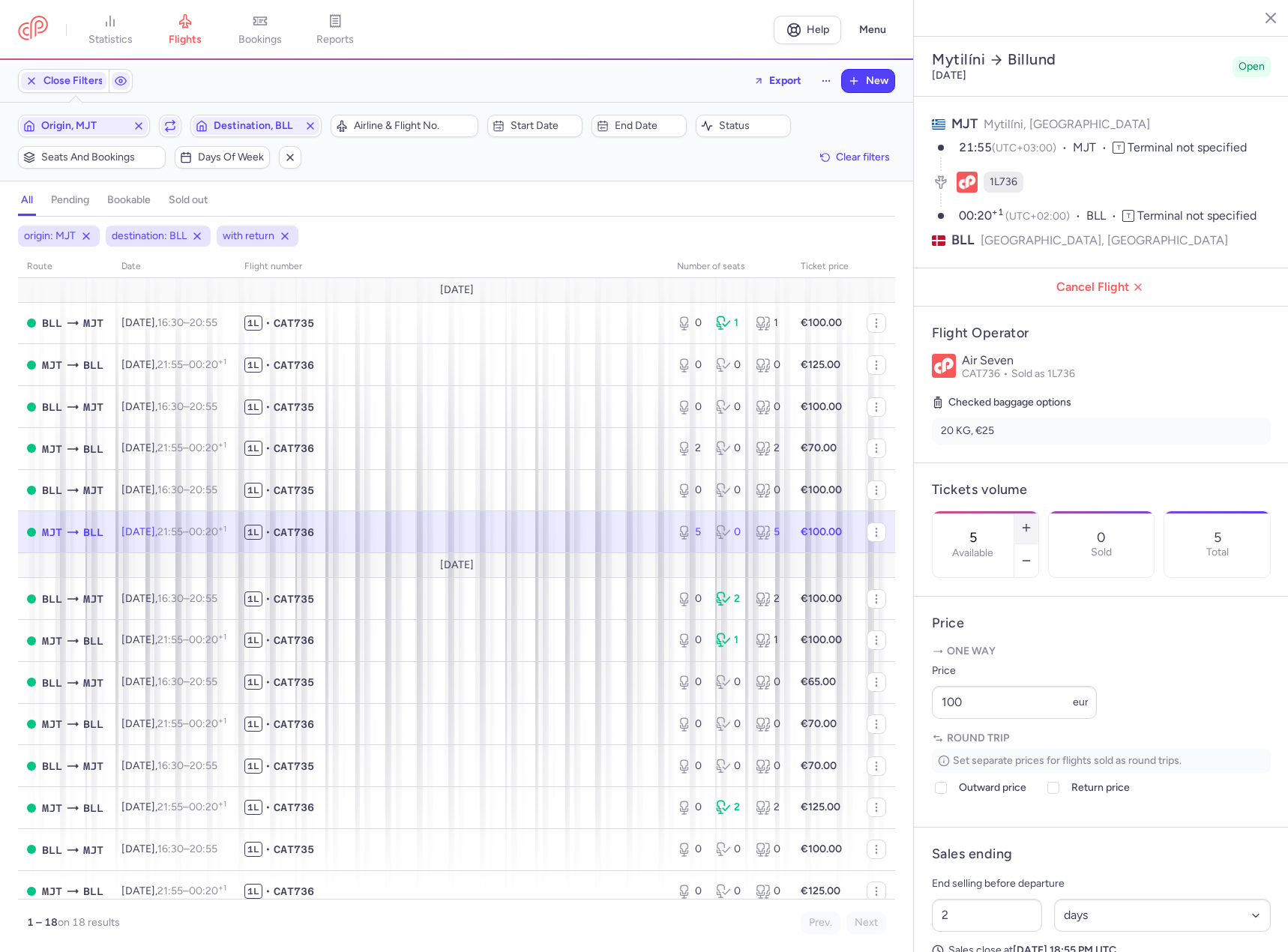
click at [1032, 522] on icon "button" at bounding box center [1026, 528] width 12 height 12
type input "6"
click at [989, 942] on footer "Save changes" at bounding box center [1101, 923] width 375 height 58
click at [989, 926] on span "Save changes" at bounding box center [982, 923] width 74 height 14
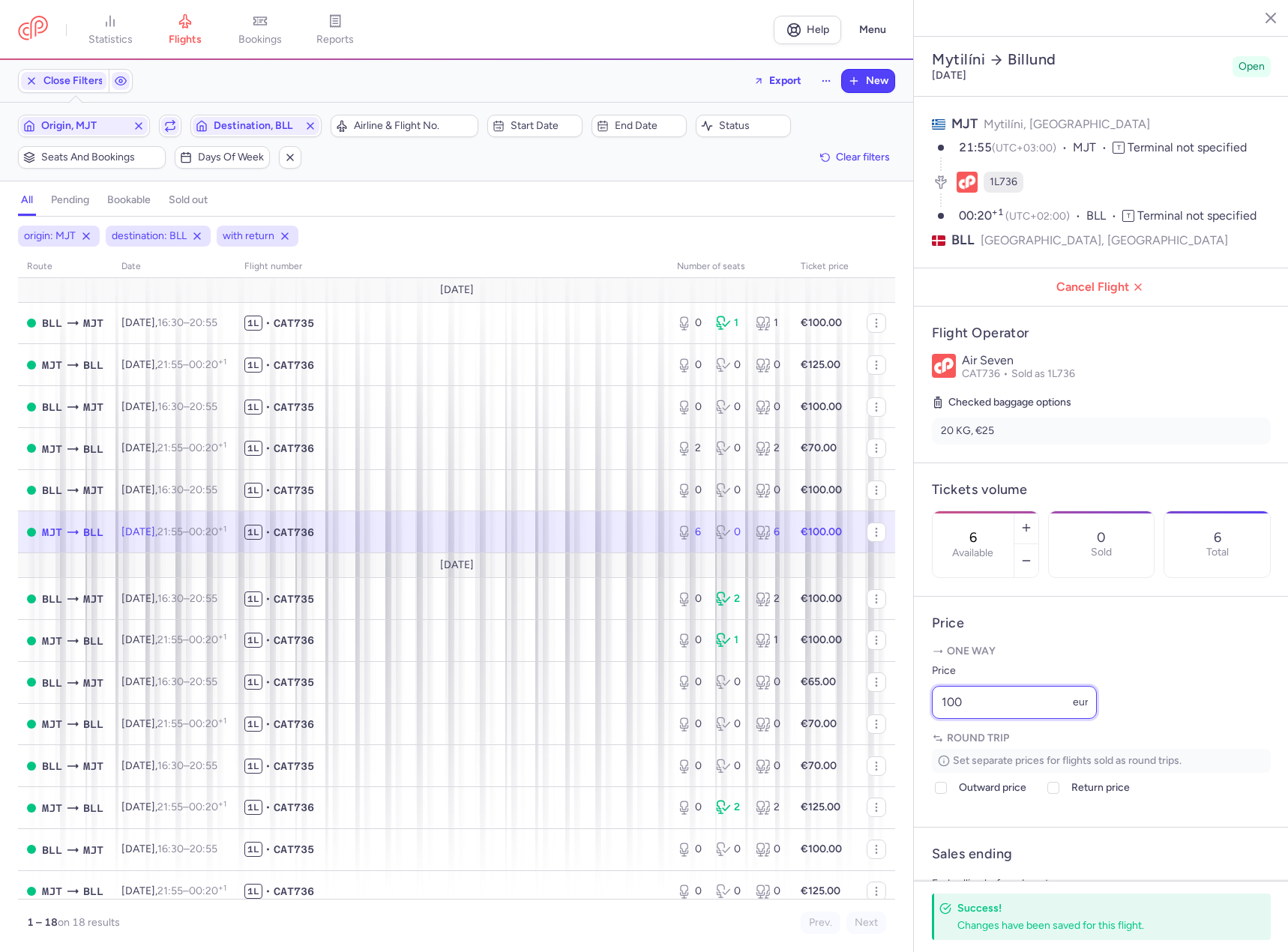
drag, startPoint x: 915, startPoint y: 751, endPoint x: 933, endPoint y: 751, distance: 18.0
click at [909, 752] on div "statistics flights bookings reports Help Menu Close Filters Export New Filters …" at bounding box center [644, 476] width 1288 height 952
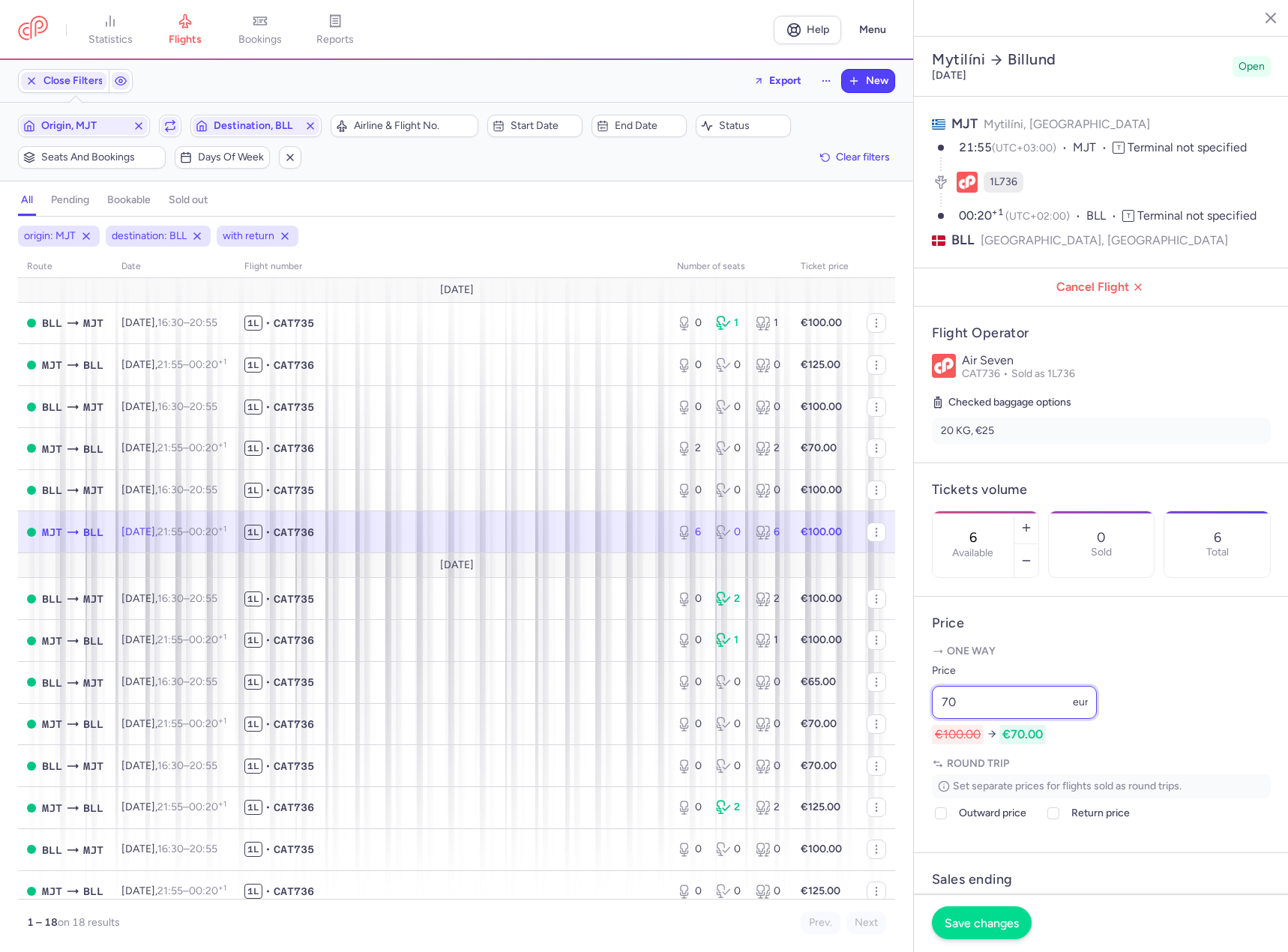
type input "70"
click at [991, 930] on button "Save changes" at bounding box center [982, 923] width 100 height 33
